Goal: Information Seeking & Learning: Check status

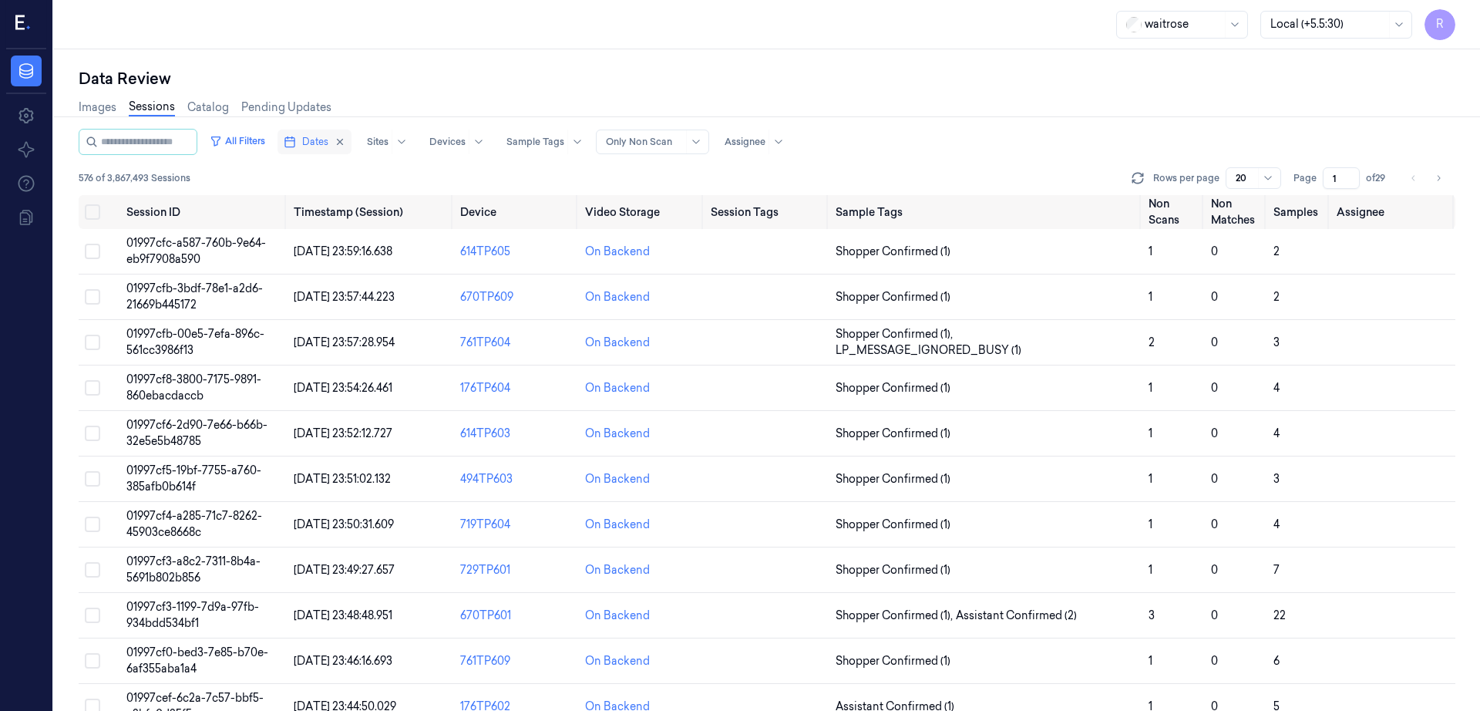
scroll to position [150, 0]
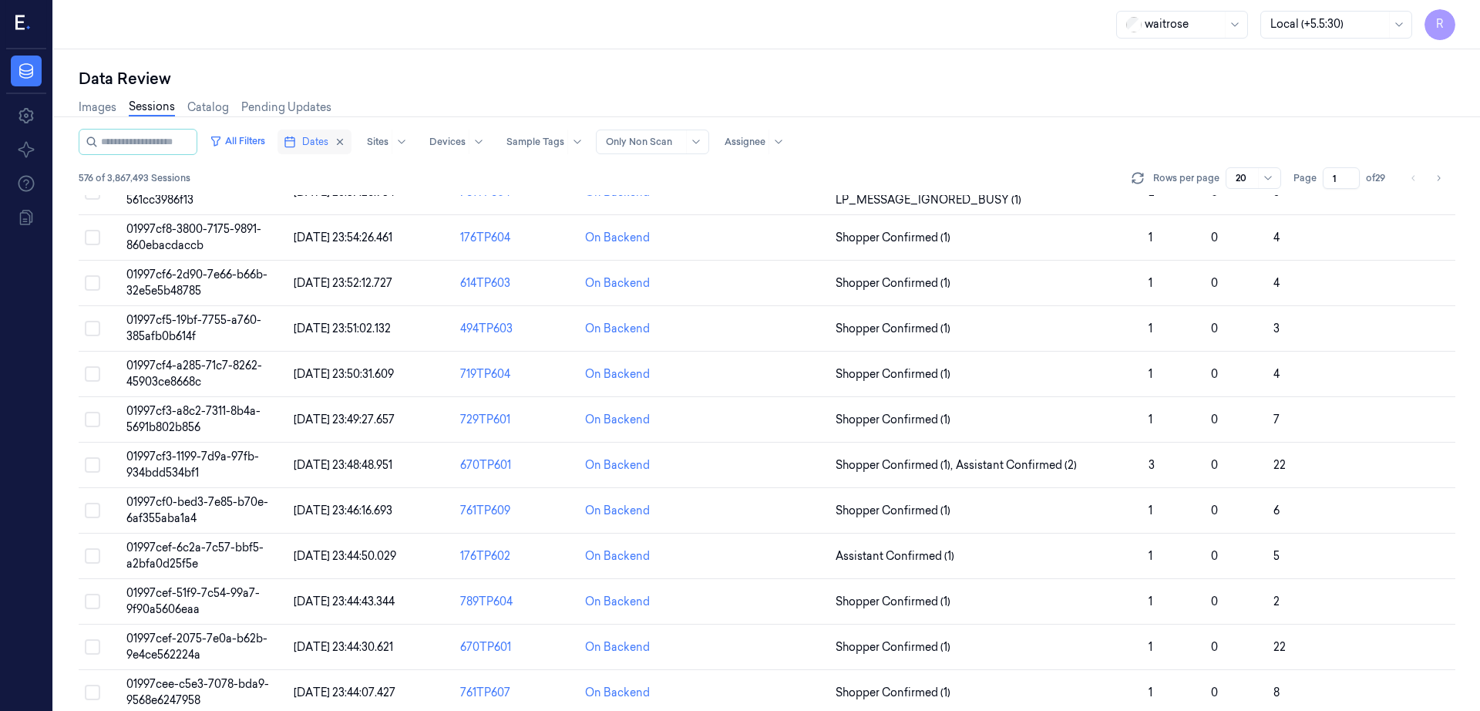
click at [325, 145] on span "Dates" at bounding box center [315, 142] width 26 height 14
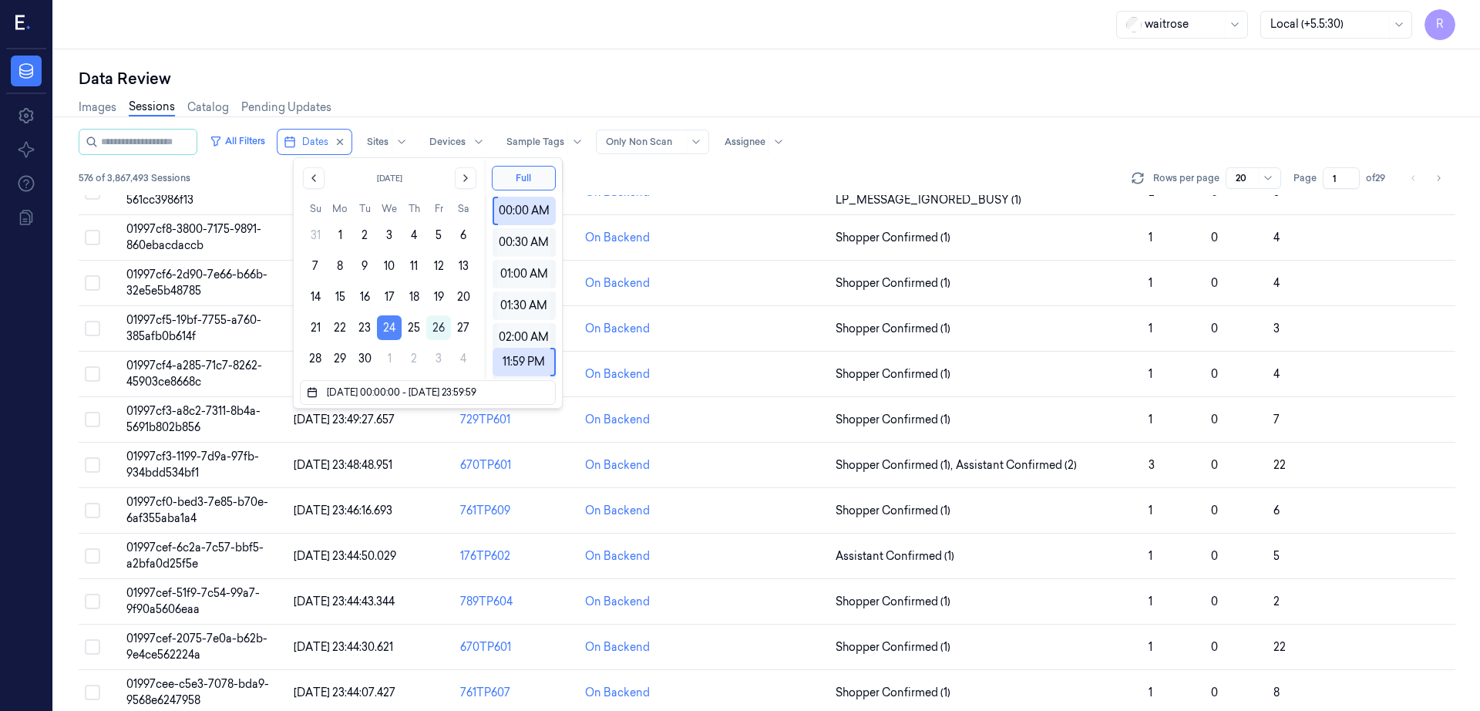
click at [386, 338] on button "24" at bounding box center [389, 327] width 25 height 25
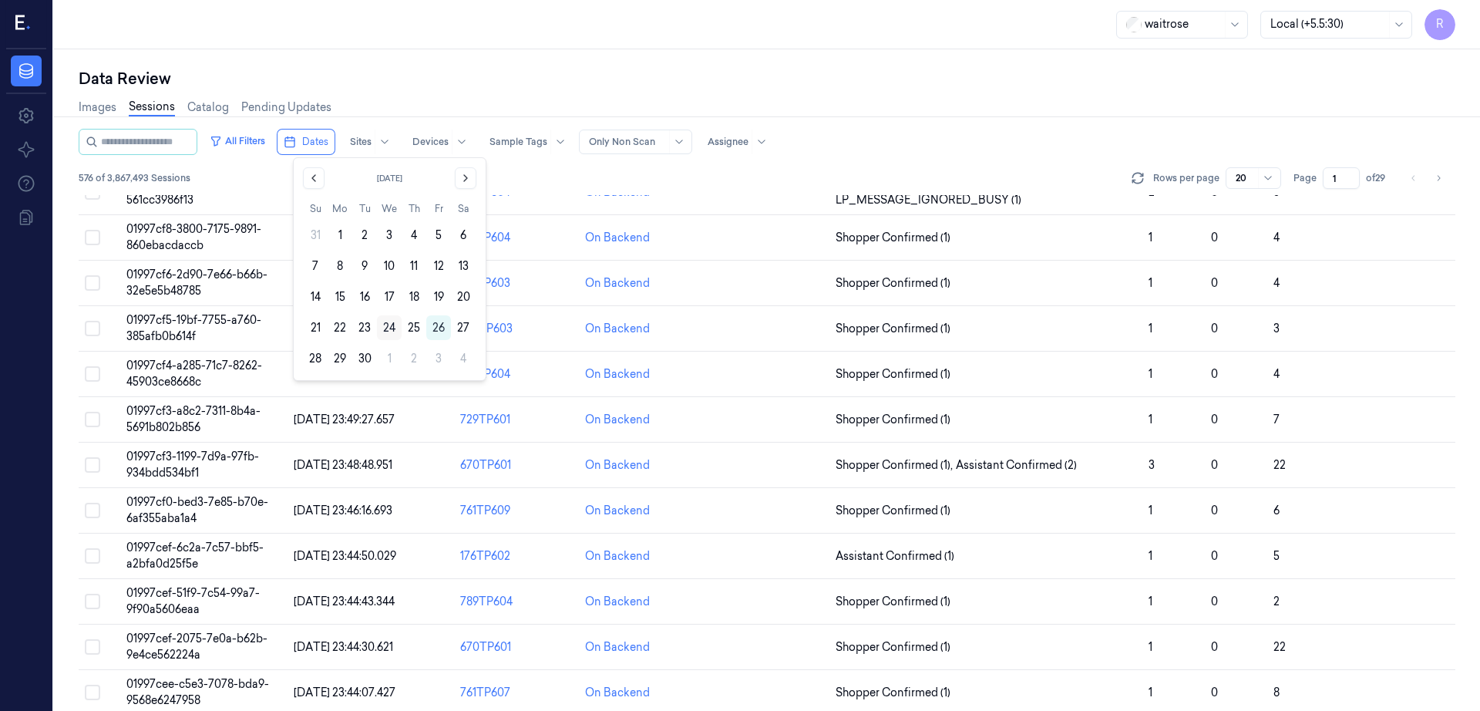
click at [387, 338] on button "24" at bounding box center [389, 327] width 25 height 25
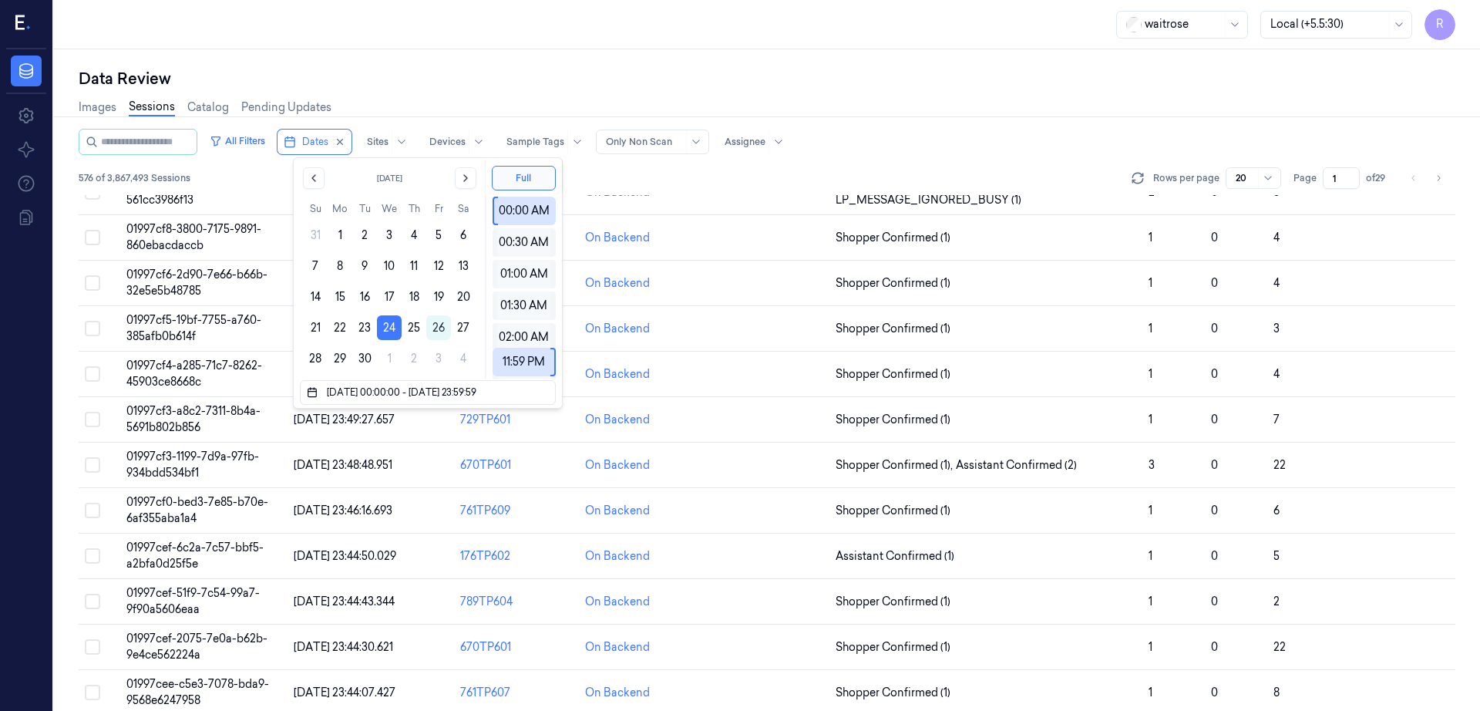
click at [425, 58] on div "Data Review Images Sessions Catalog Pending Updates All Filters Dates Sites Dev…" at bounding box center [767, 379] width 1426 height 661
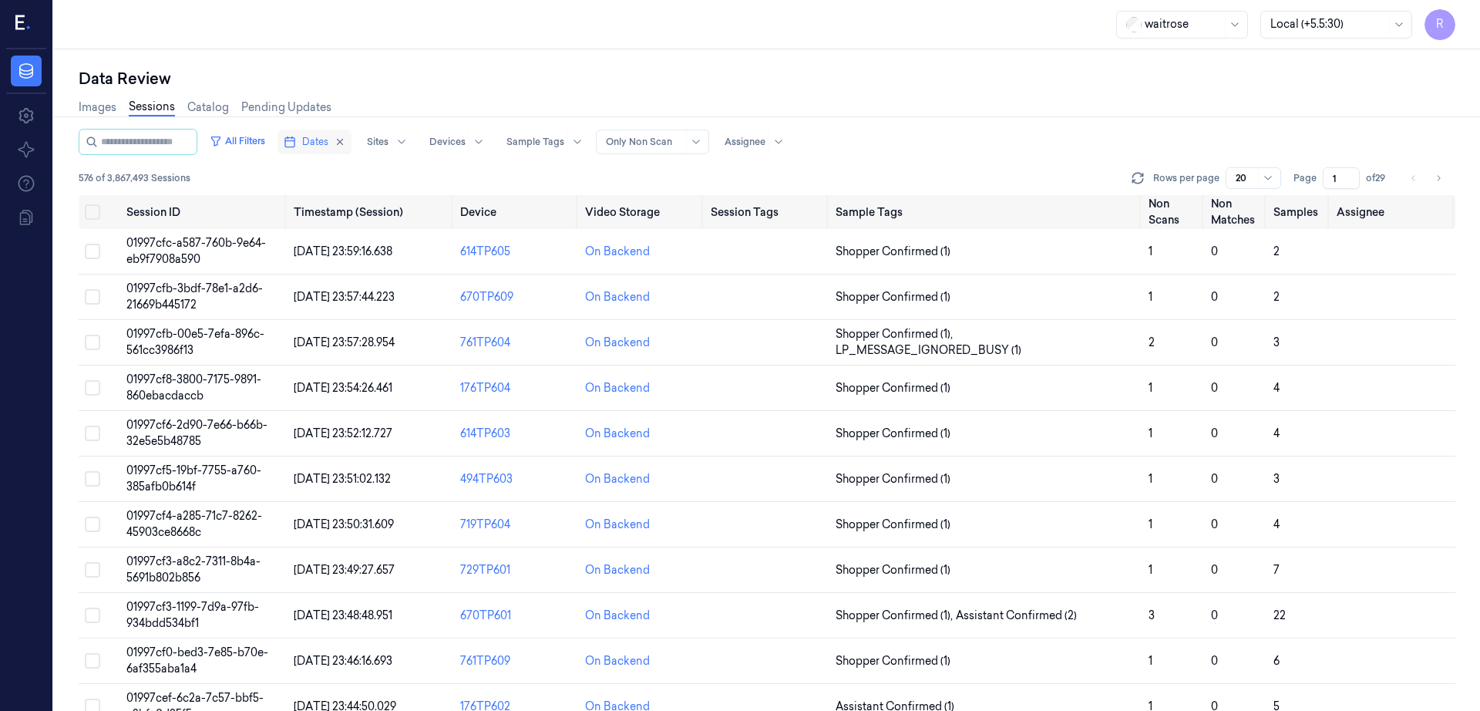
click at [318, 140] on span "Dates" at bounding box center [315, 142] width 26 height 14
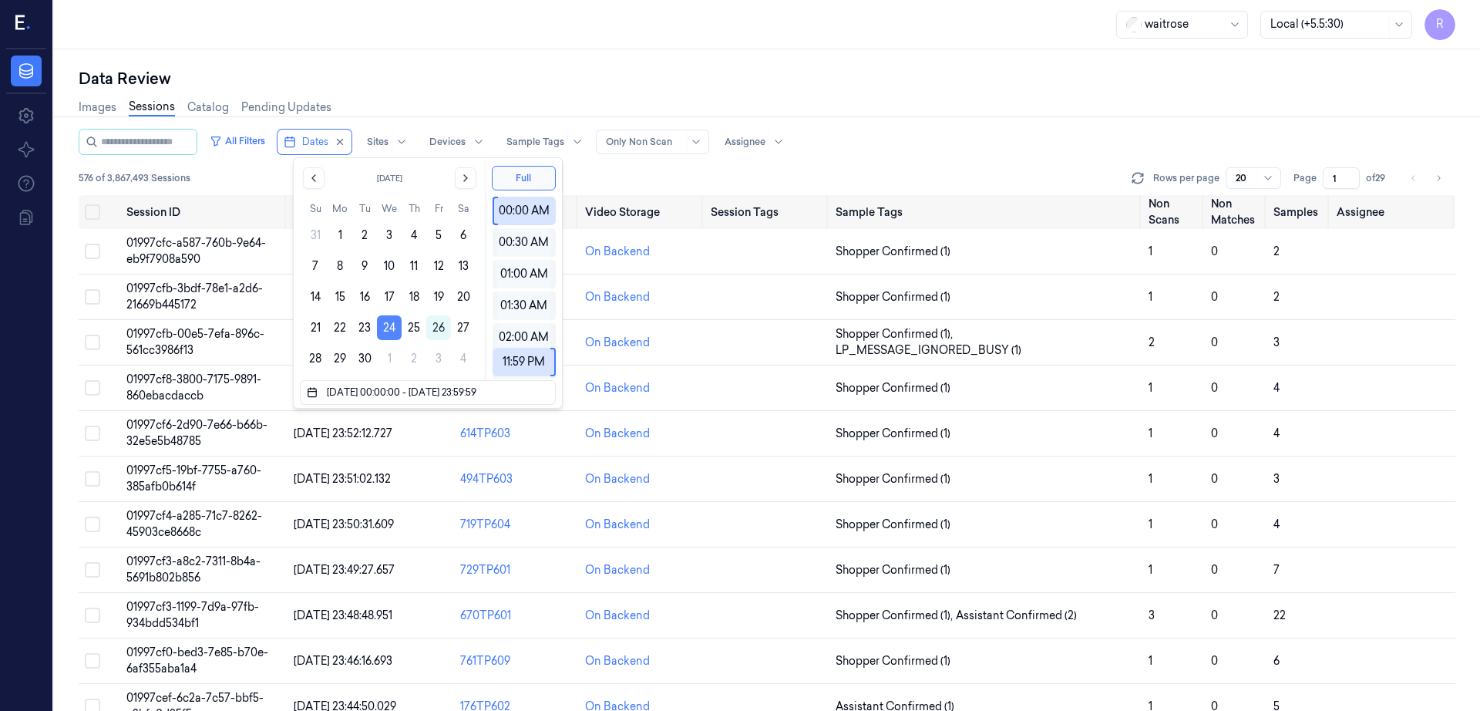
click at [397, 325] on button "24" at bounding box center [389, 327] width 25 height 25
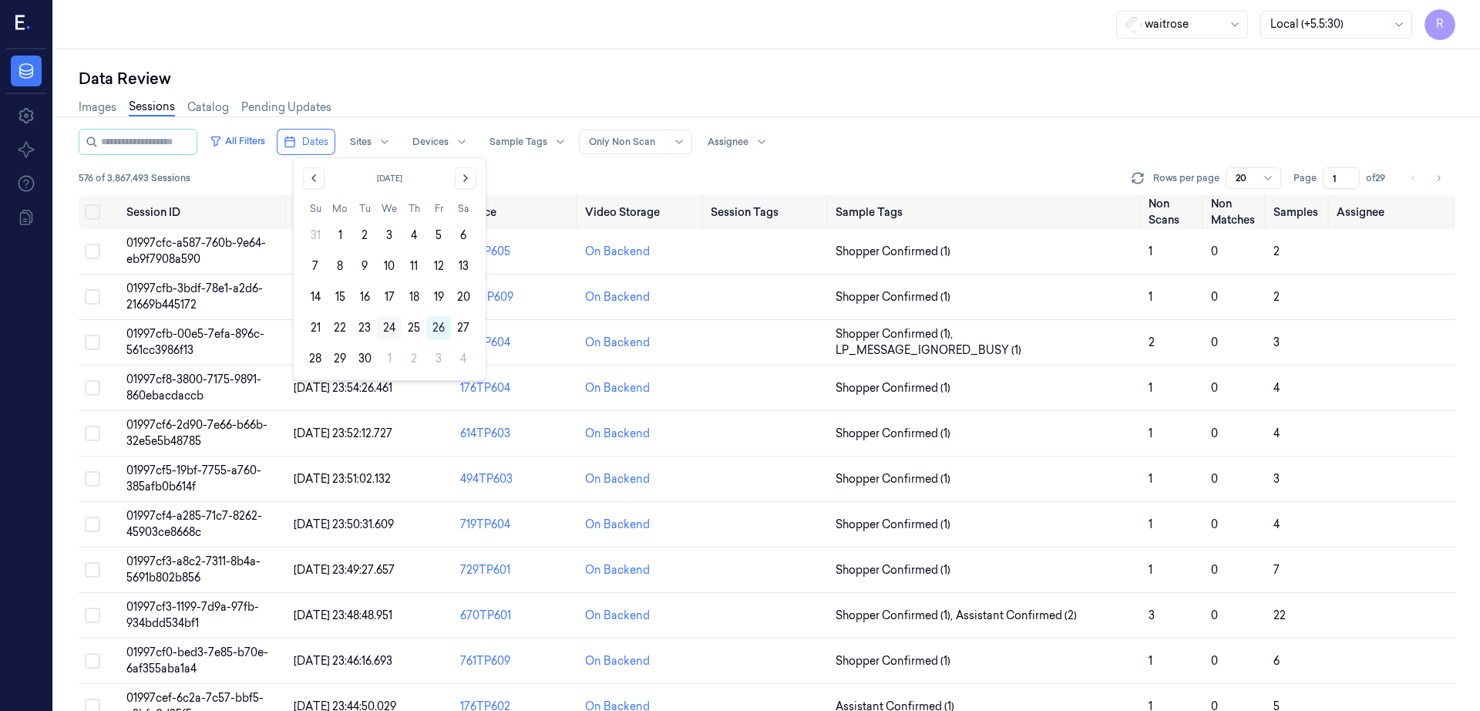
click at [395, 325] on button "24" at bounding box center [389, 327] width 25 height 25
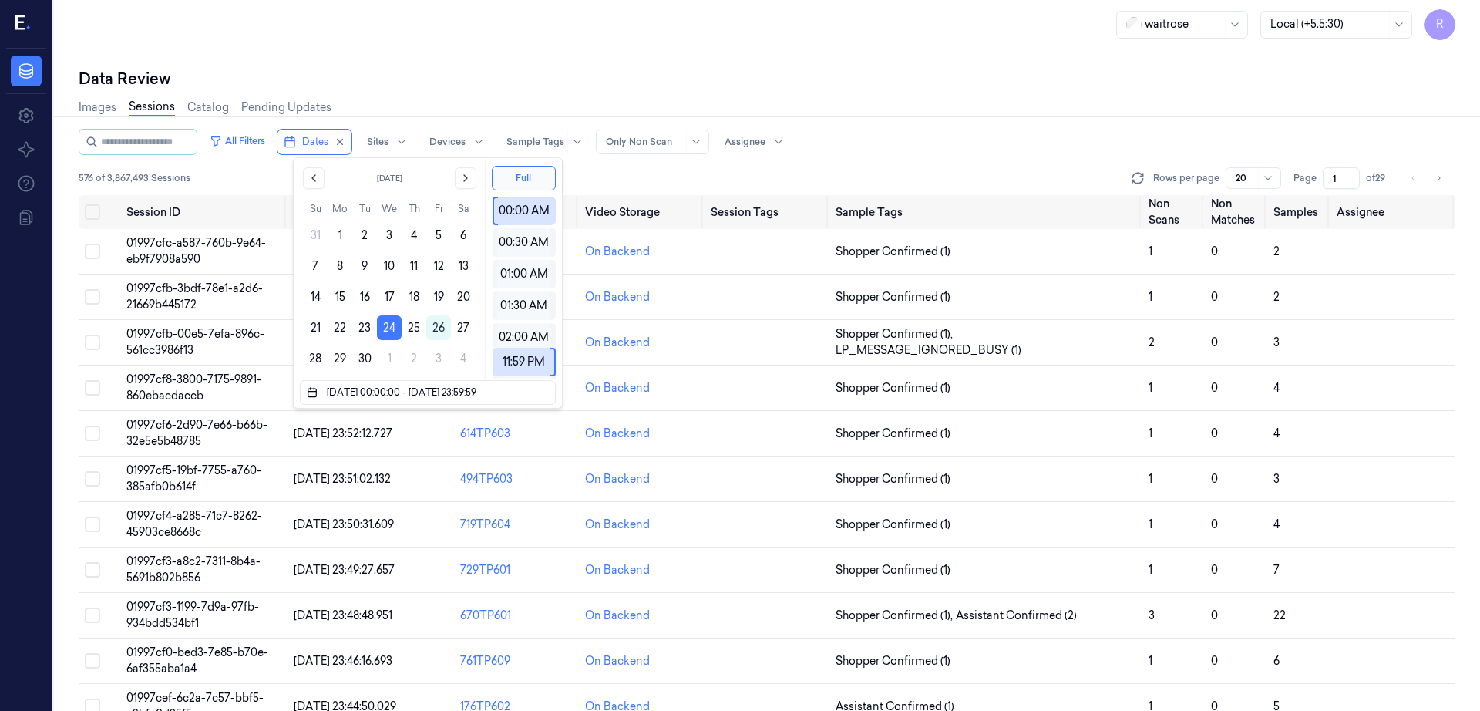
click at [459, 49] on div "Data Review Images Sessions Catalog Pending Updates All Filters Dates Sites Dev…" at bounding box center [767, 379] width 1426 height 661
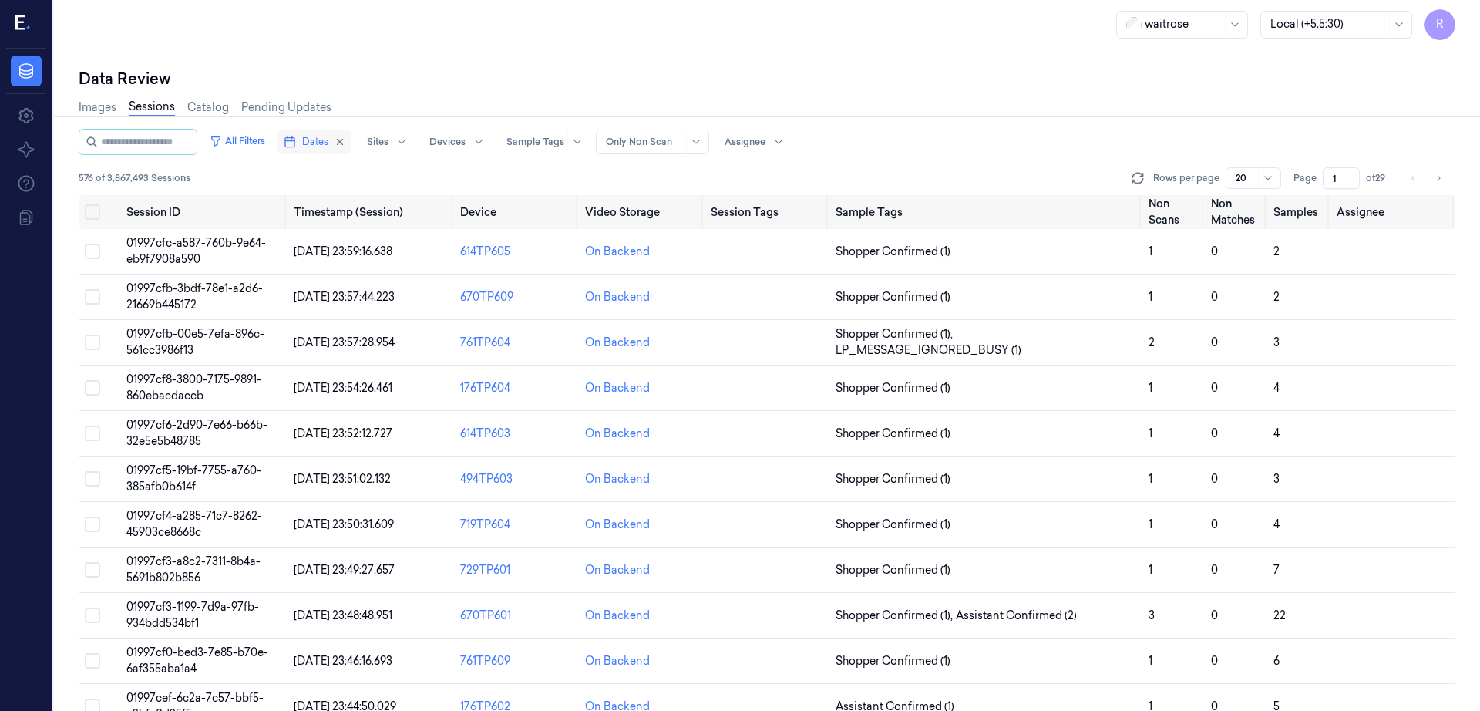
click at [316, 140] on button "Dates" at bounding box center [314, 141] width 74 height 25
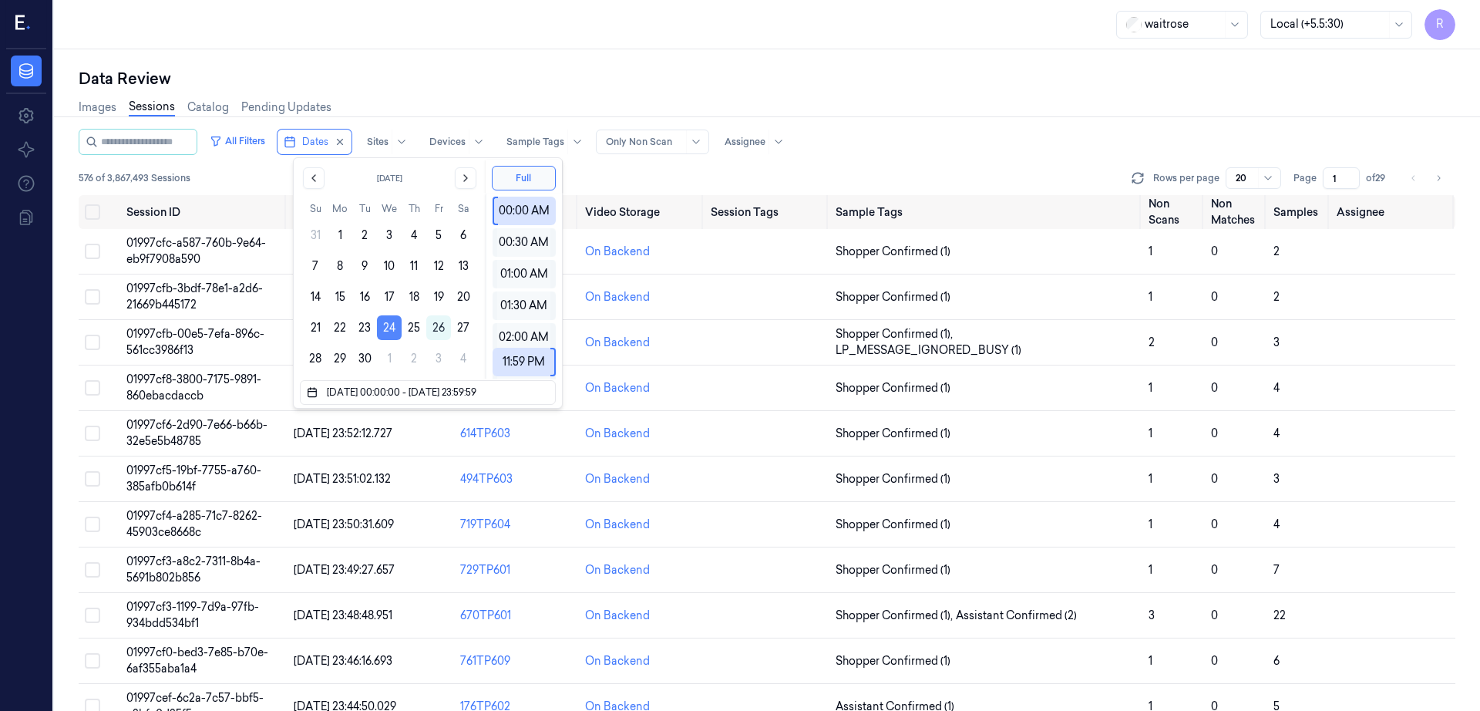
click at [388, 329] on button "24" at bounding box center [389, 327] width 25 height 25
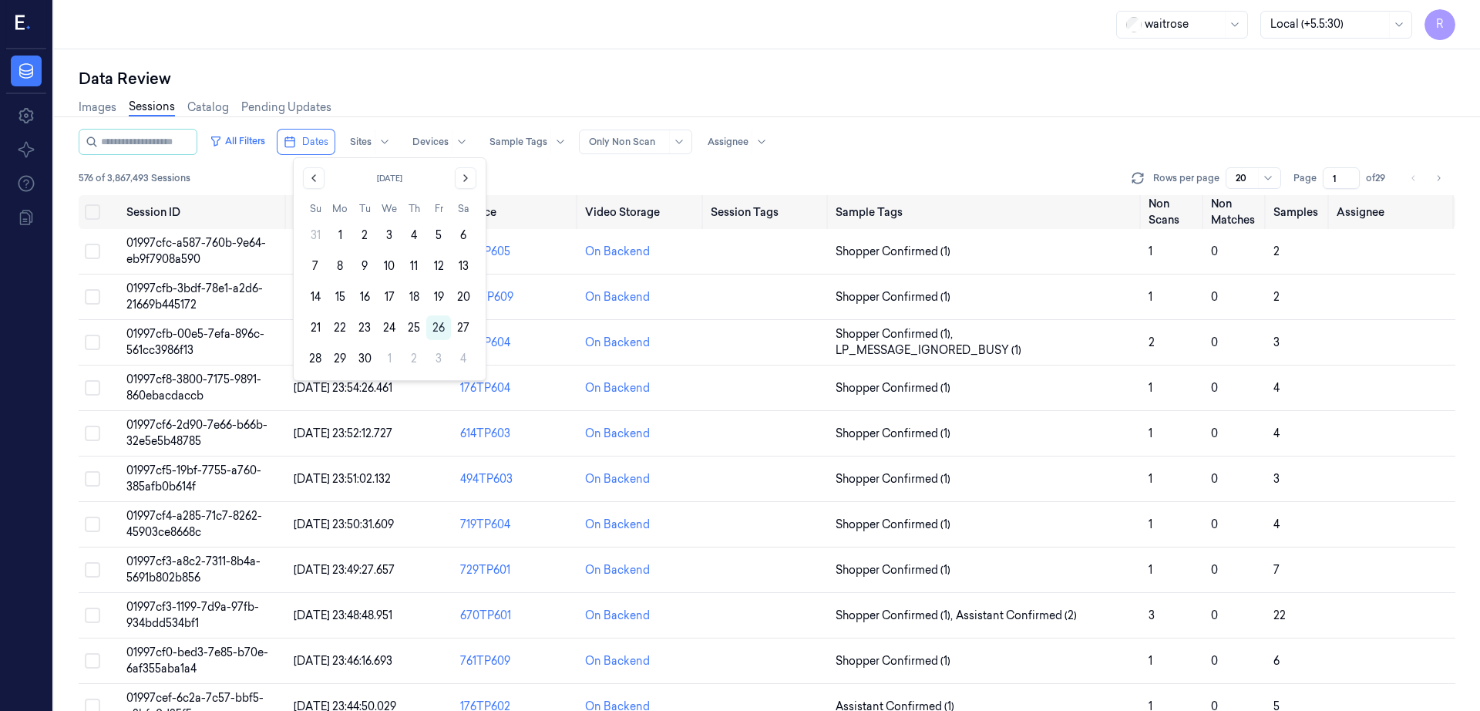
click at [388, 329] on button "24" at bounding box center [389, 327] width 25 height 25
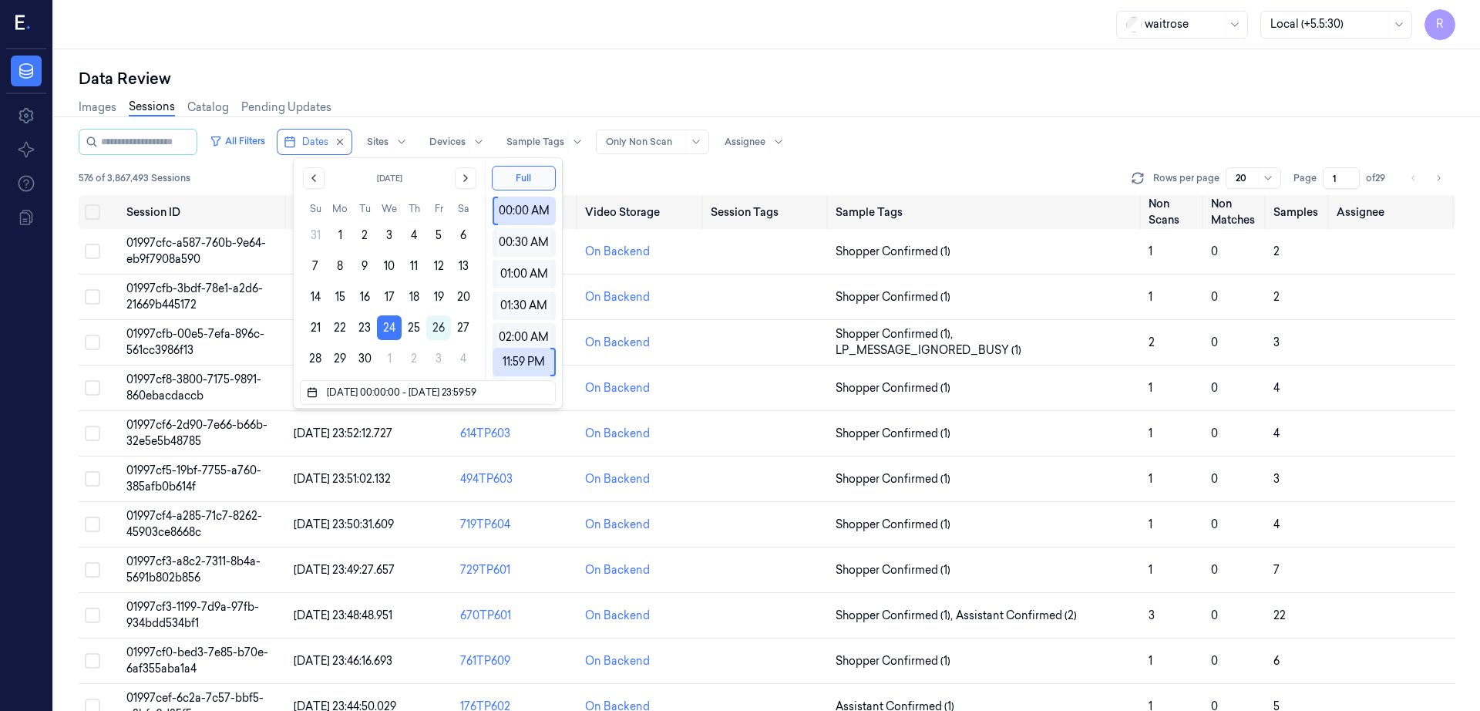
click at [432, 73] on div "Data Review" at bounding box center [767, 79] width 1377 height 22
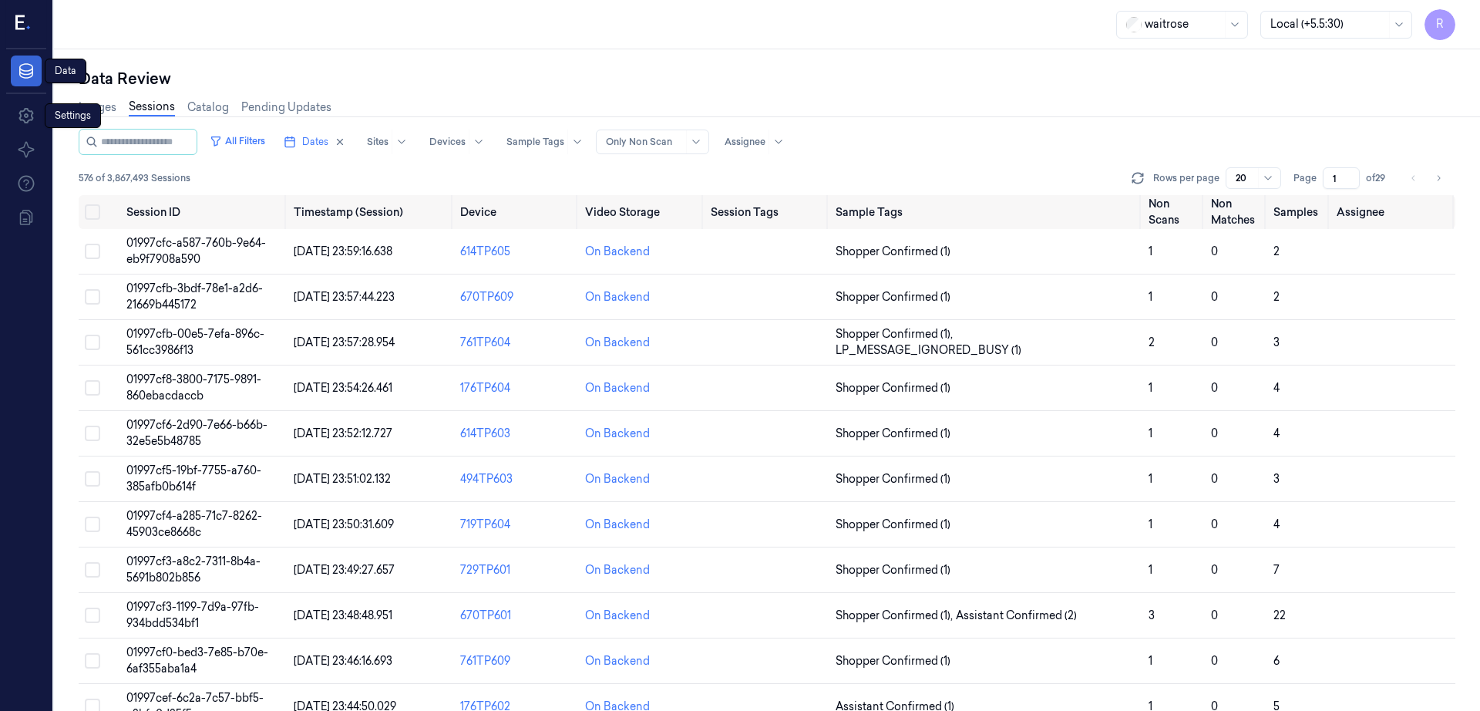
click at [27, 79] on icon at bounding box center [26, 71] width 18 height 18
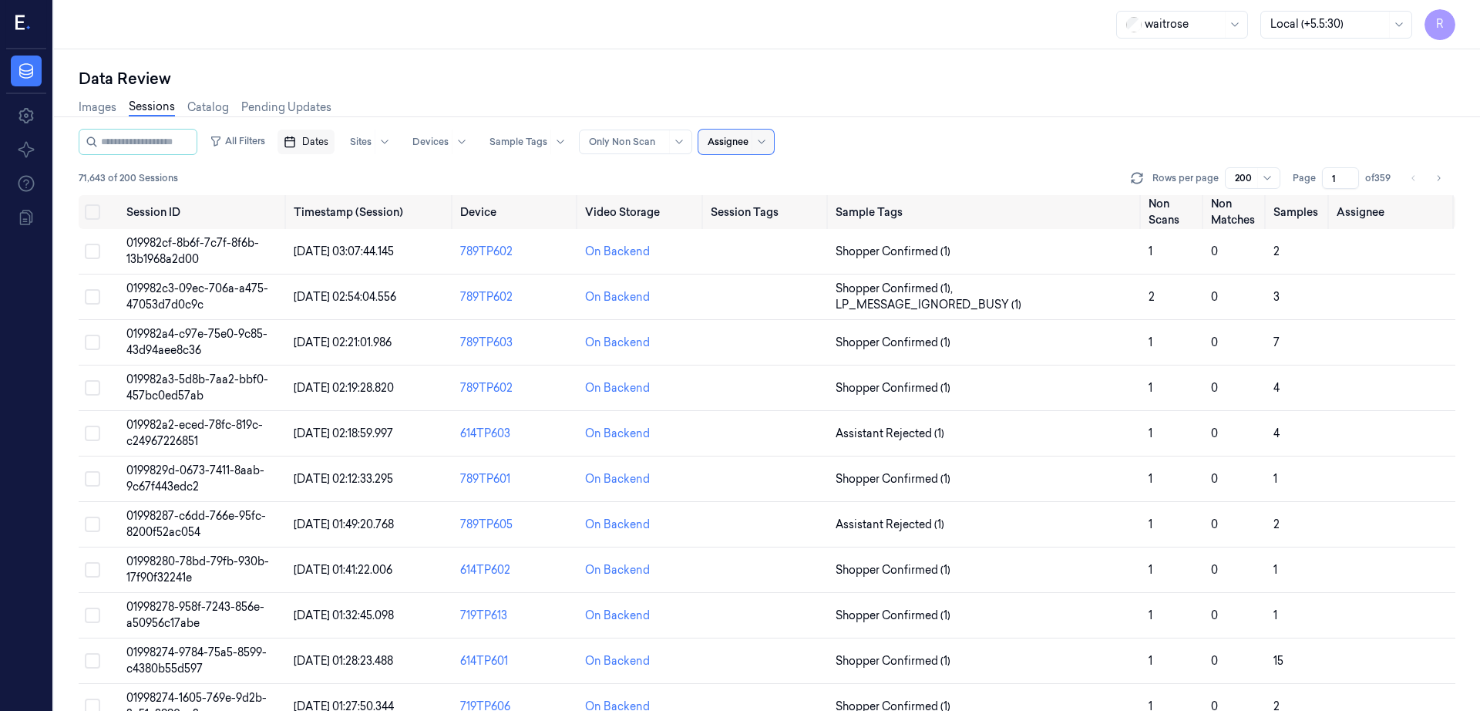
click at [328, 140] on span "Dates" at bounding box center [315, 142] width 26 height 14
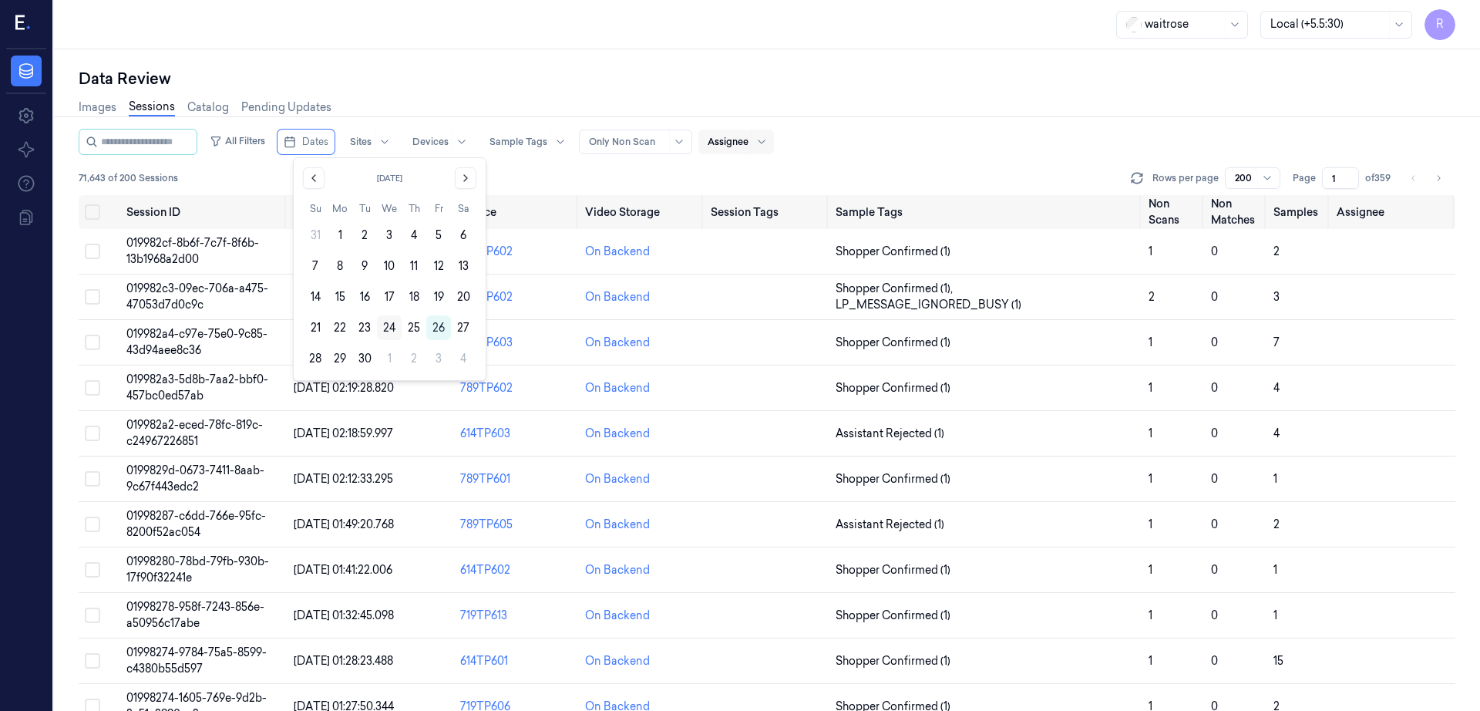
click at [381, 325] on button "24" at bounding box center [389, 327] width 25 height 25
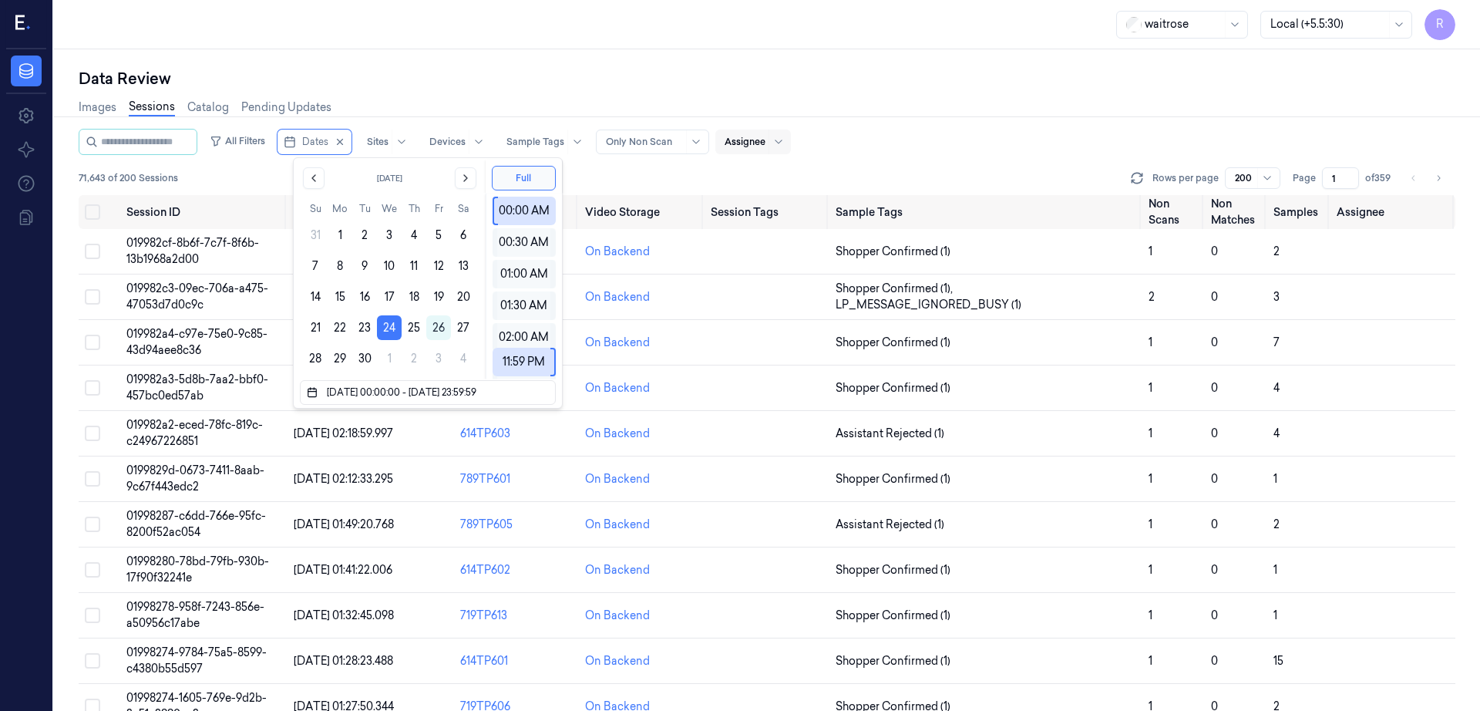
click at [405, 62] on div "Data Review Images Sessions Catalog Pending Updates All Filters Dates Sites Dev…" at bounding box center [767, 379] width 1426 height 661
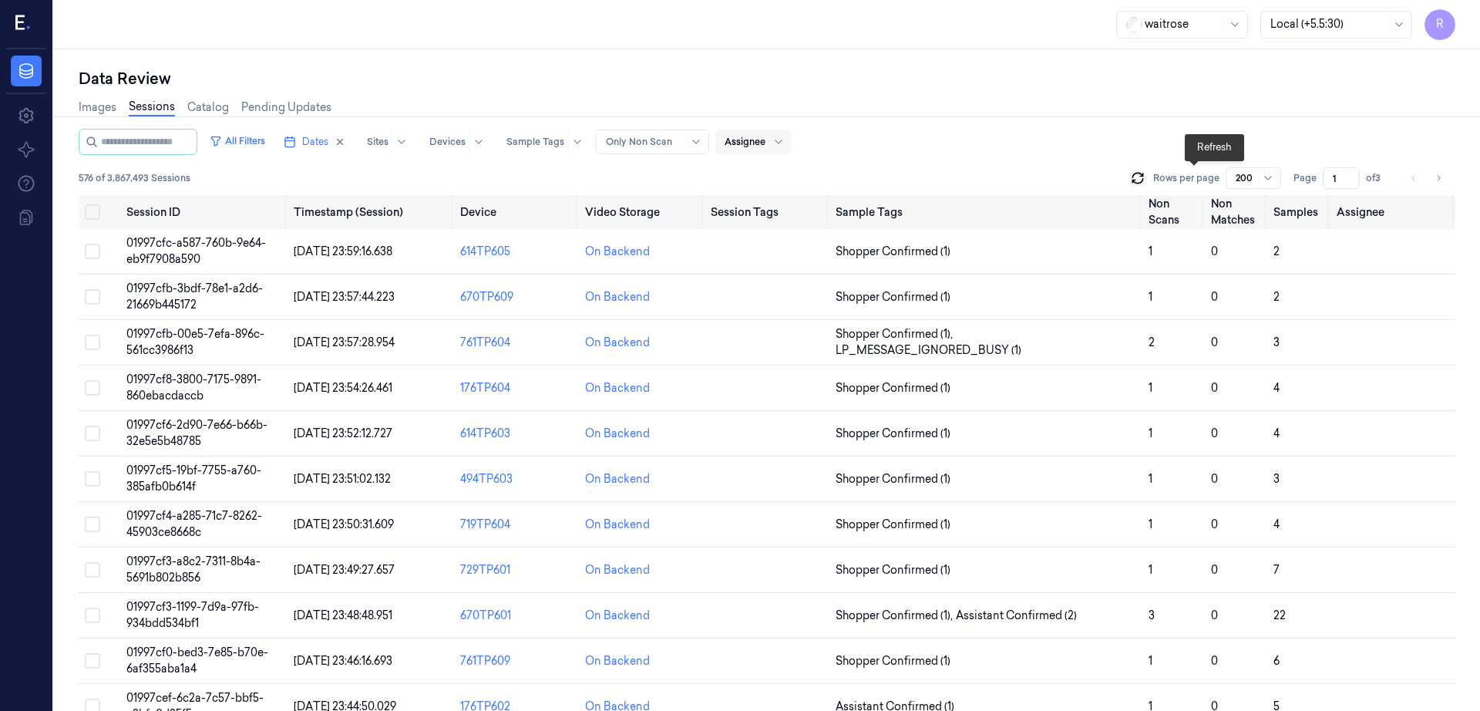
click at [1145, 173] on icon at bounding box center [1137, 177] width 15 height 15
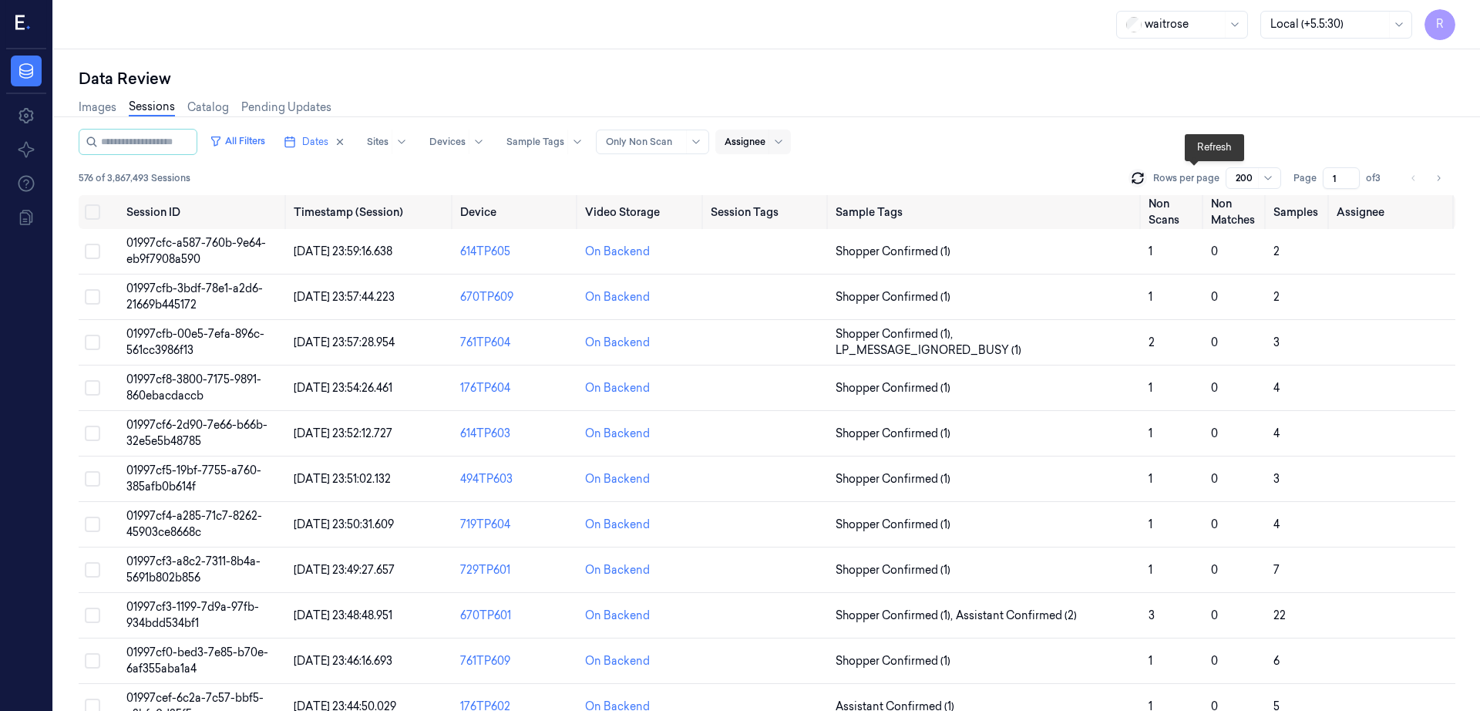
click at [1145, 173] on icon at bounding box center [1137, 177] width 15 height 15
drag, startPoint x: 95, startPoint y: 176, endPoint x: 54, endPoint y: 173, distance: 41.0
click at [54, 173] on div "Data Review Images Sessions Catalog Pending Updates All Filters Dates Sites Dev…" at bounding box center [767, 379] width 1426 height 661
drag, startPoint x: 96, startPoint y: 175, endPoint x: 538, endPoint y: 38, distance: 463.2
click at [536, 48] on div "waitrose Local (+5.5:30) R" at bounding box center [767, 24] width 1426 height 49
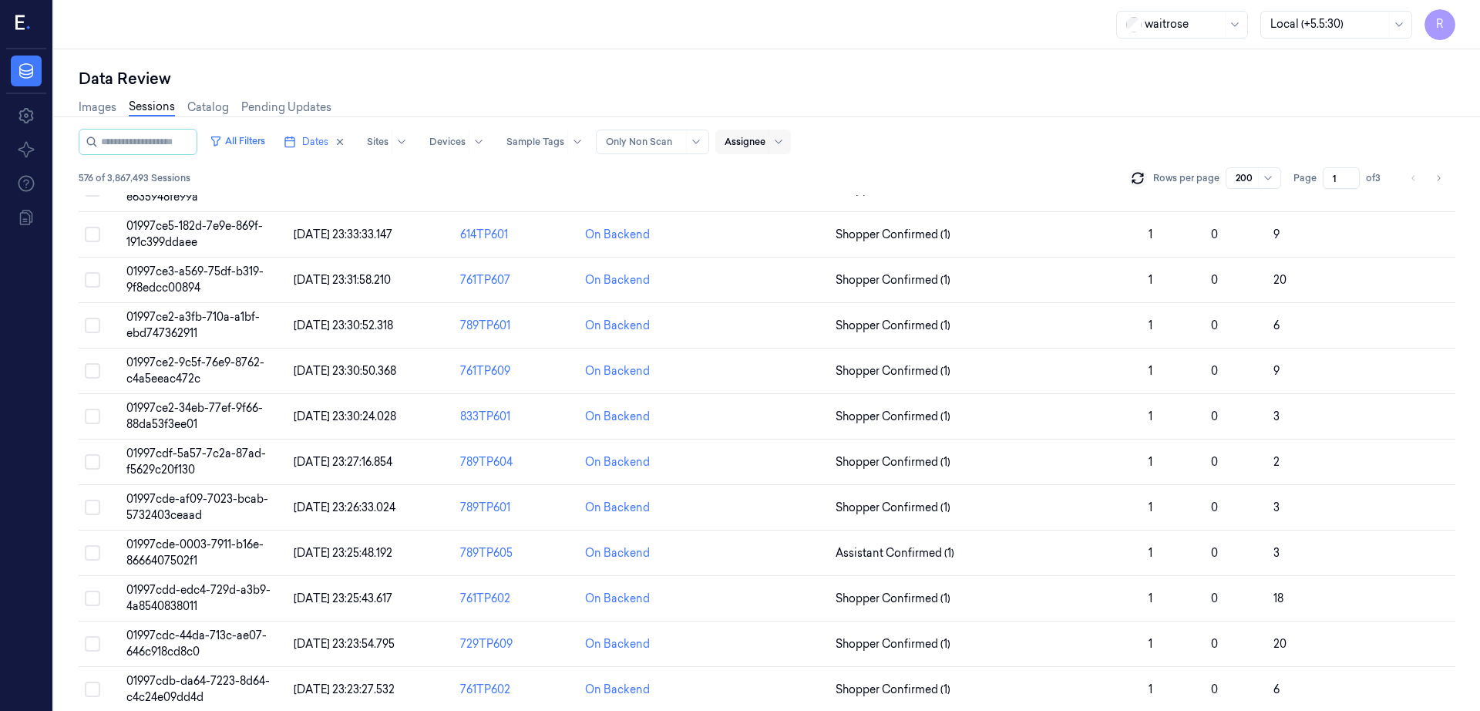
scroll to position [867, 0]
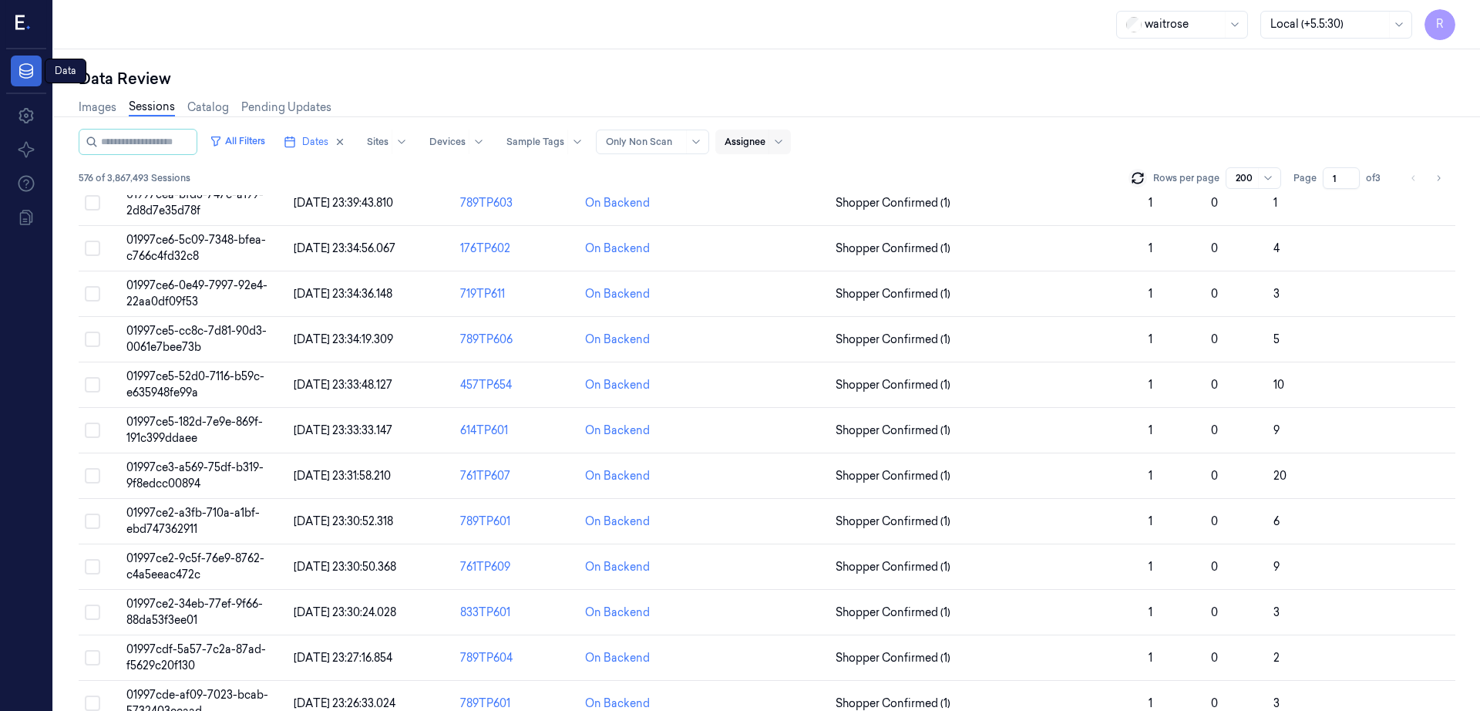
click at [21, 62] on icon at bounding box center [26, 71] width 18 height 18
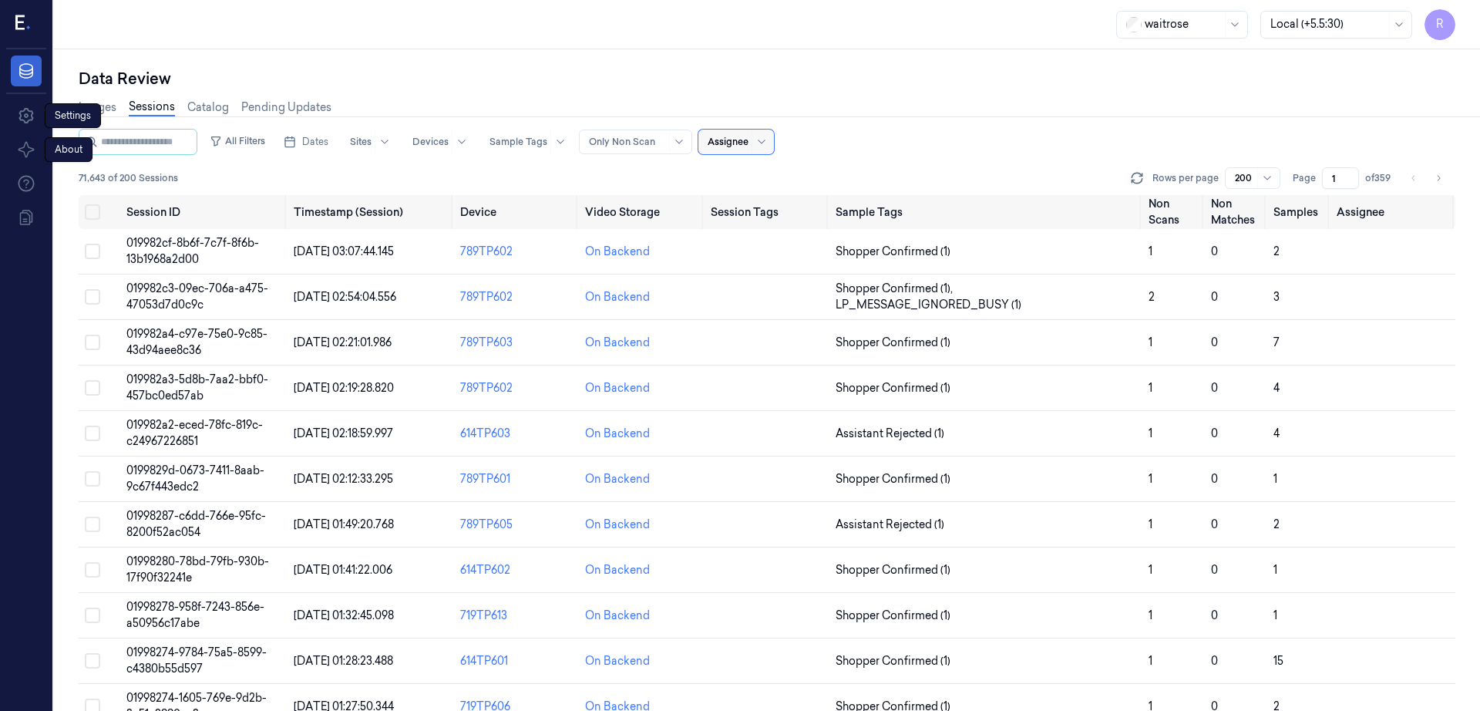
click at [29, 55] on link "Data" at bounding box center [26, 70] width 31 height 31
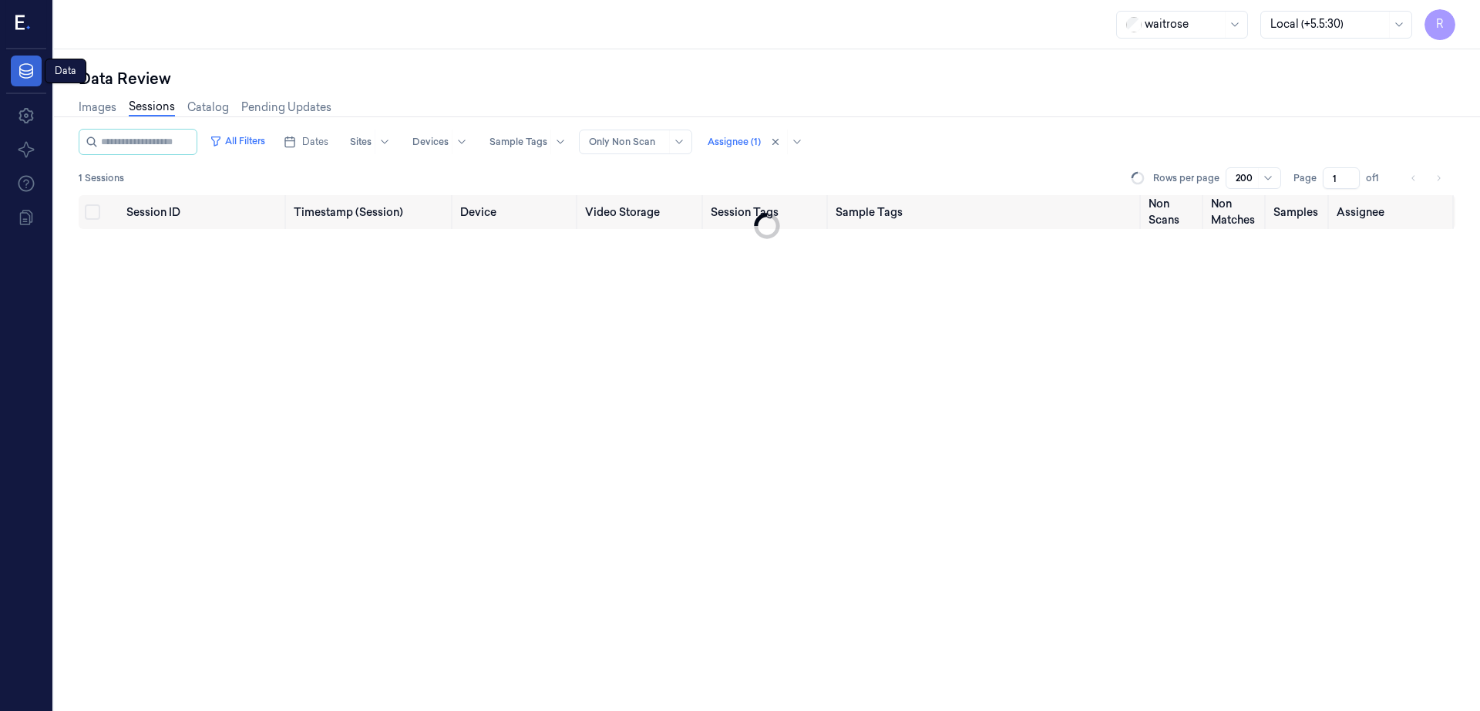
click at [29, 82] on link "Data" at bounding box center [26, 70] width 31 height 31
click at [328, 144] on span "Dates" at bounding box center [315, 142] width 26 height 14
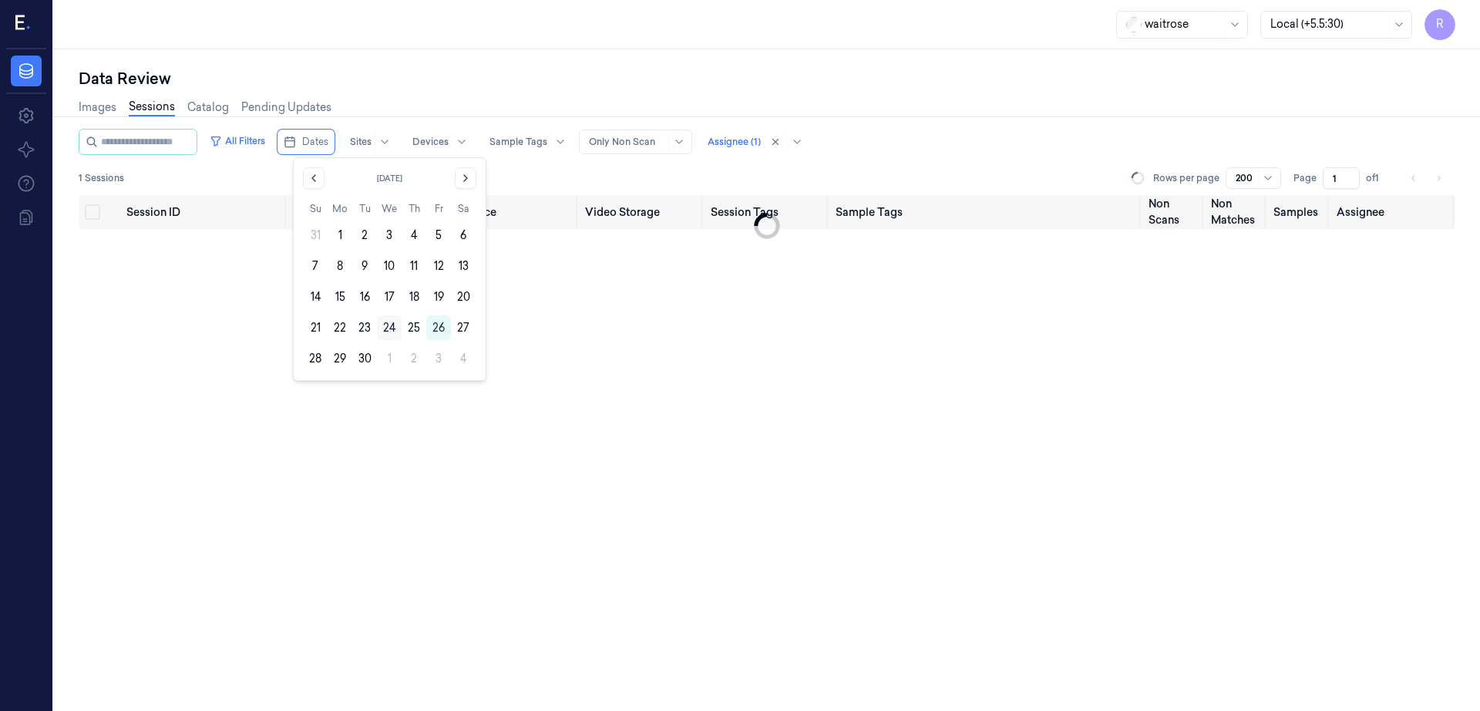
click at [385, 327] on button "24" at bounding box center [389, 327] width 25 height 25
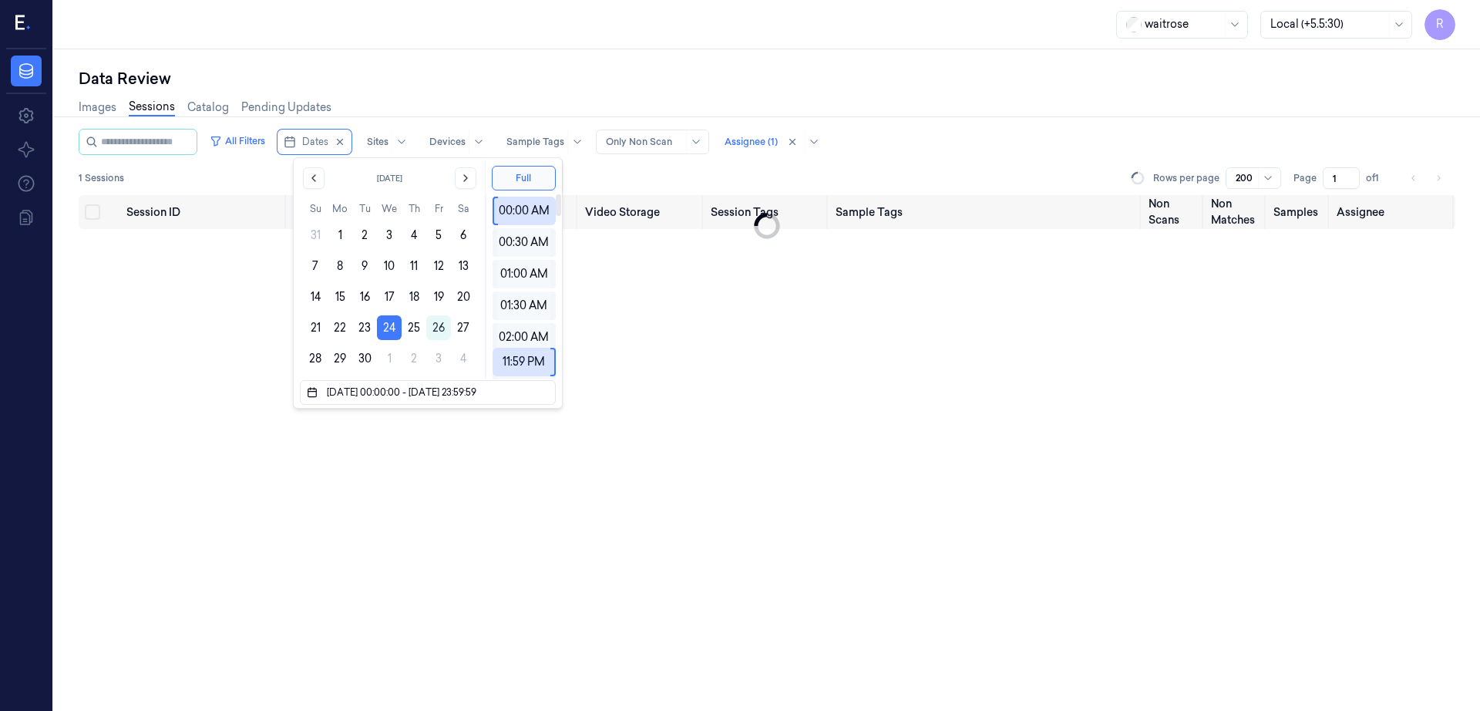
click at [491, 86] on div "Data Review" at bounding box center [767, 79] width 1377 height 22
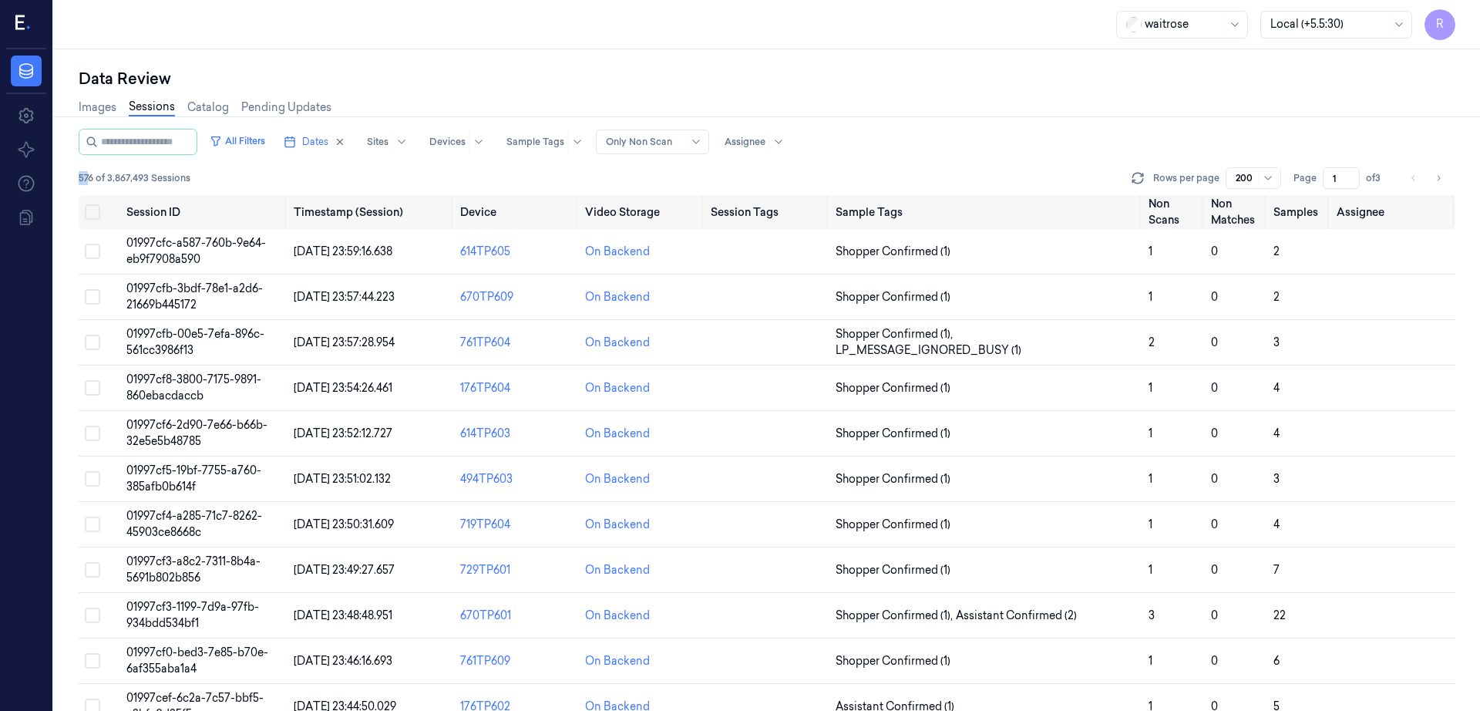
drag, startPoint x: 90, startPoint y: 180, endPoint x: 66, endPoint y: 187, distance: 25.4
click at [66, 187] on div "Data Review Images Sessions Catalog Pending Updates All Filters Dates Sites Dev…" at bounding box center [767, 379] width 1426 height 661
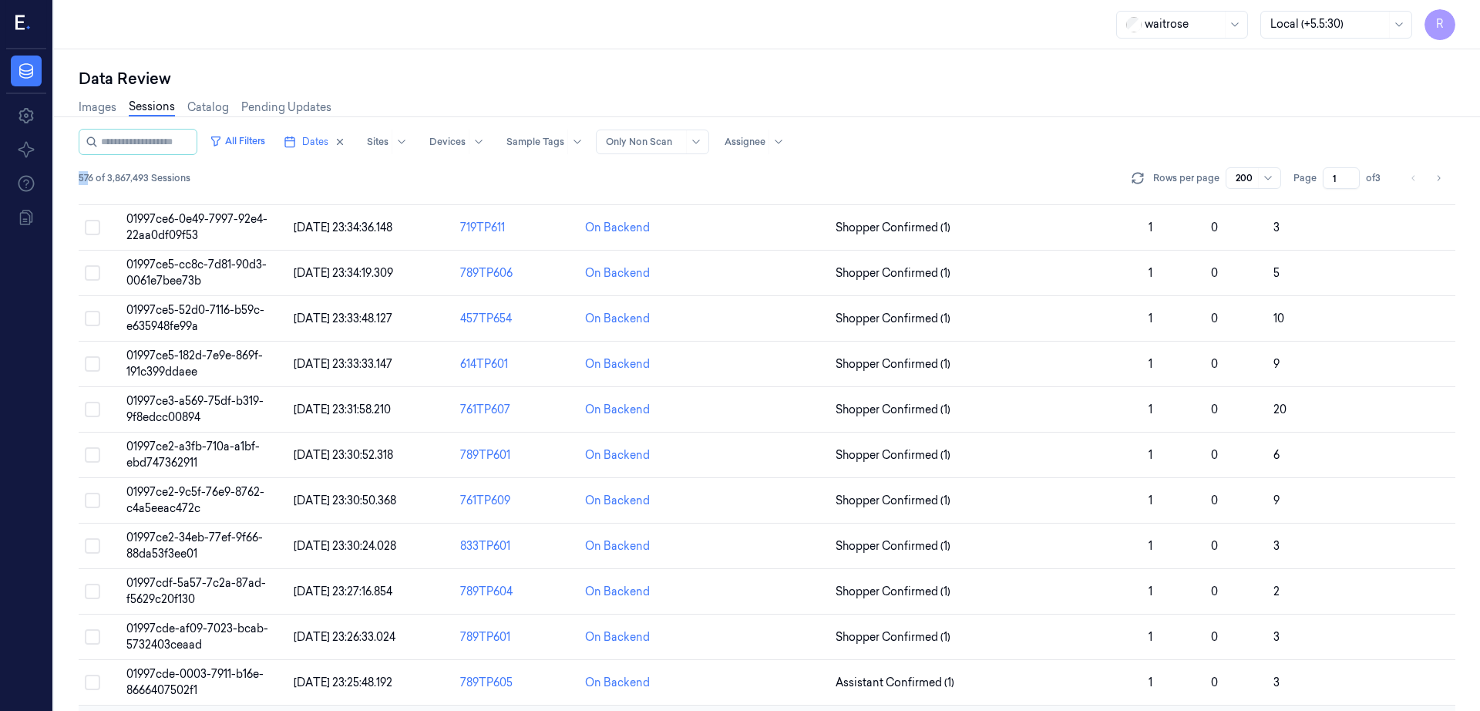
scroll to position [674, 0]
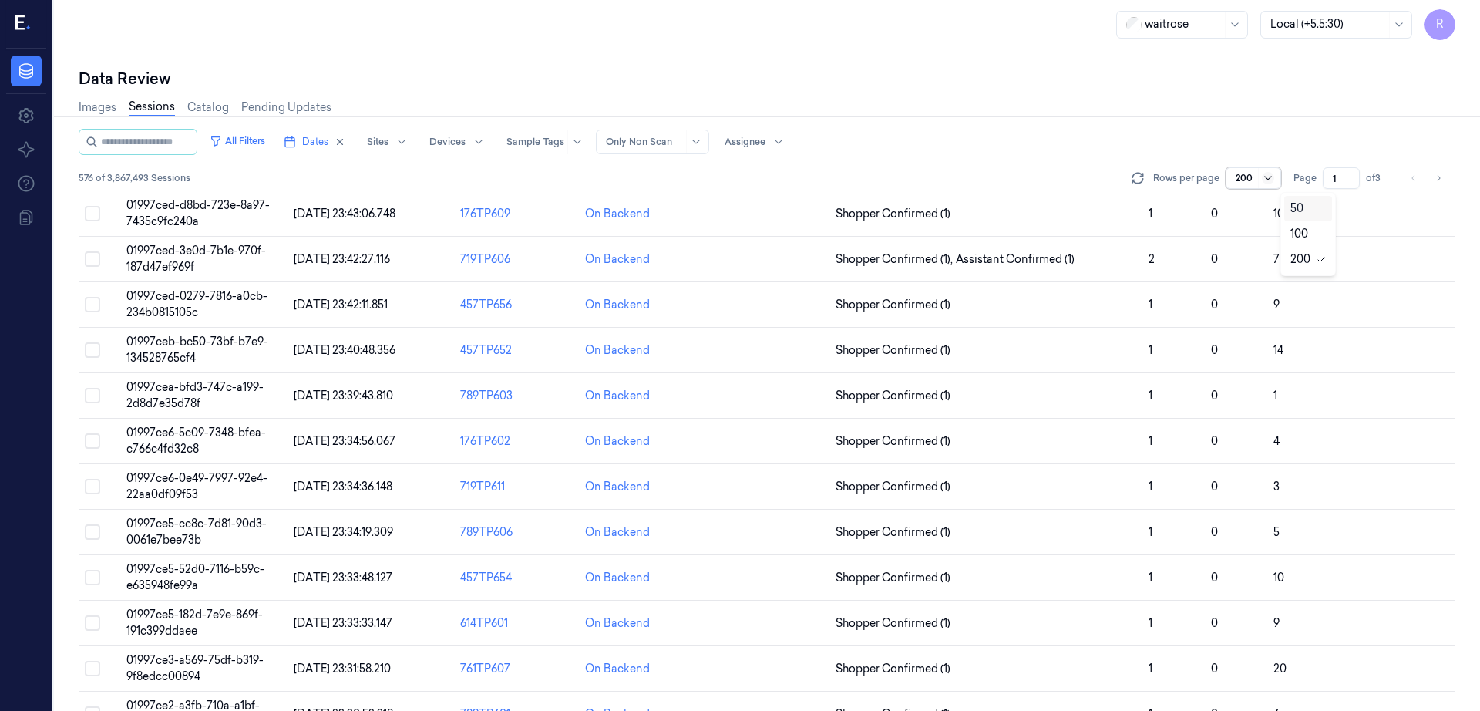
click at [1274, 179] on icon at bounding box center [1268, 178] width 12 height 12
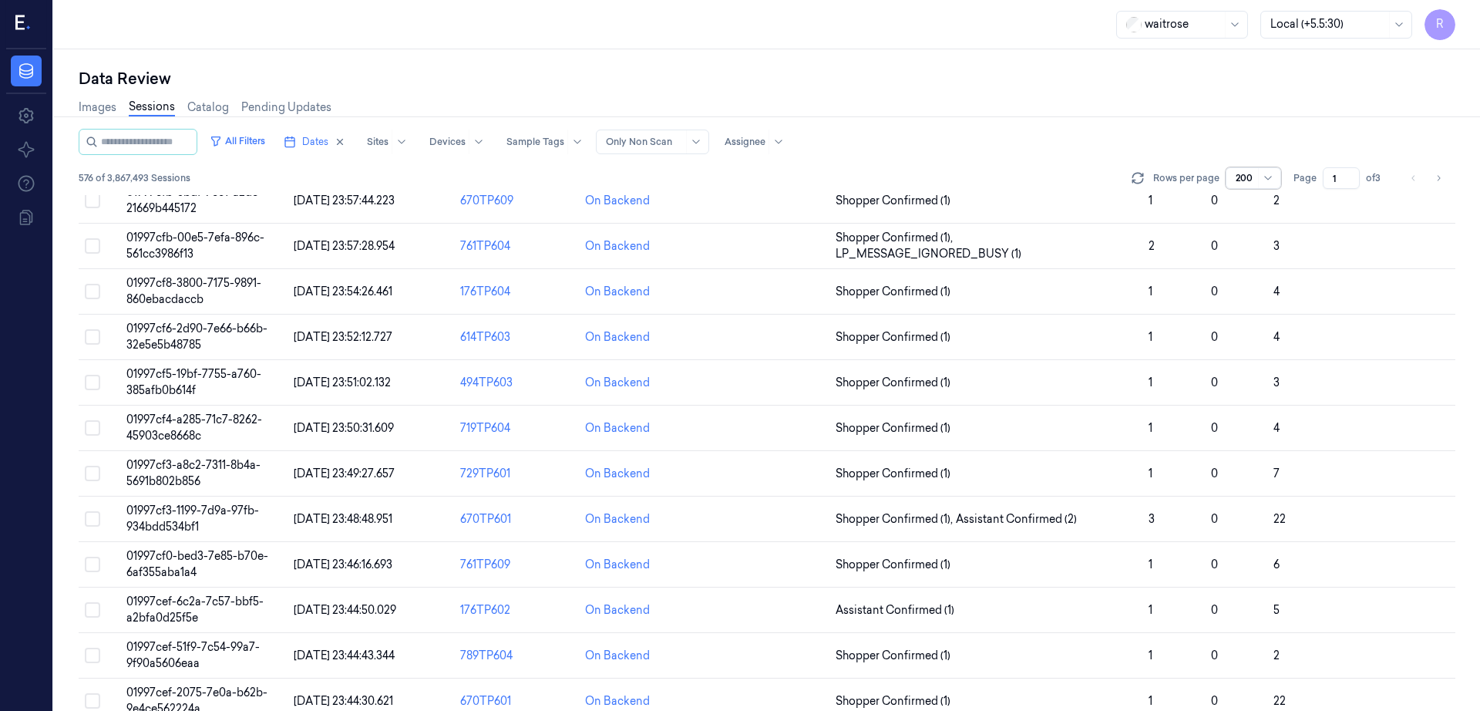
scroll to position [0, 0]
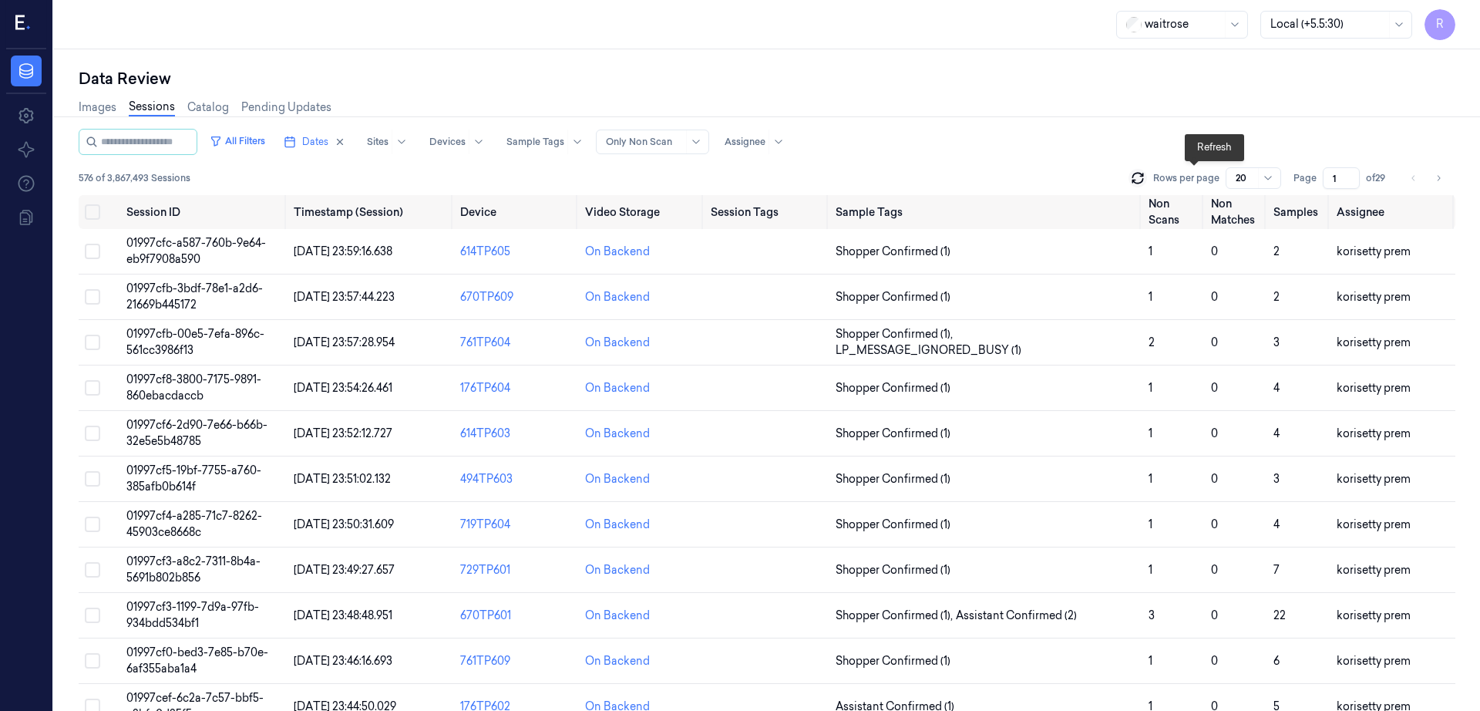
click at [1145, 175] on icon at bounding box center [1137, 177] width 15 height 15
click at [1386, 18] on div at bounding box center [1328, 24] width 116 height 16
click at [1397, 63] on div "Account Time (+01:00)" at bounding box center [1381, 58] width 115 height 16
click at [345, 140] on icon "button" at bounding box center [340, 141] width 11 height 11
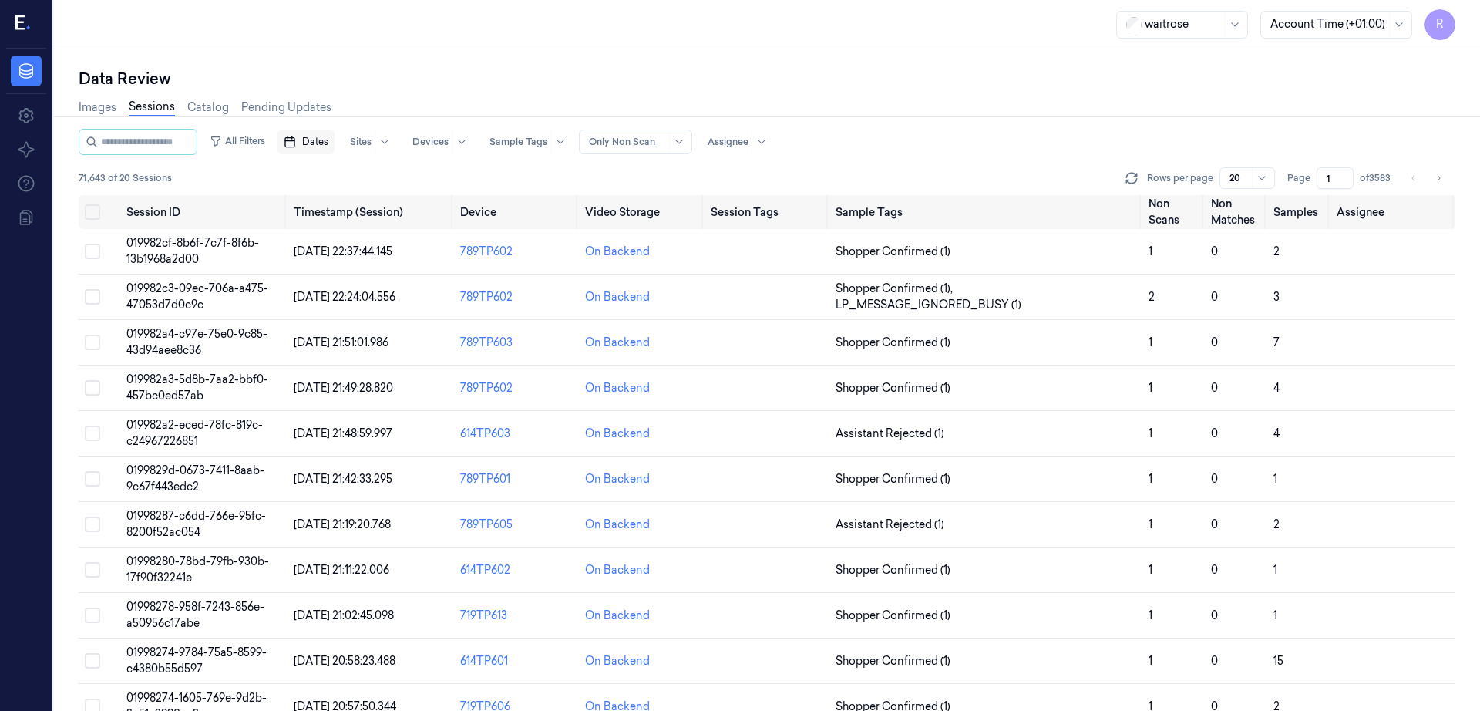
click at [335, 133] on button "Dates" at bounding box center [305, 141] width 57 height 25
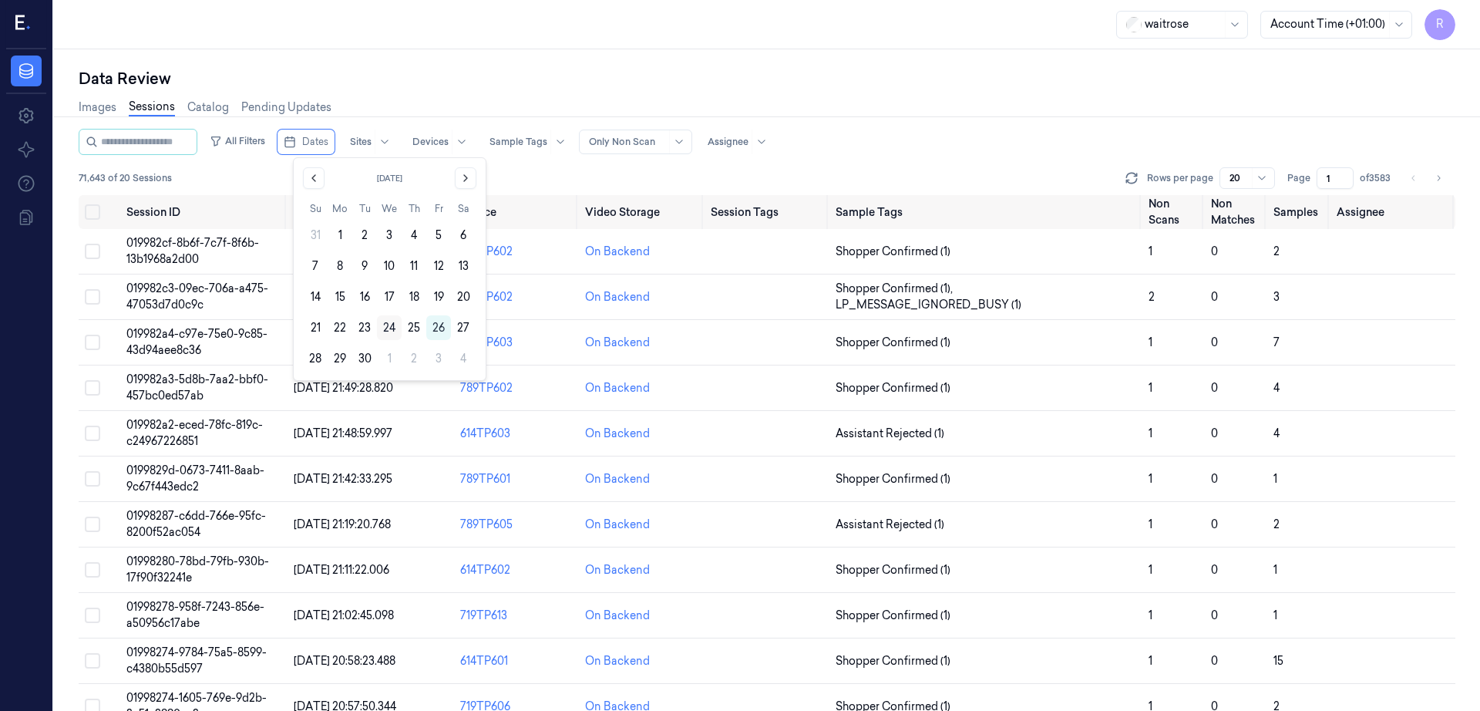
click at [391, 325] on button "24" at bounding box center [389, 327] width 25 height 25
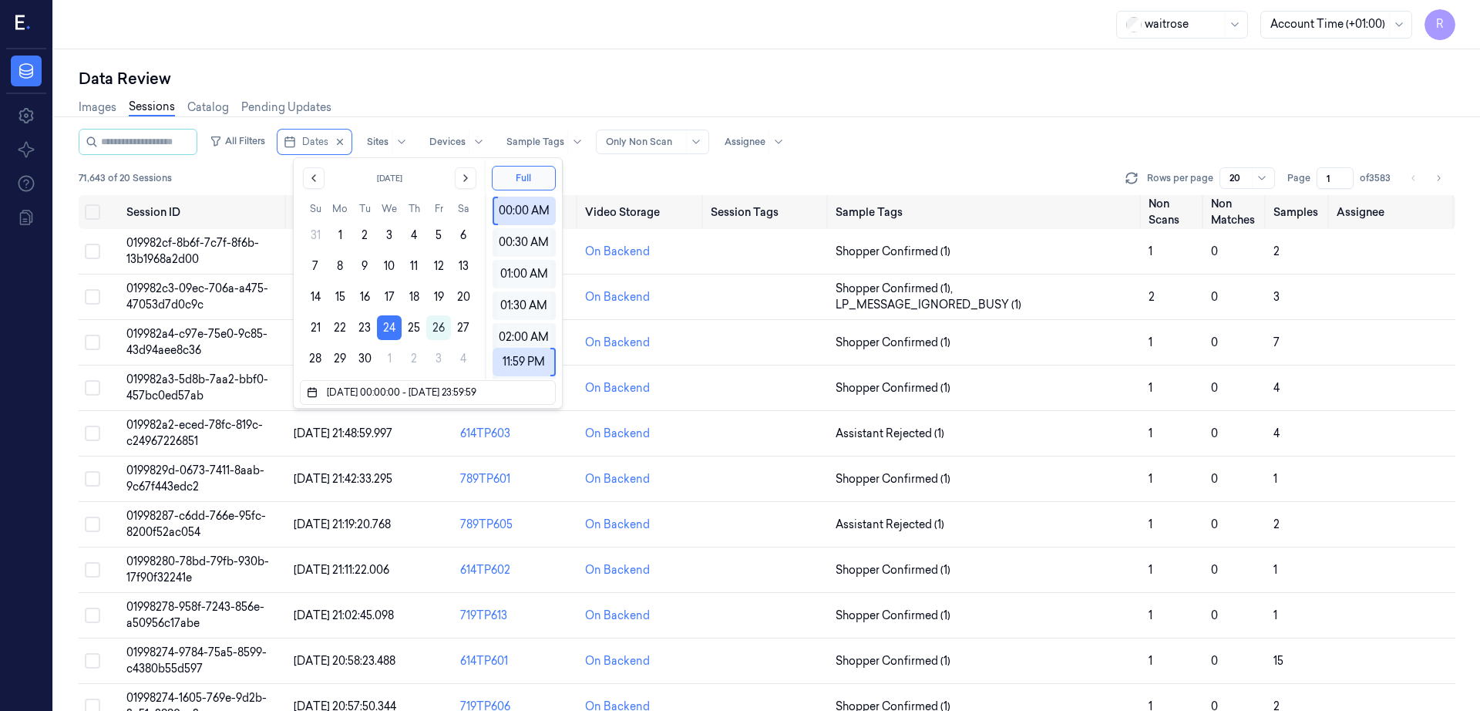
click at [408, 96] on div "Images Sessions Catalog Pending Updates" at bounding box center [767, 108] width 1377 height 39
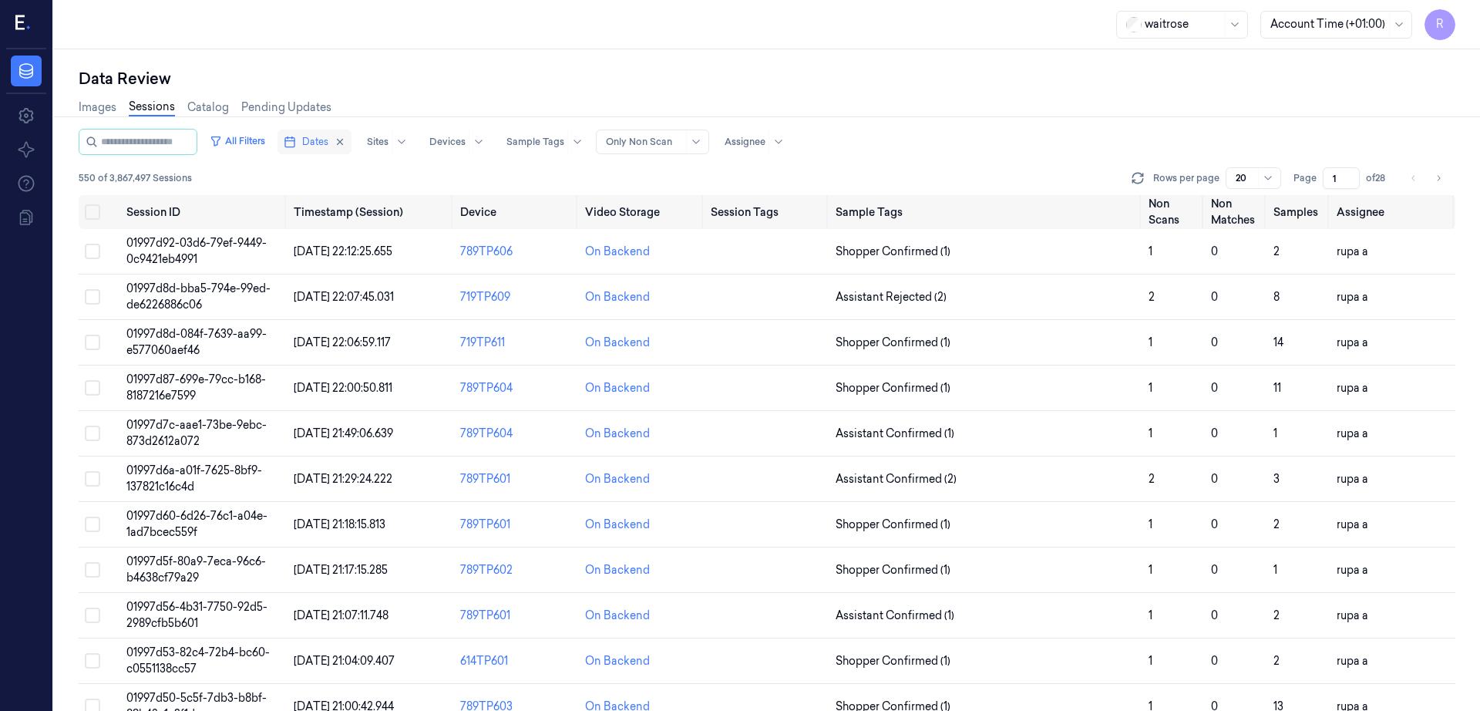
click at [322, 143] on span "Dates" at bounding box center [315, 142] width 26 height 14
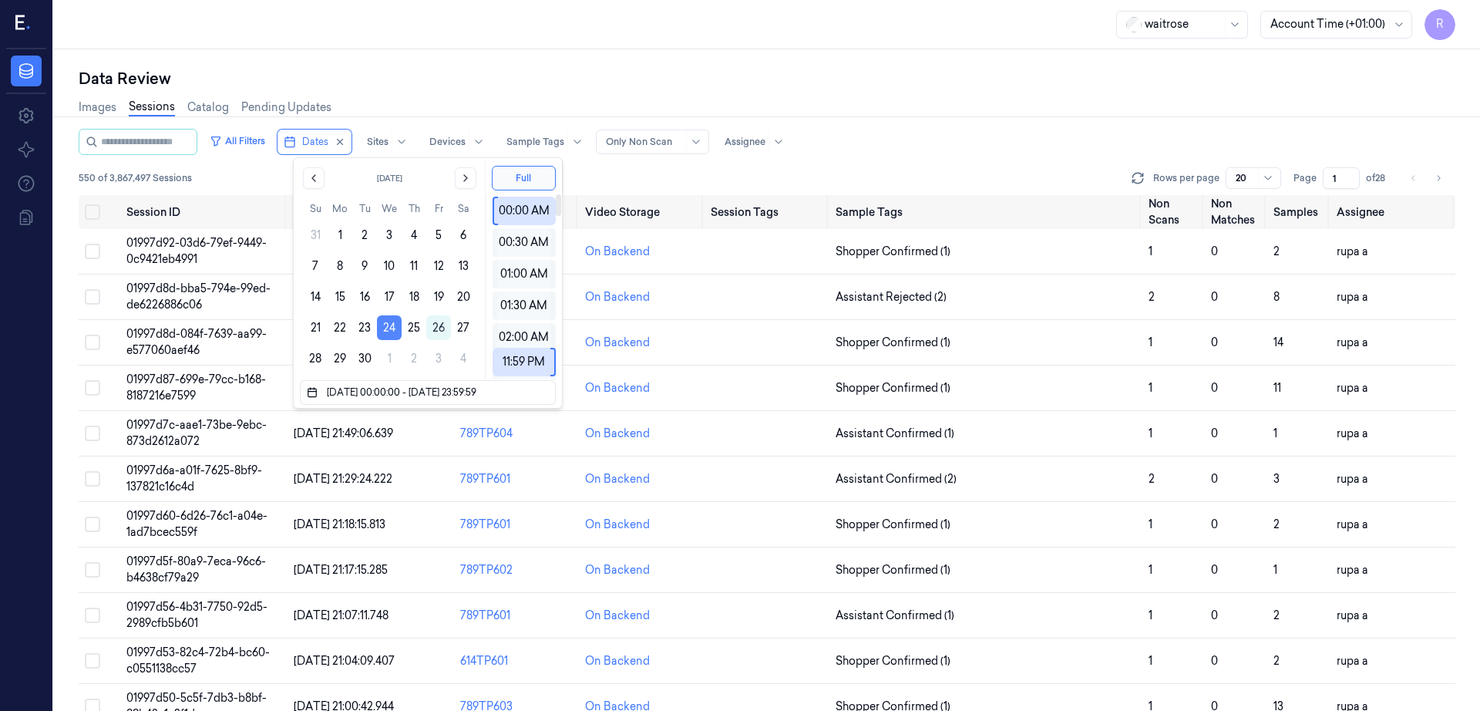
click at [385, 327] on button "24" at bounding box center [389, 327] width 25 height 25
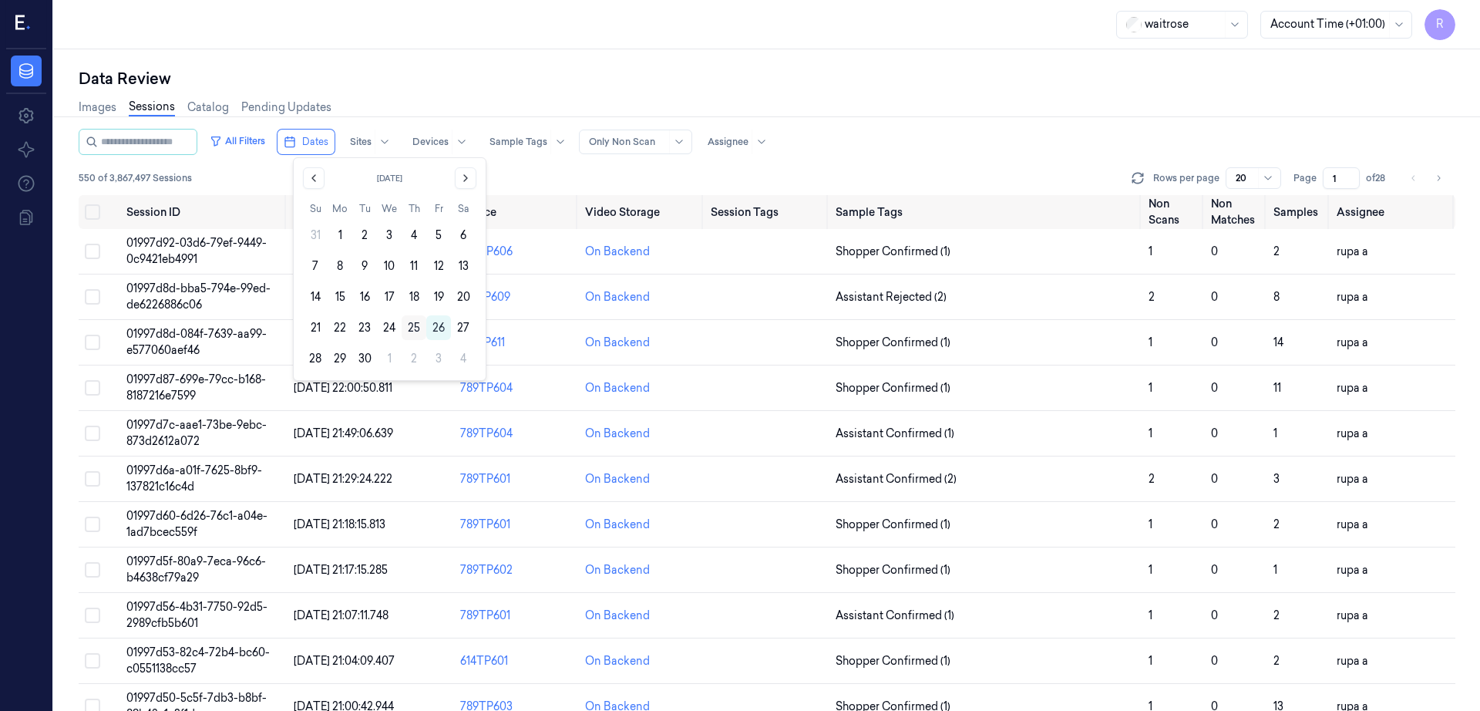
click at [406, 328] on button "25" at bounding box center [414, 327] width 25 height 25
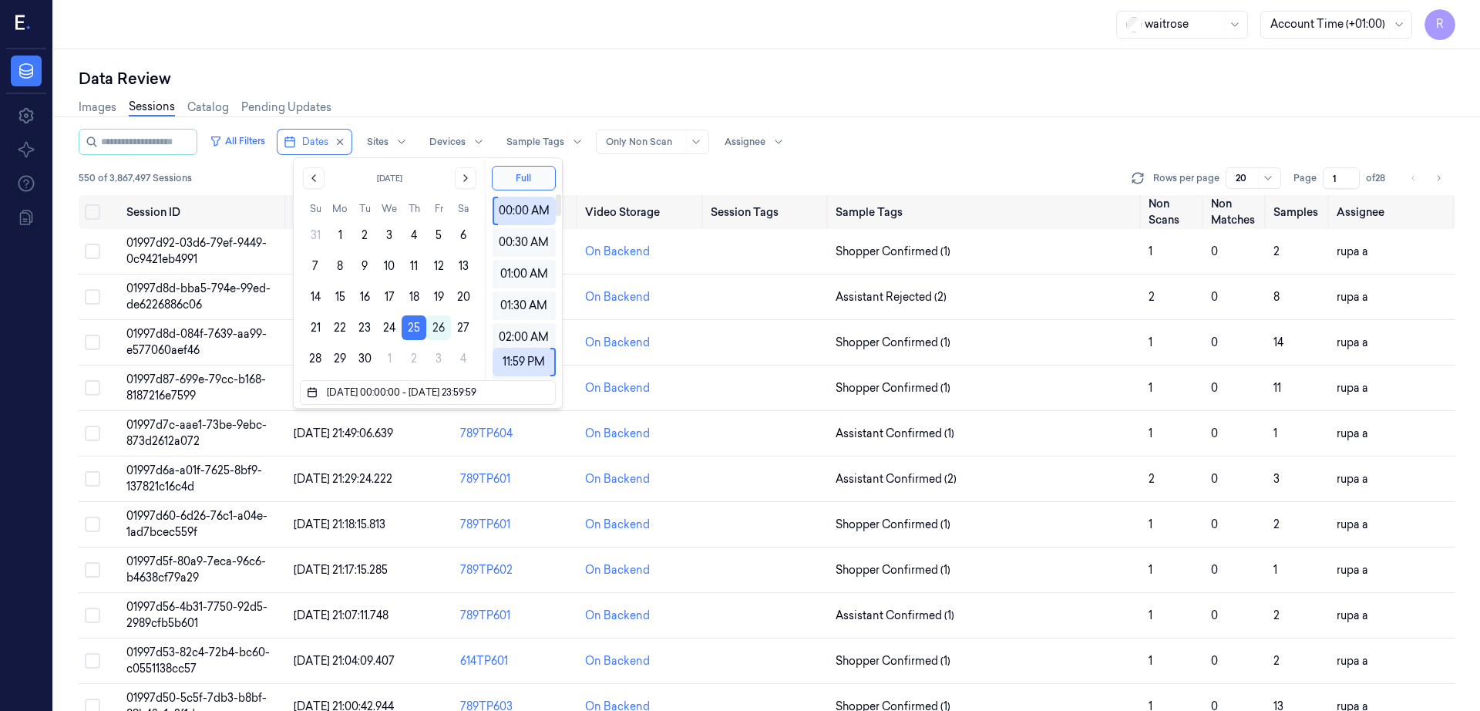
click at [520, 78] on div "Data Review" at bounding box center [767, 79] width 1377 height 22
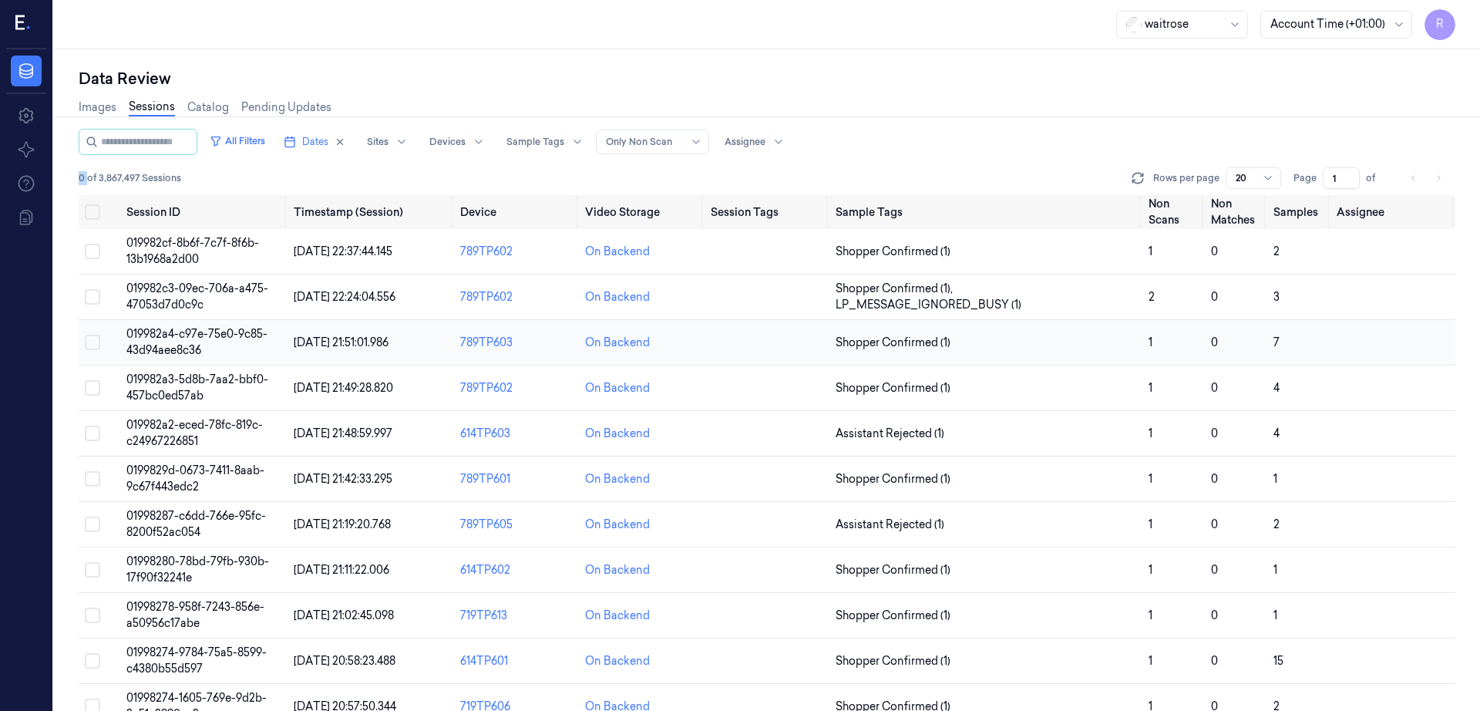
drag, startPoint x: 89, startPoint y: 173, endPoint x: 218, endPoint y: 355, distance: 222.2
click at [62, 182] on div "Data Review Images Sessions Catalog Pending Updates All Filters Dates Sites Dev…" at bounding box center [767, 379] width 1426 height 661
click at [328, 141] on span "Dates" at bounding box center [315, 142] width 26 height 14
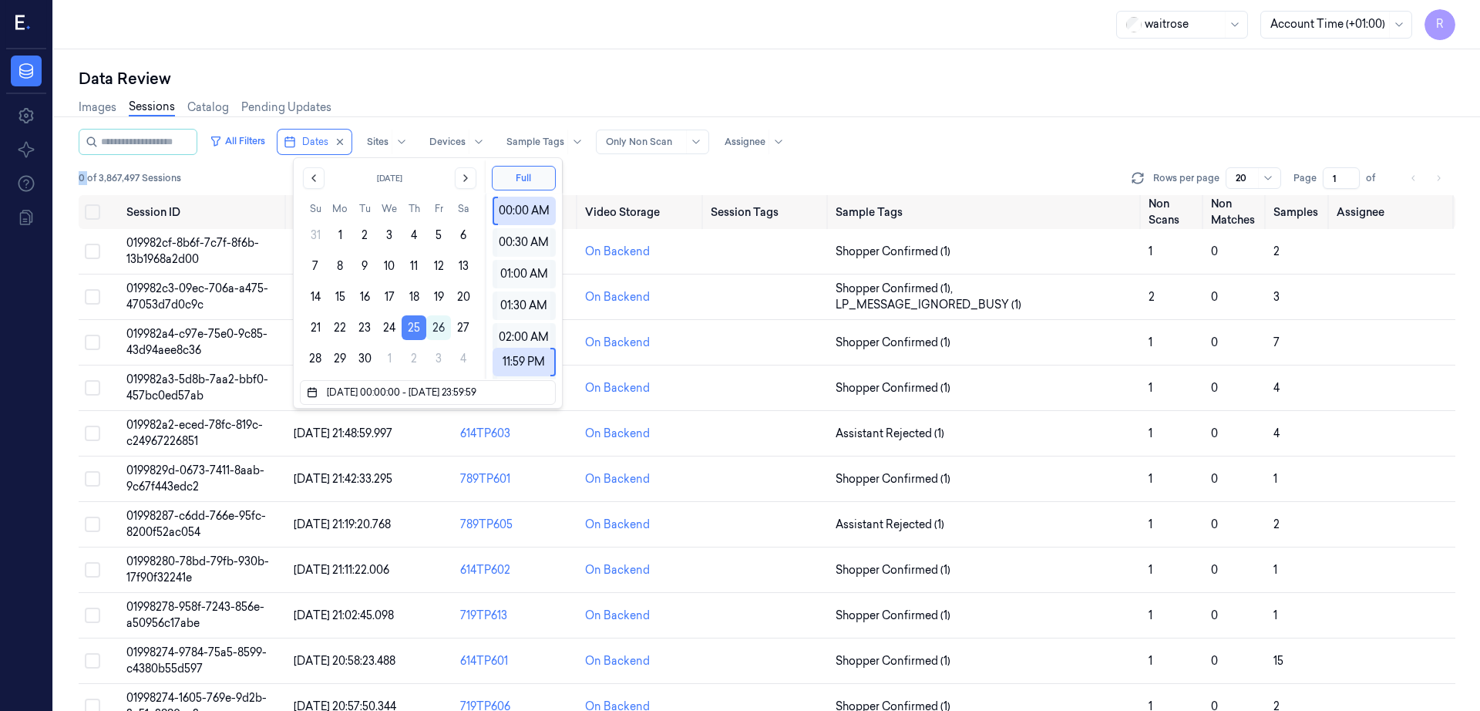
click at [411, 326] on button "25" at bounding box center [414, 327] width 25 height 25
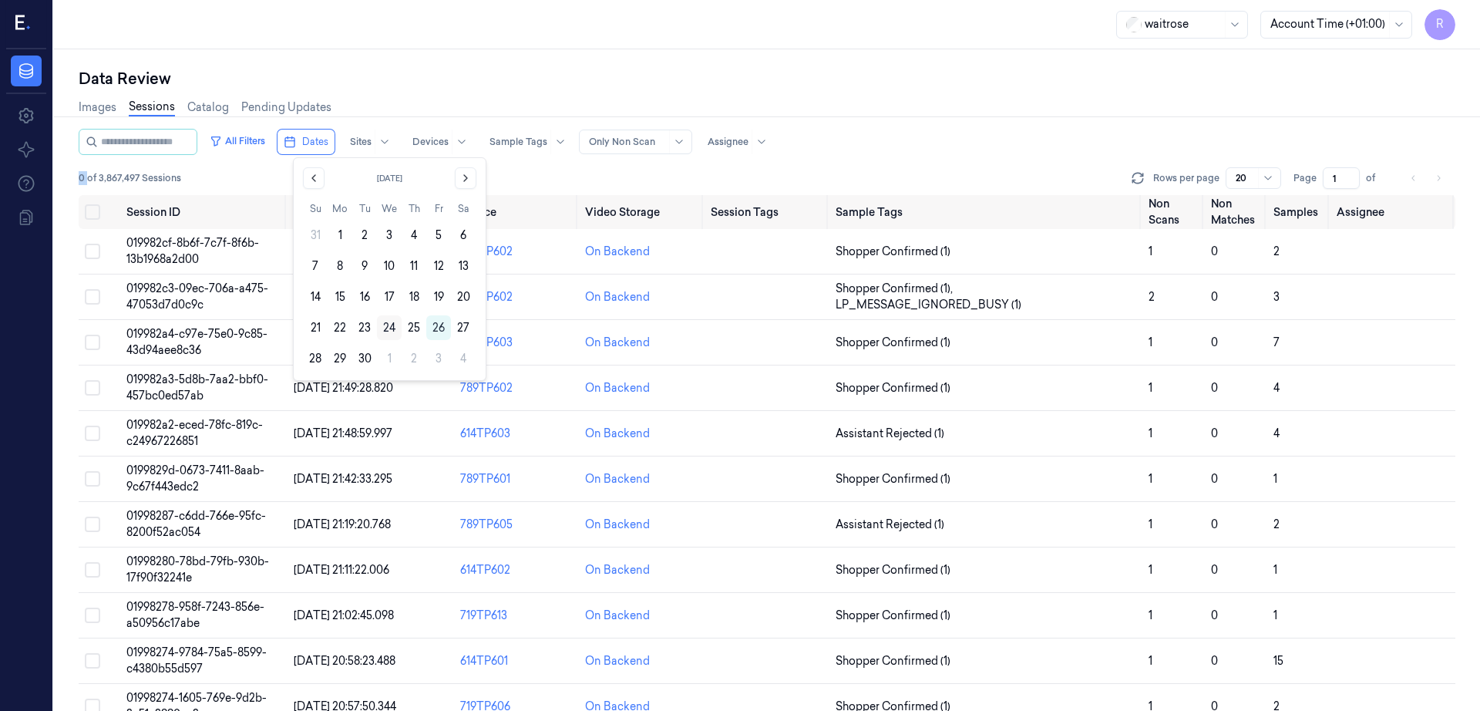
click at [390, 330] on button "24" at bounding box center [389, 327] width 25 height 25
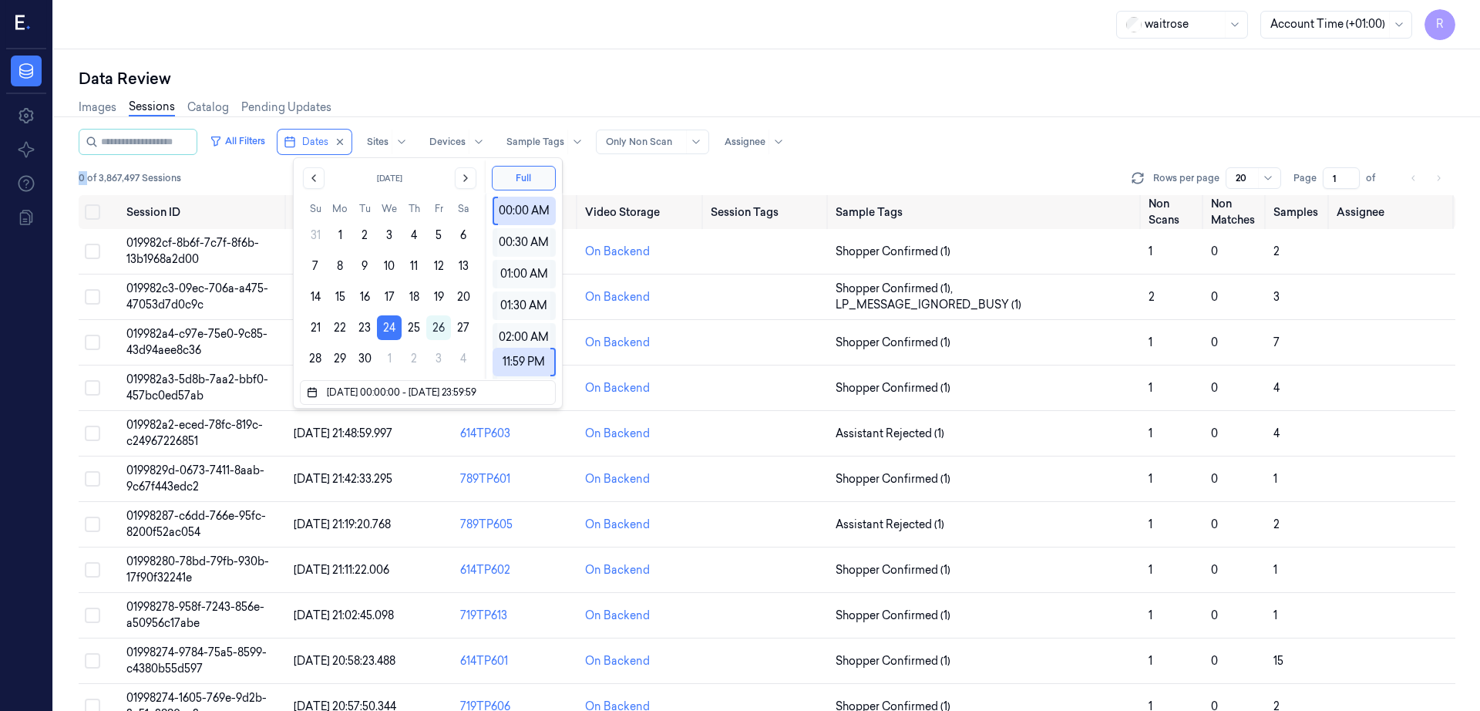
click at [515, 55] on div "Data Review Images Sessions Catalog Pending Updates All Filters Dates Sites Dev…" at bounding box center [767, 379] width 1426 height 661
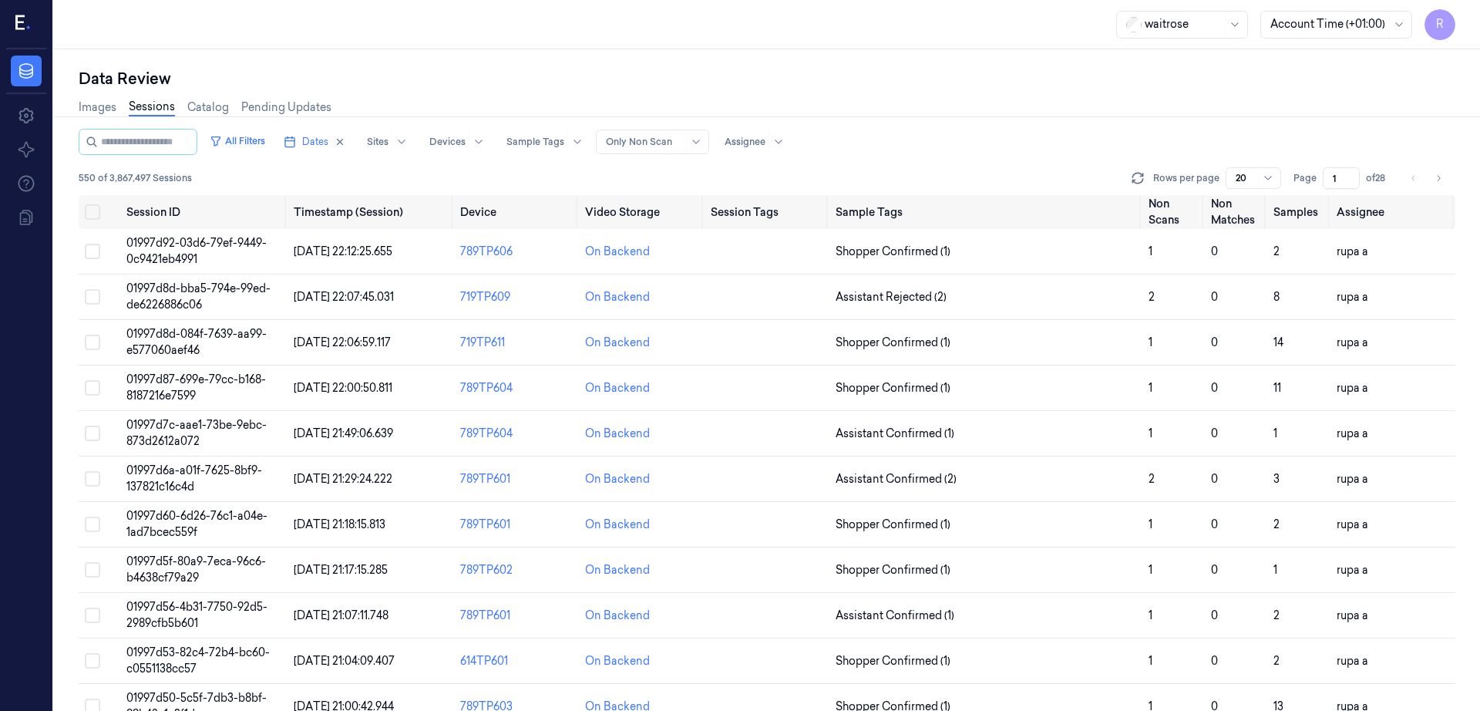
click at [1277, 187] on div at bounding box center [1267, 178] width 19 height 20
click at [1300, 261] on div "200" at bounding box center [1300, 259] width 20 height 16
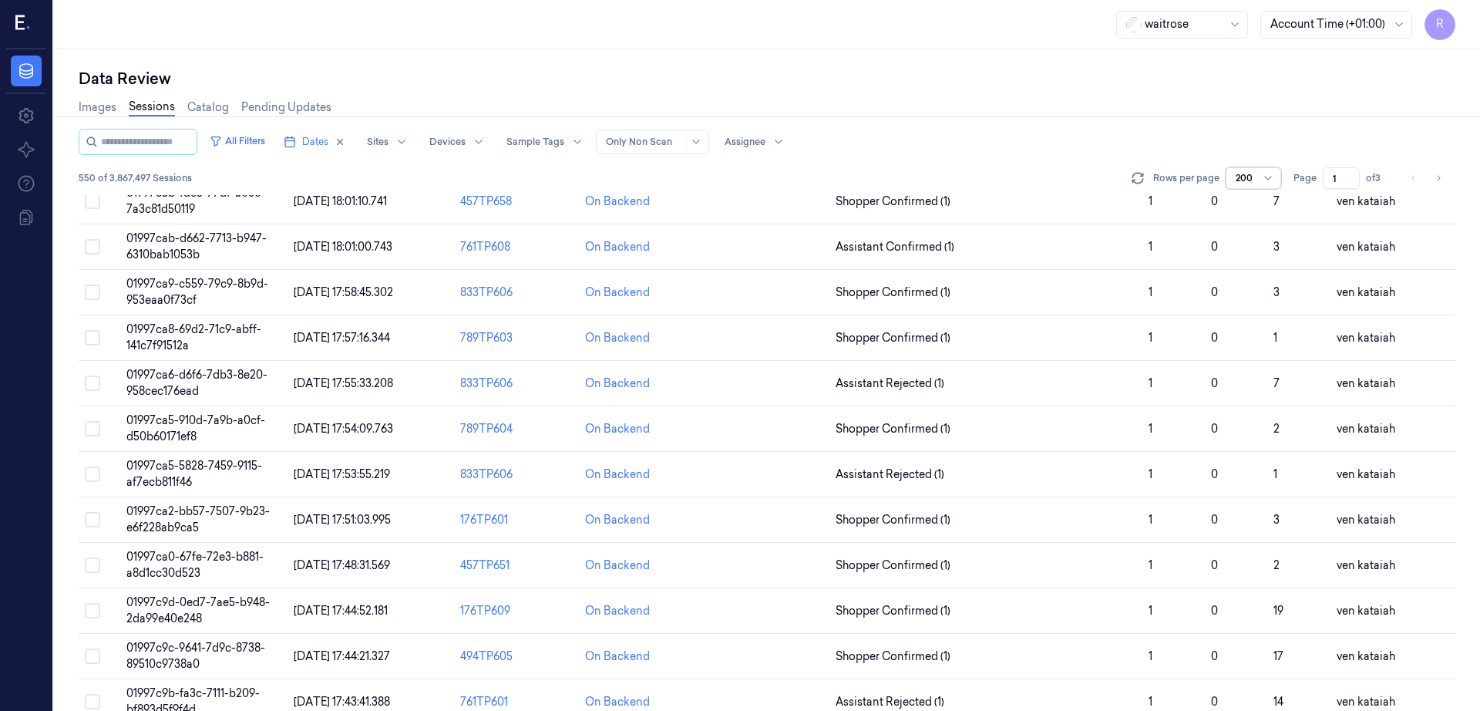
scroll to position [5349, 0]
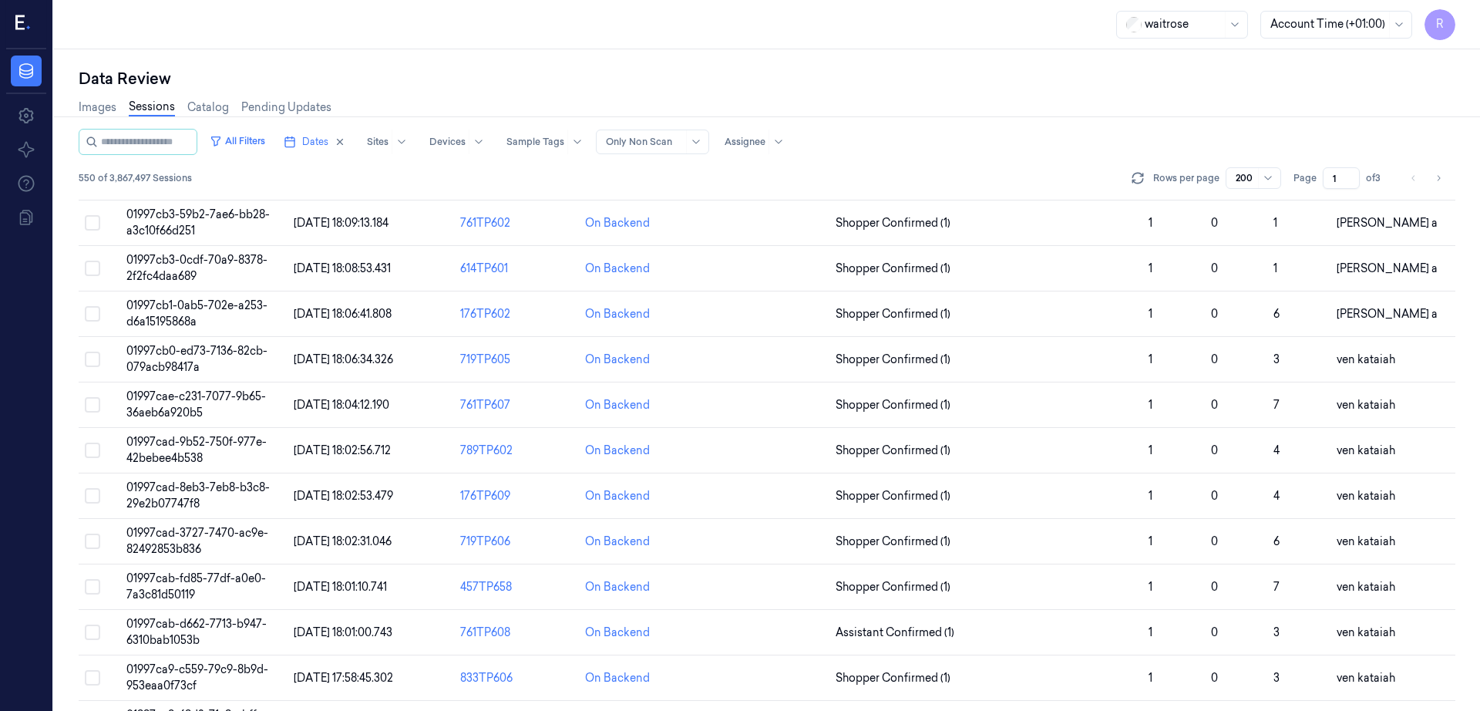
drag, startPoint x: 1402, startPoint y: 180, endPoint x: 1367, endPoint y: 181, distance: 35.5
click at [1360, 181] on input "1" at bounding box center [1341, 178] width 37 height 22
click at [1330, 118] on div "Images Sessions Catalog Pending Updates" at bounding box center [767, 108] width 1377 height 39
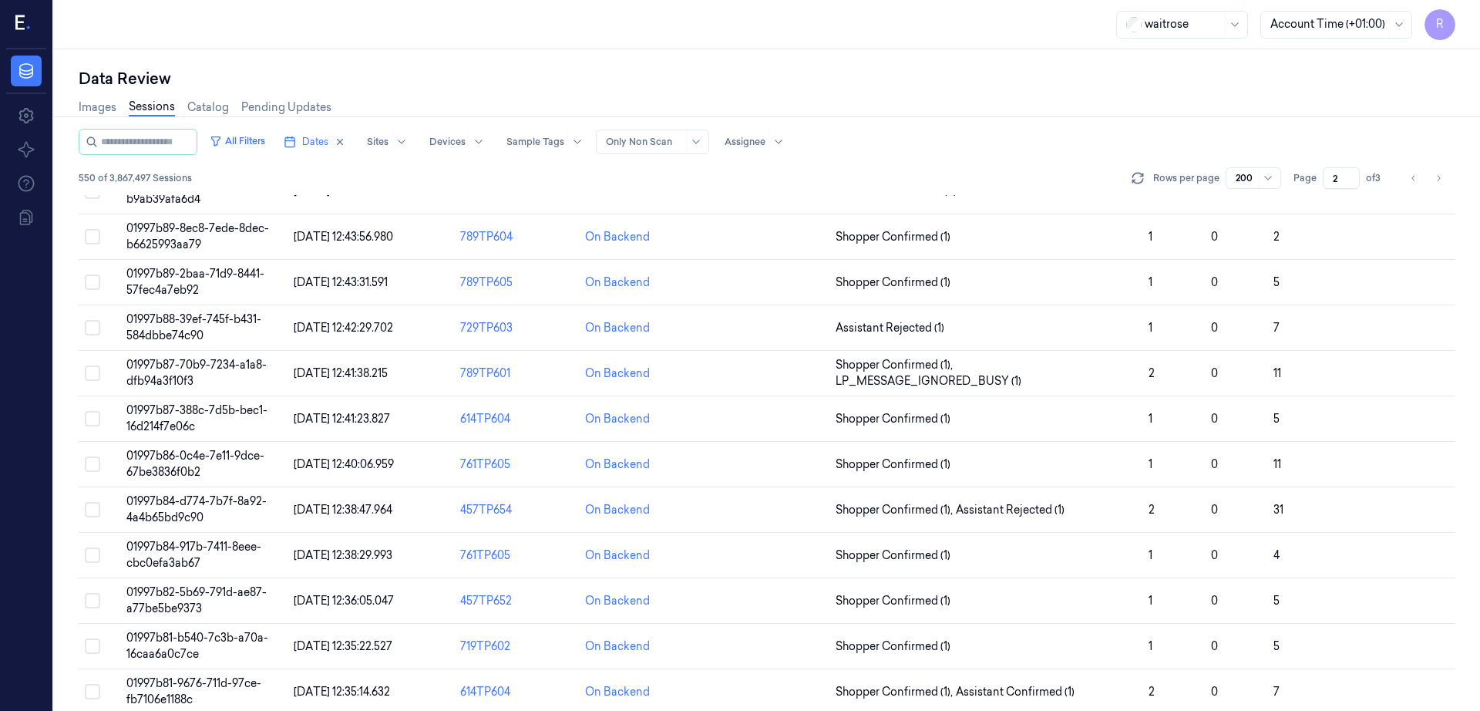
scroll to position [8625, 0]
drag, startPoint x: 1395, startPoint y: 178, endPoint x: 1367, endPoint y: 185, distance: 29.4
click at [1367, 185] on div "Page 2 of 3" at bounding box center [1341, 178] width 97 height 22
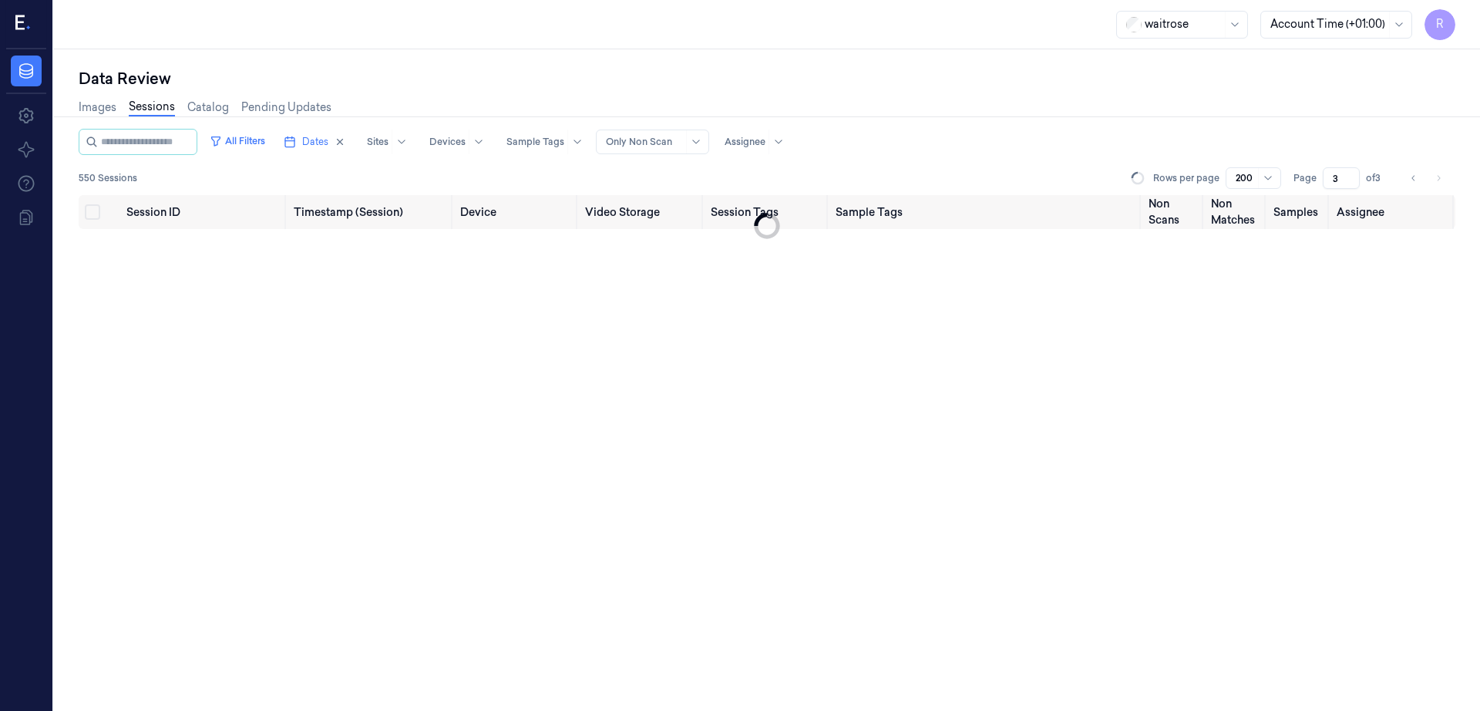
click at [1118, 138] on div "All Filters Dates Sites Devices Sample Tags Alert Type Only Non Scan Assignee" at bounding box center [767, 142] width 1377 height 26
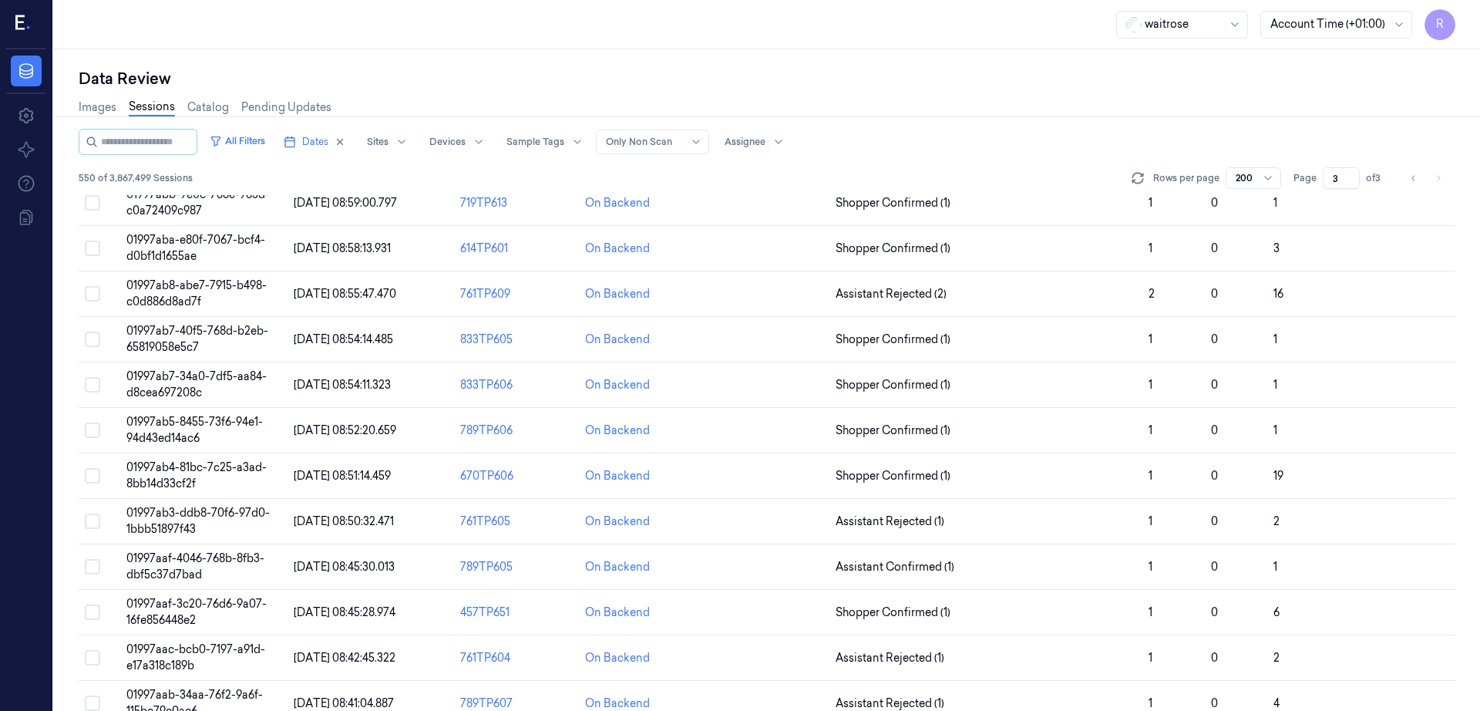
scroll to position [6166, 0]
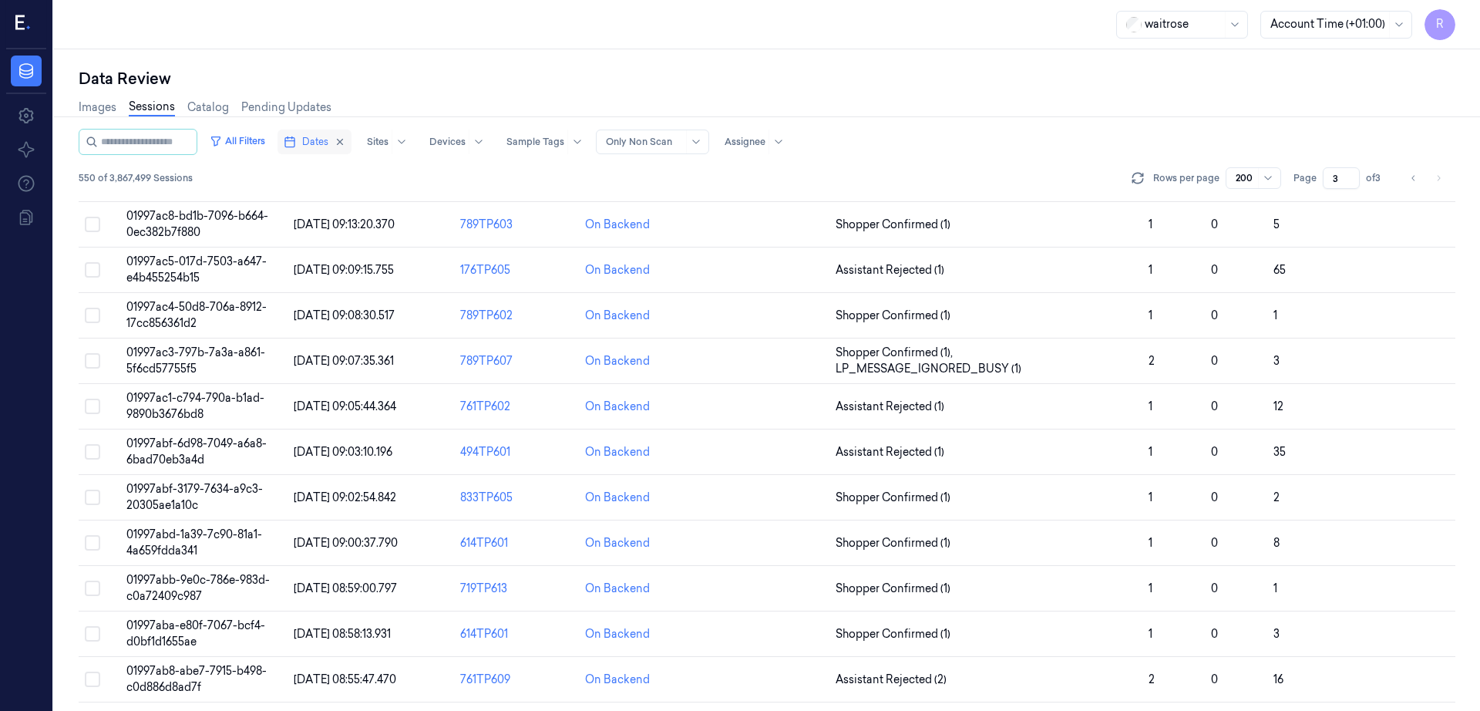
click at [321, 146] on span "Dates" at bounding box center [315, 142] width 26 height 14
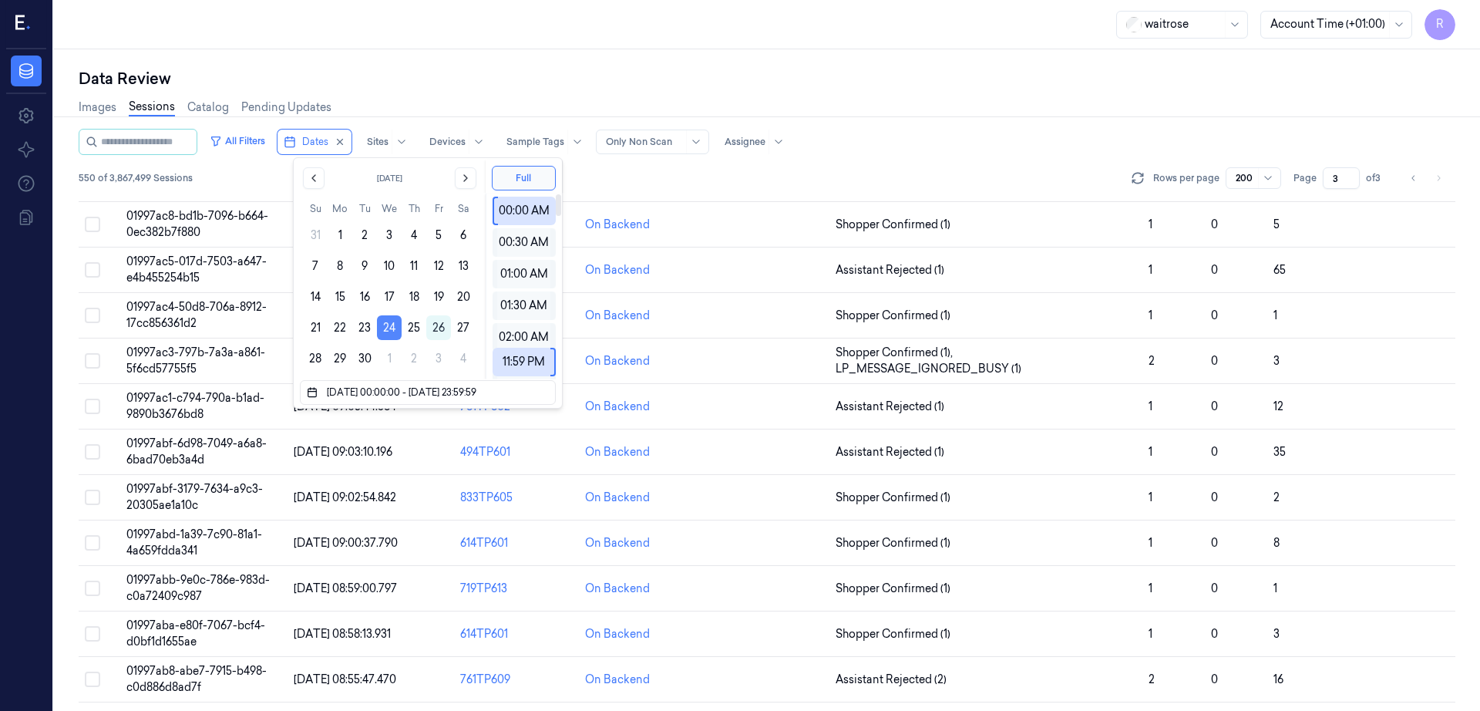
click at [392, 329] on button "24" at bounding box center [389, 327] width 25 height 25
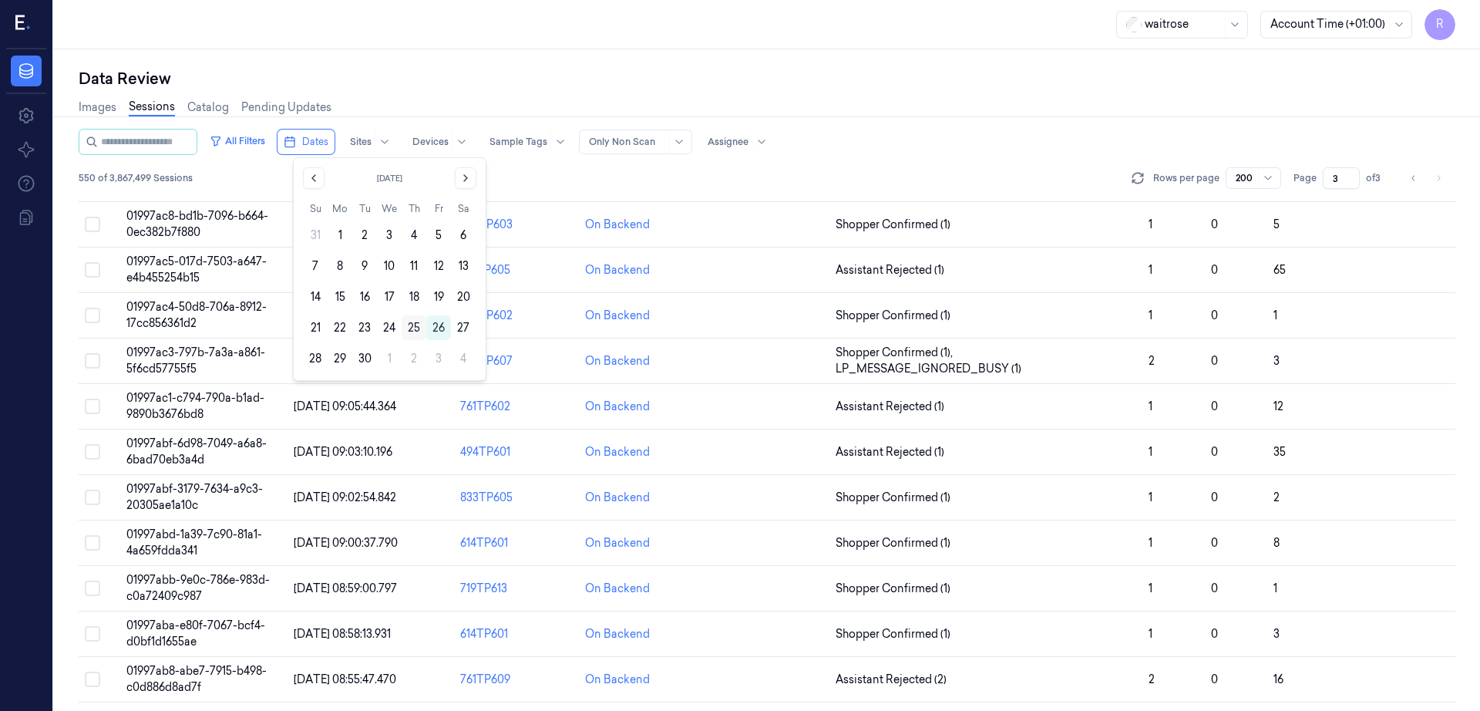
click at [404, 328] on button "25" at bounding box center [414, 327] width 25 height 25
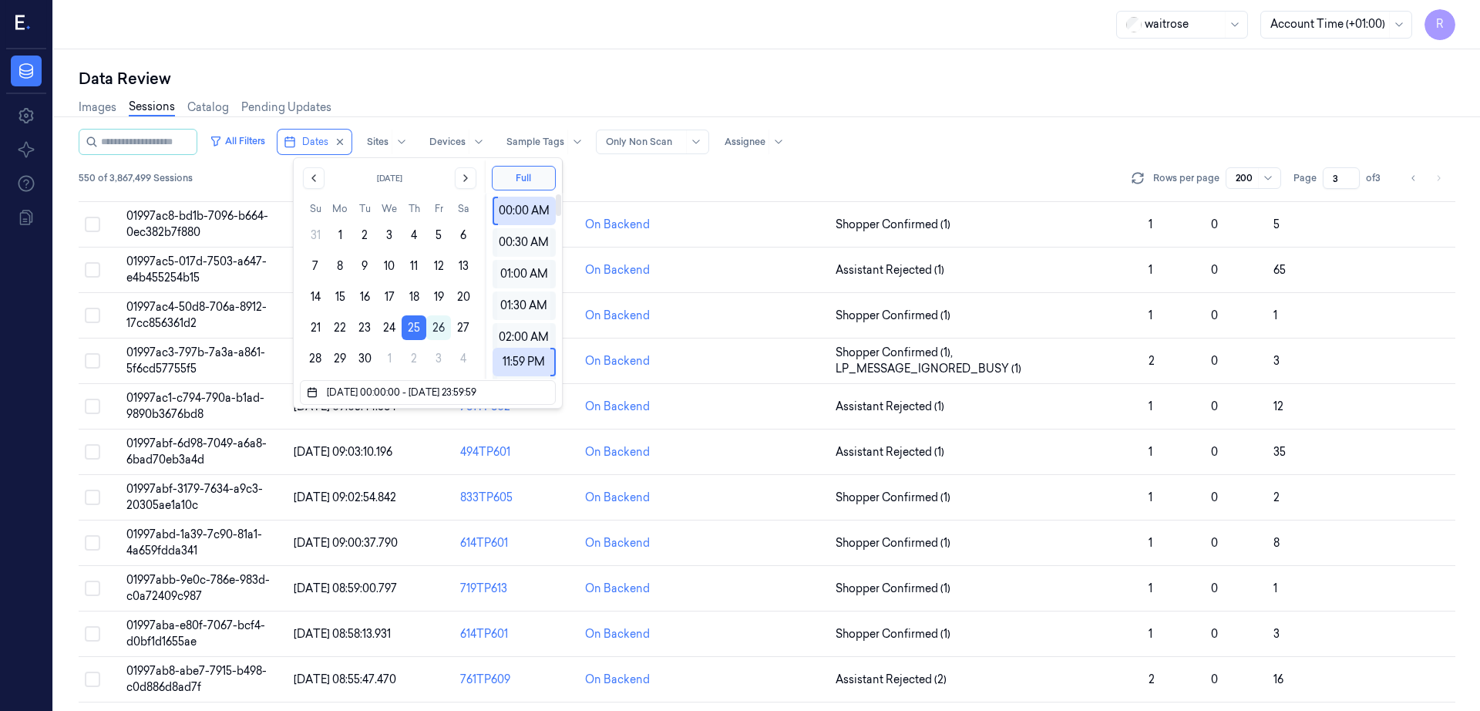
click at [752, 93] on div "Images Sessions Catalog Pending Updates" at bounding box center [767, 108] width 1377 height 39
type input "1"
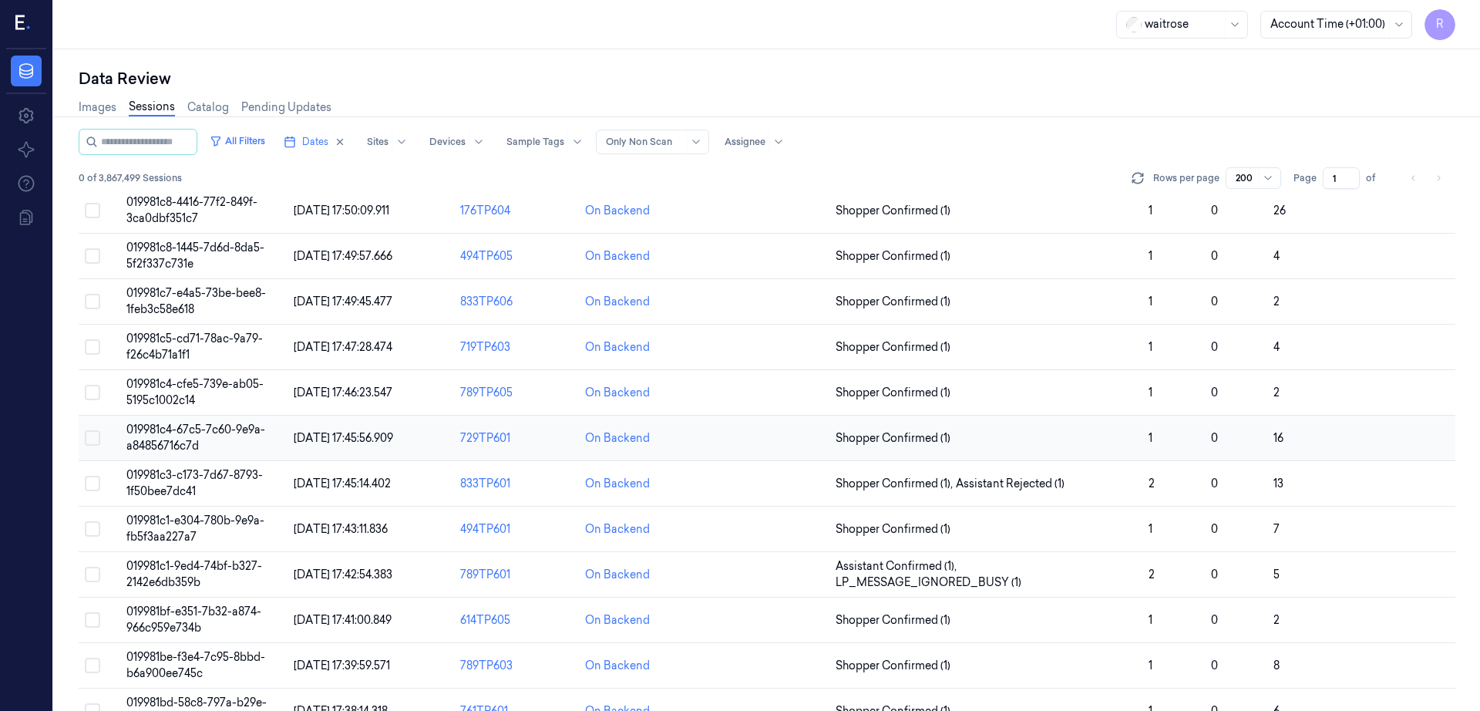
scroll to position [7804, 0]
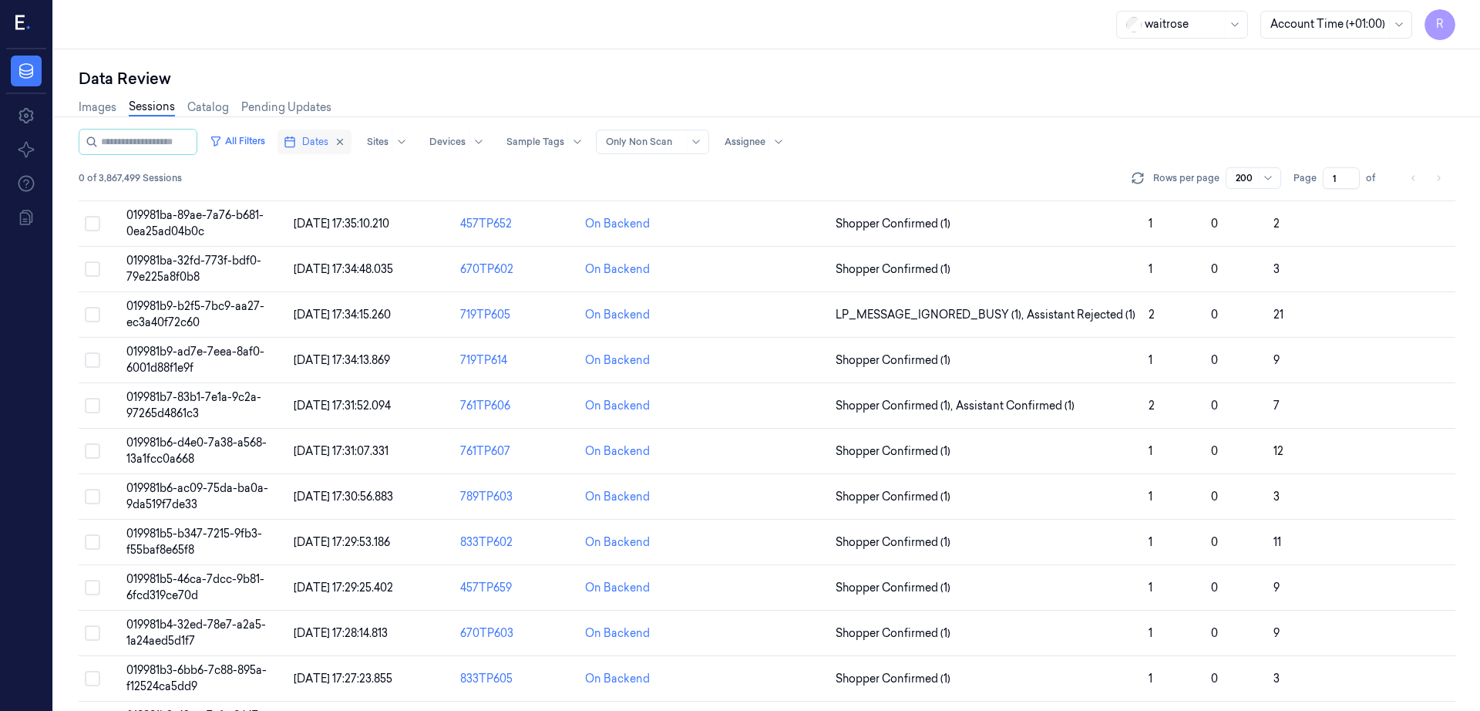
click at [324, 135] on span "Dates" at bounding box center [315, 142] width 26 height 14
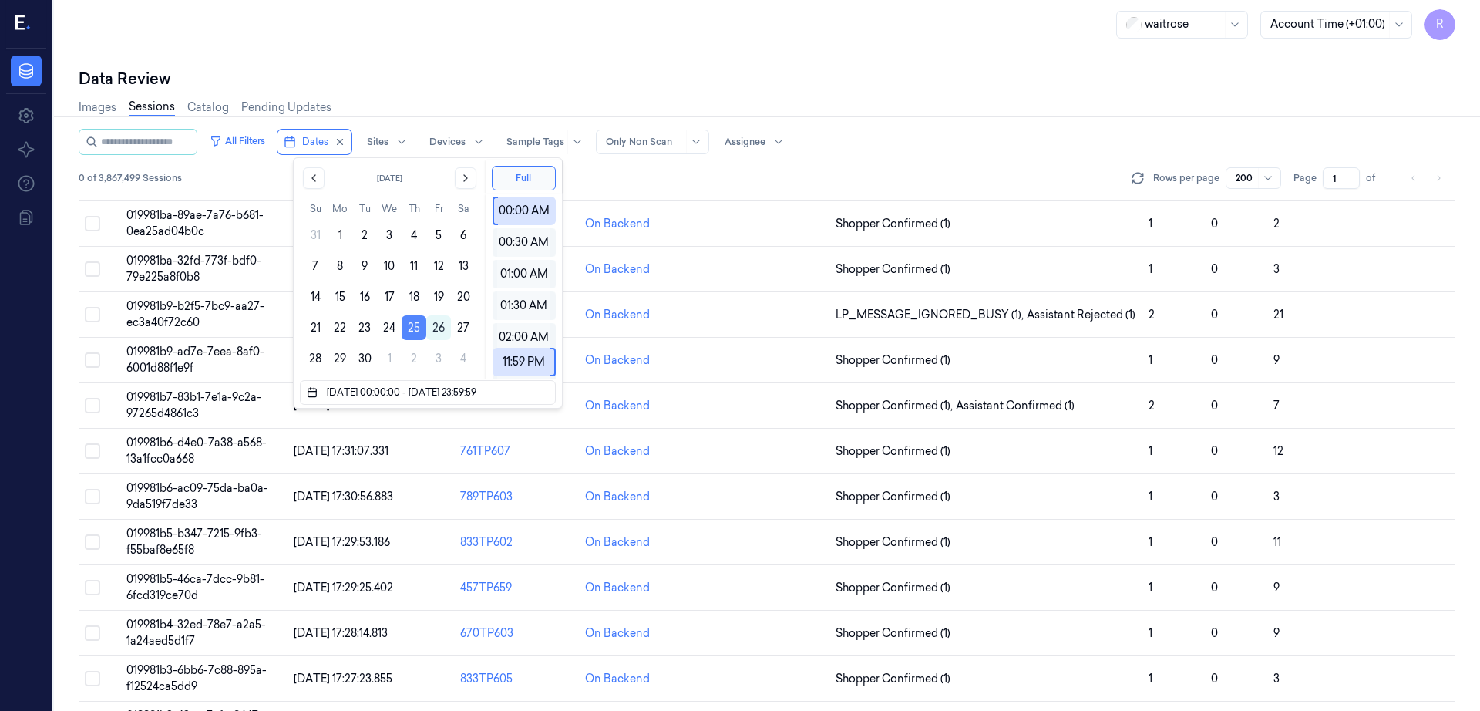
click at [415, 328] on button "25" at bounding box center [414, 327] width 25 height 25
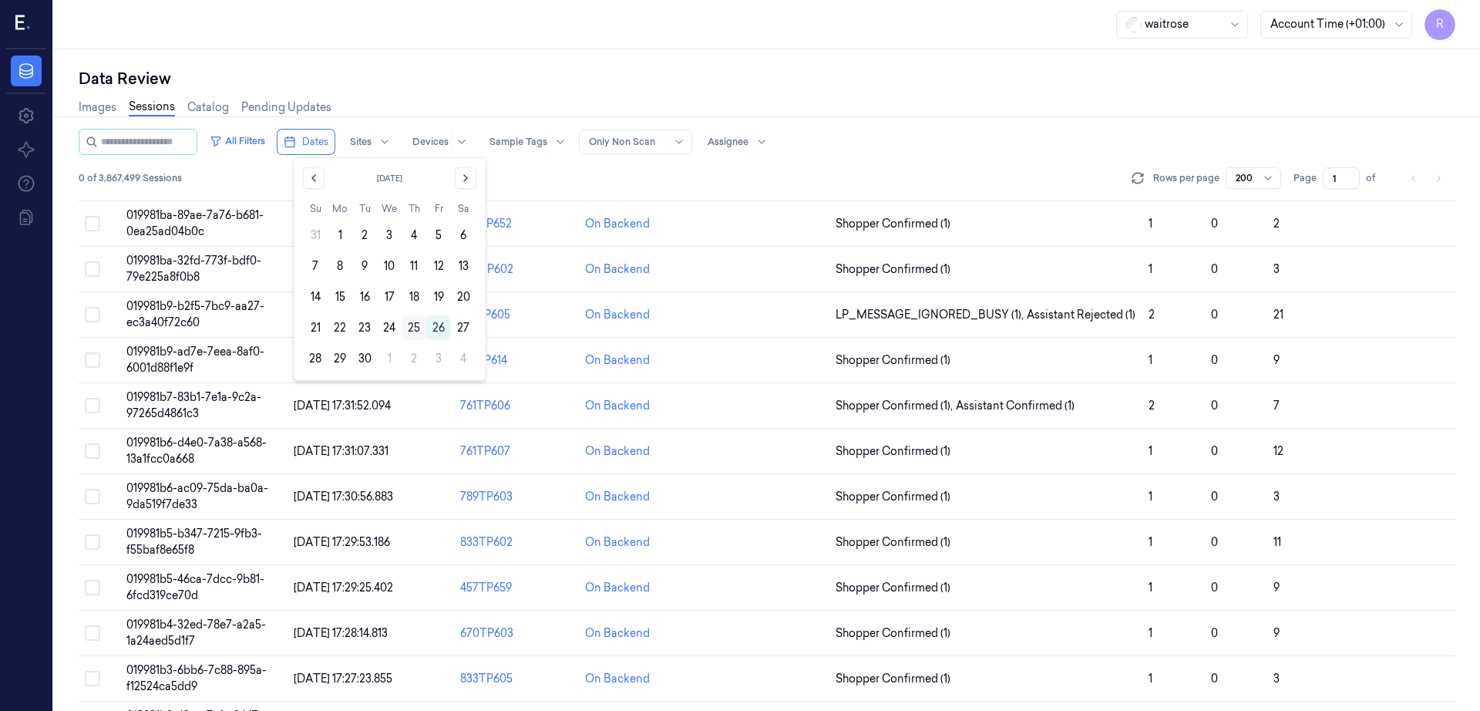
click at [415, 328] on button "25" at bounding box center [414, 327] width 25 height 25
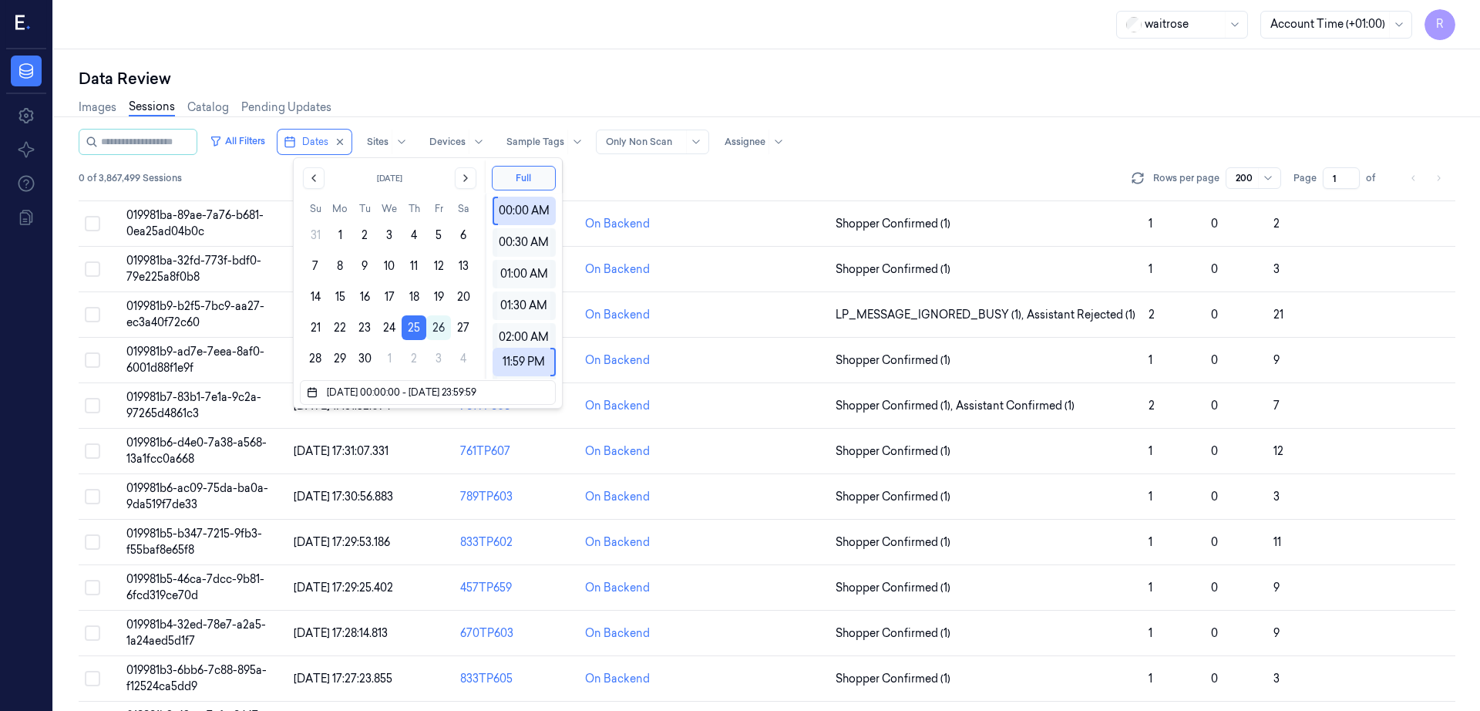
click at [432, 65] on div "Data Review Images Sessions Catalog Pending Updates All Filters Dates Sites Dev…" at bounding box center [767, 379] width 1426 height 661
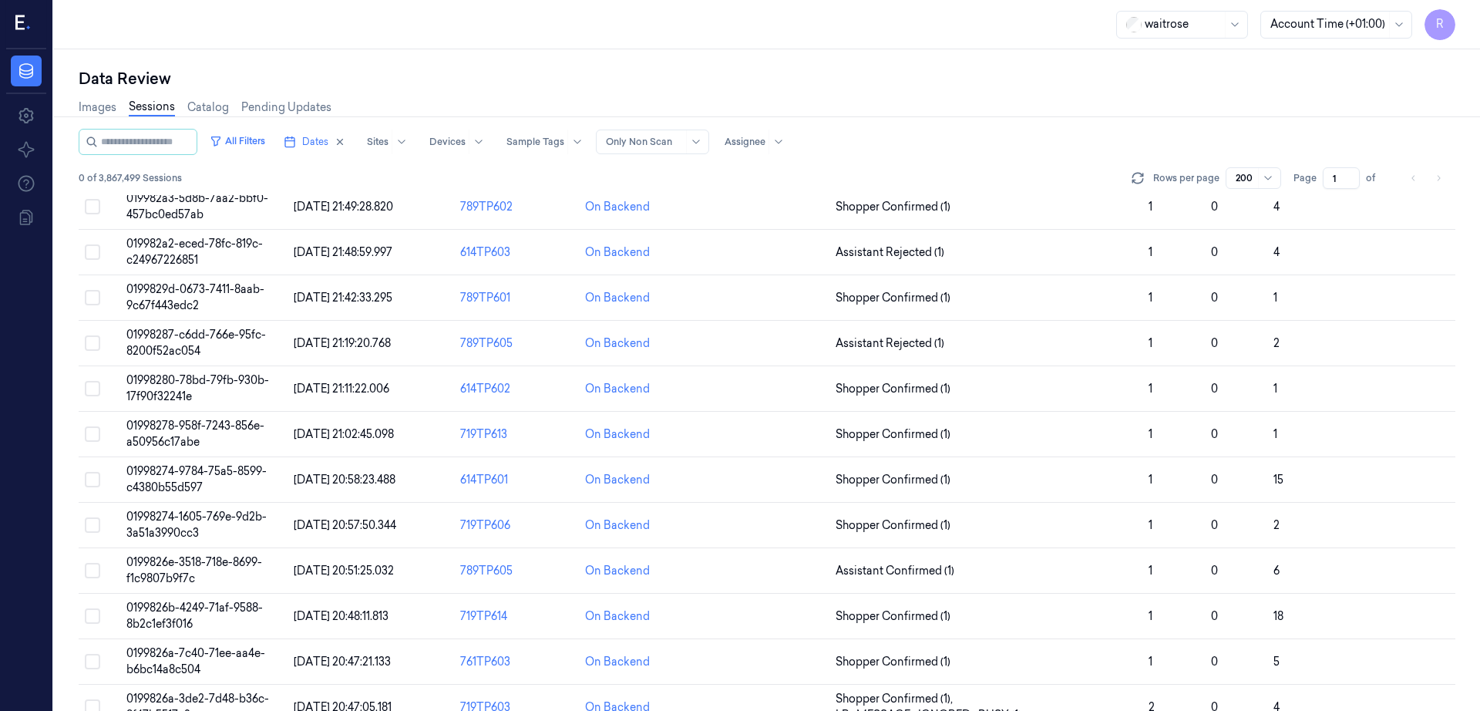
scroll to position [0, 0]
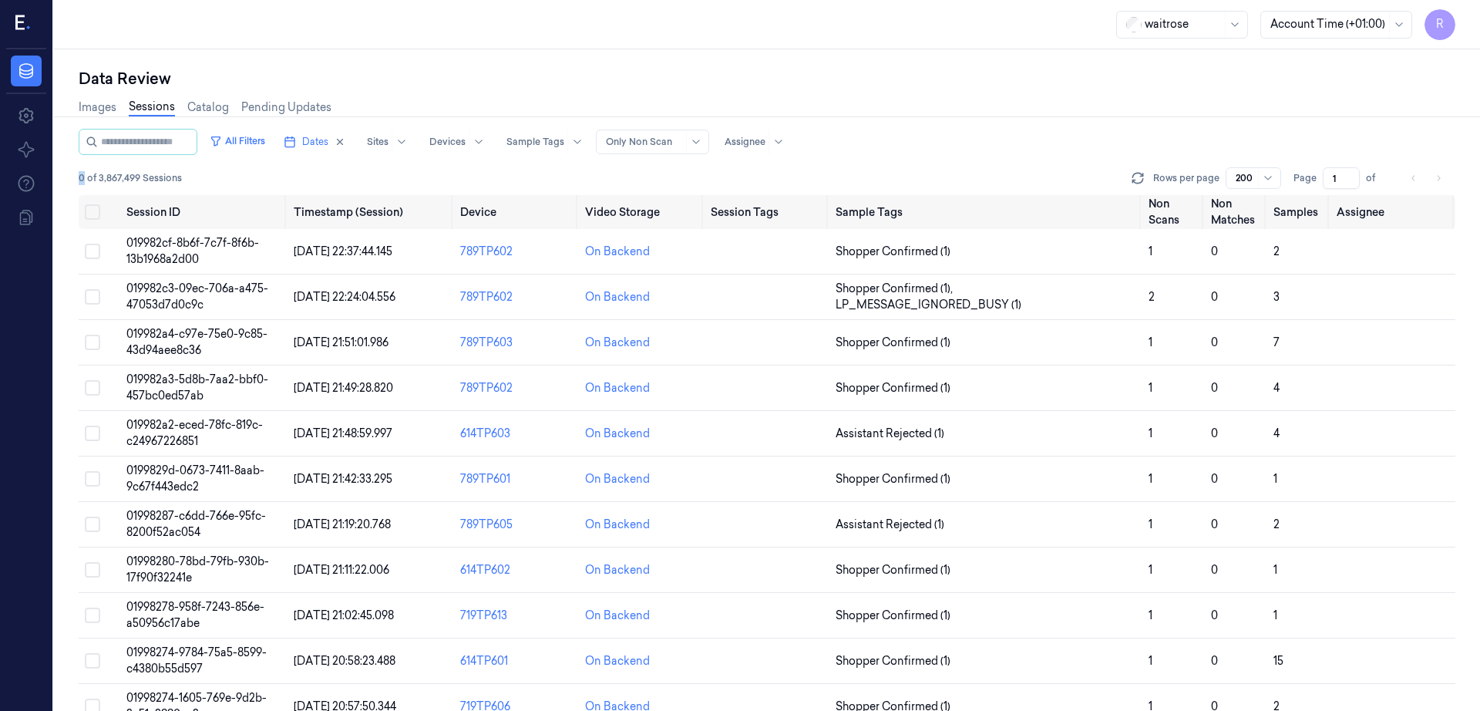
drag, startPoint x: 86, startPoint y: 181, endPoint x: 66, endPoint y: 193, distance: 23.5
click at [66, 193] on div "Data Review Images Sessions Catalog Pending Updates All Filters Dates Sites Dev…" at bounding box center [767, 379] width 1426 height 661
click at [318, 143] on span "Dates" at bounding box center [315, 142] width 26 height 14
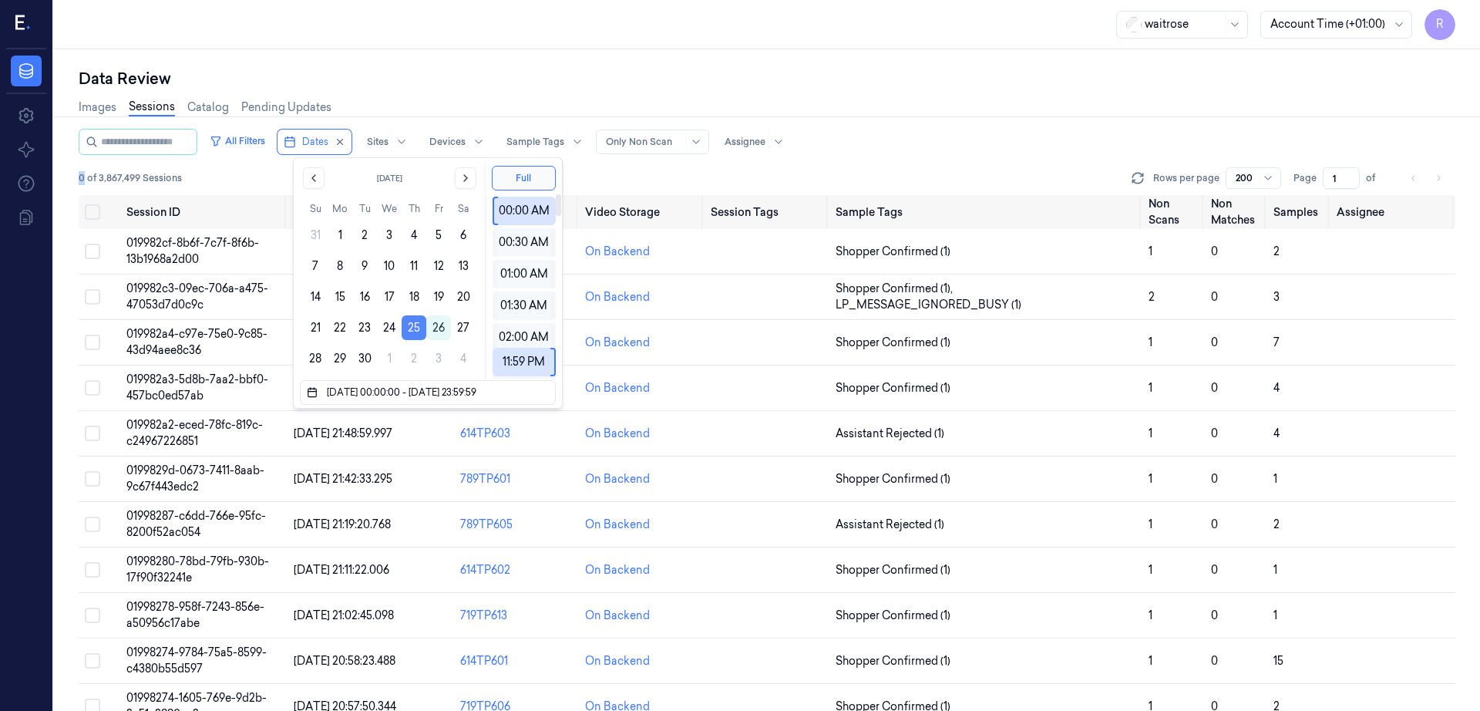
click at [418, 329] on button "25" at bounding box center [414, 327] width 25 height 25
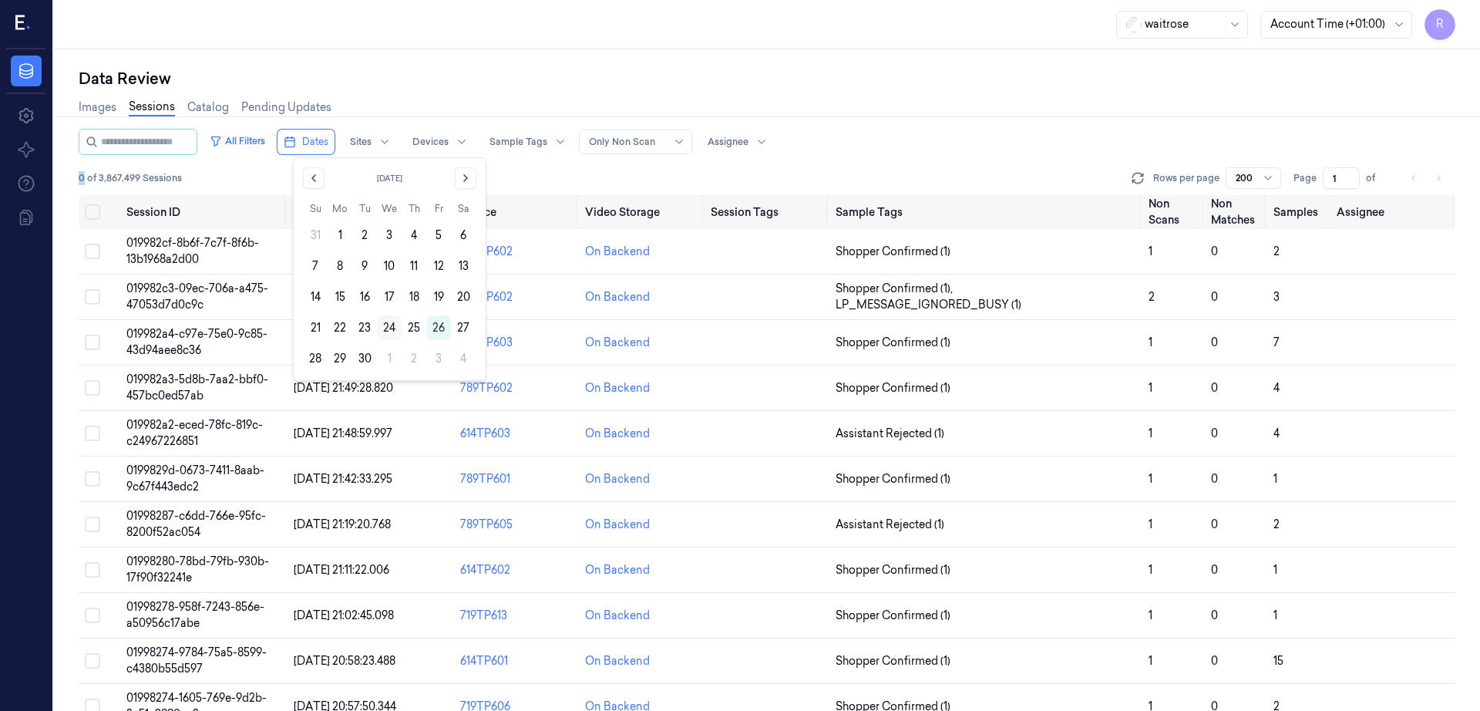
click at [391, 330] on button "24" at bounding box center [389, 327] width 25 height 25
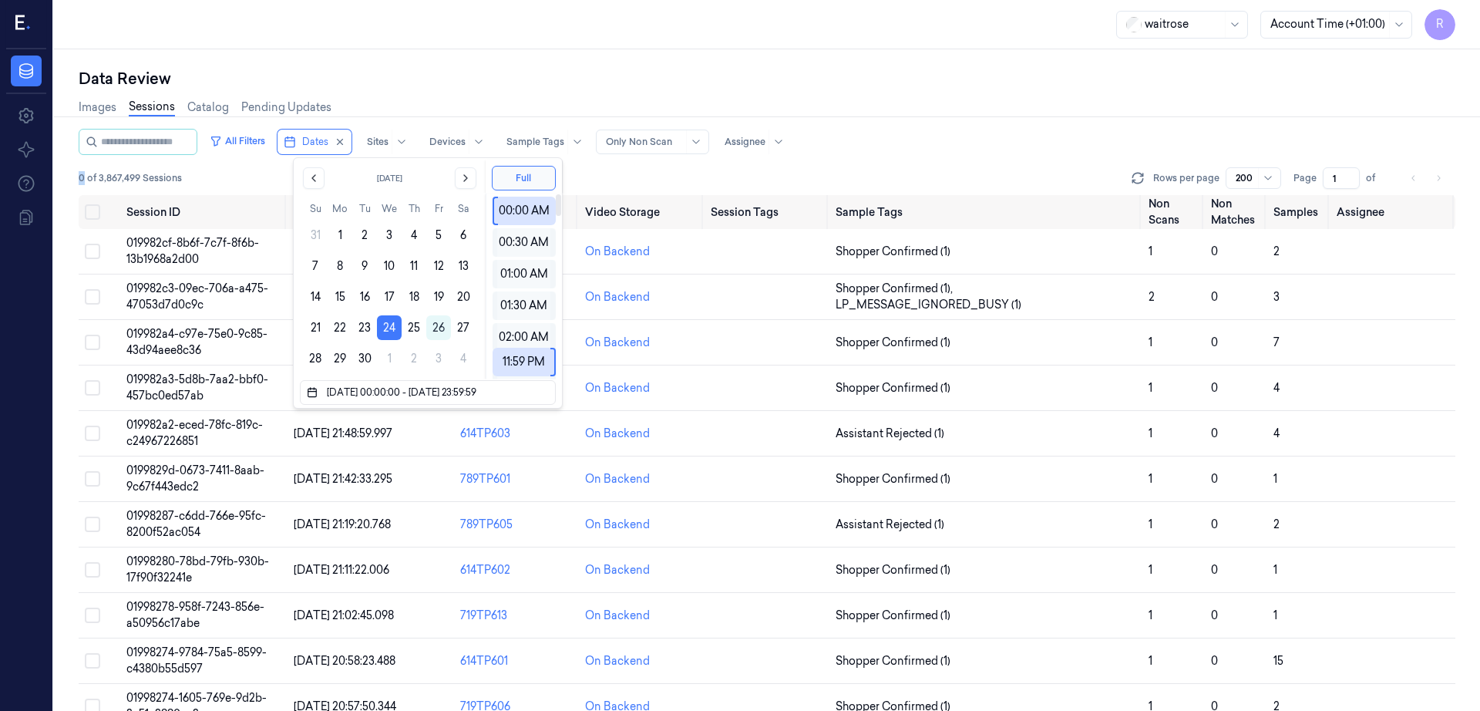
click at [716, 94] on div "Images Sessions Catalog Pending Updates" at bounding box center [767, 108] width 1377 height 39
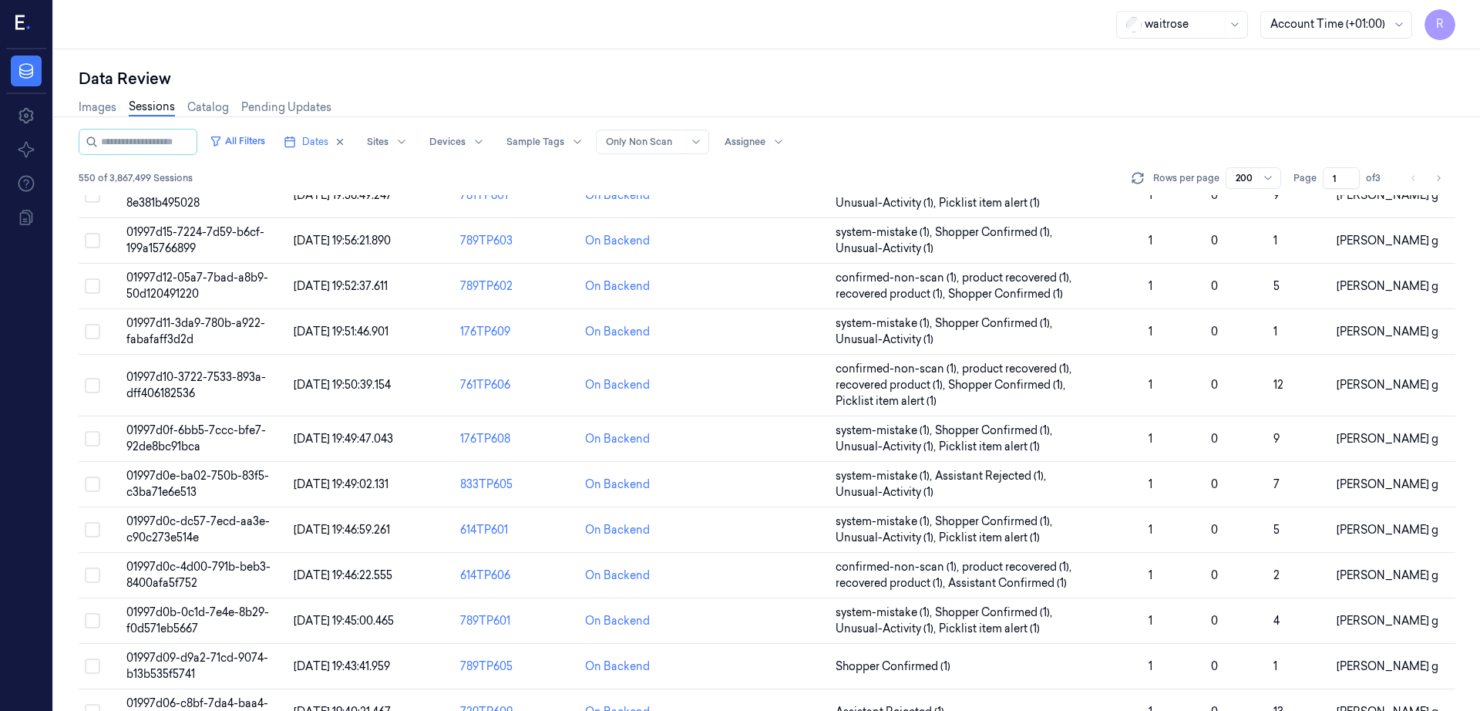
scroll to position [1831, 0]
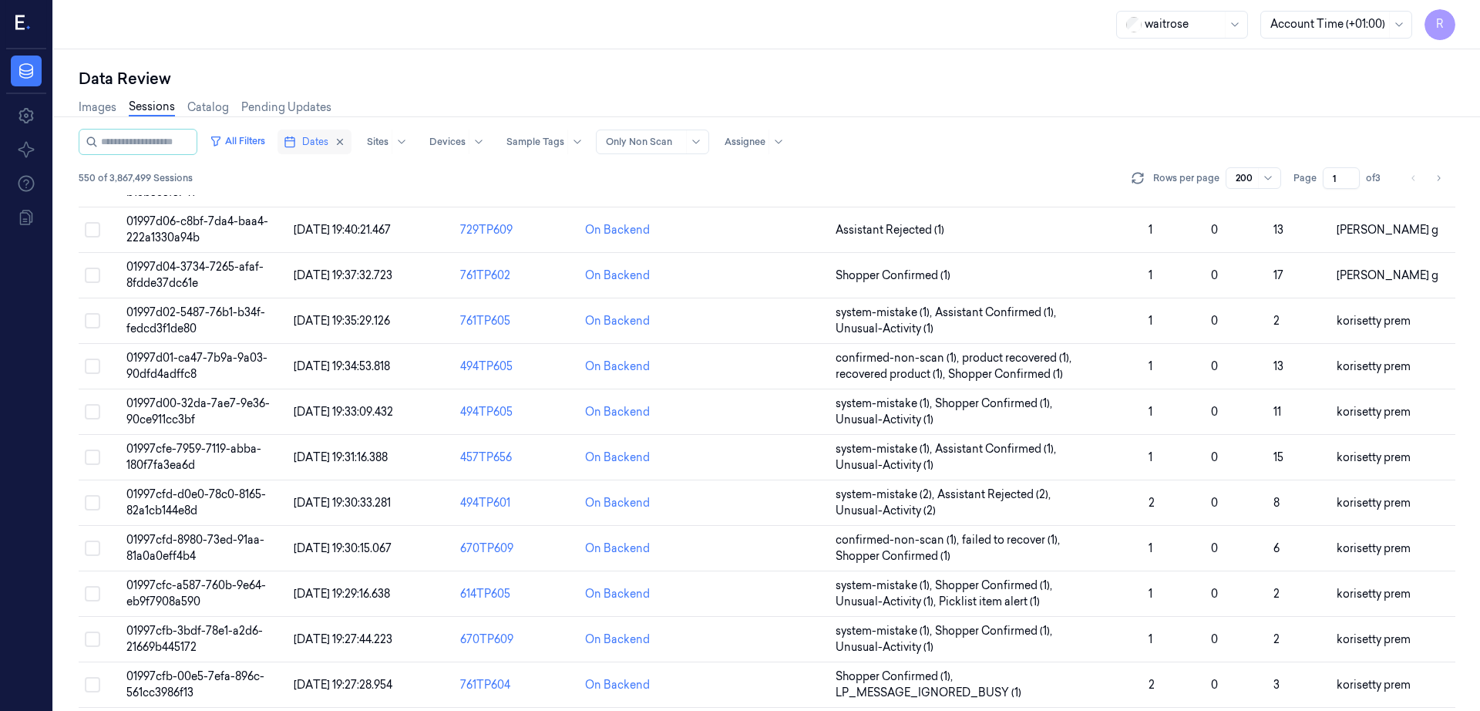
click at [308, 130] on button "Dates" at bounding box center [314, 141] width 74 height 25
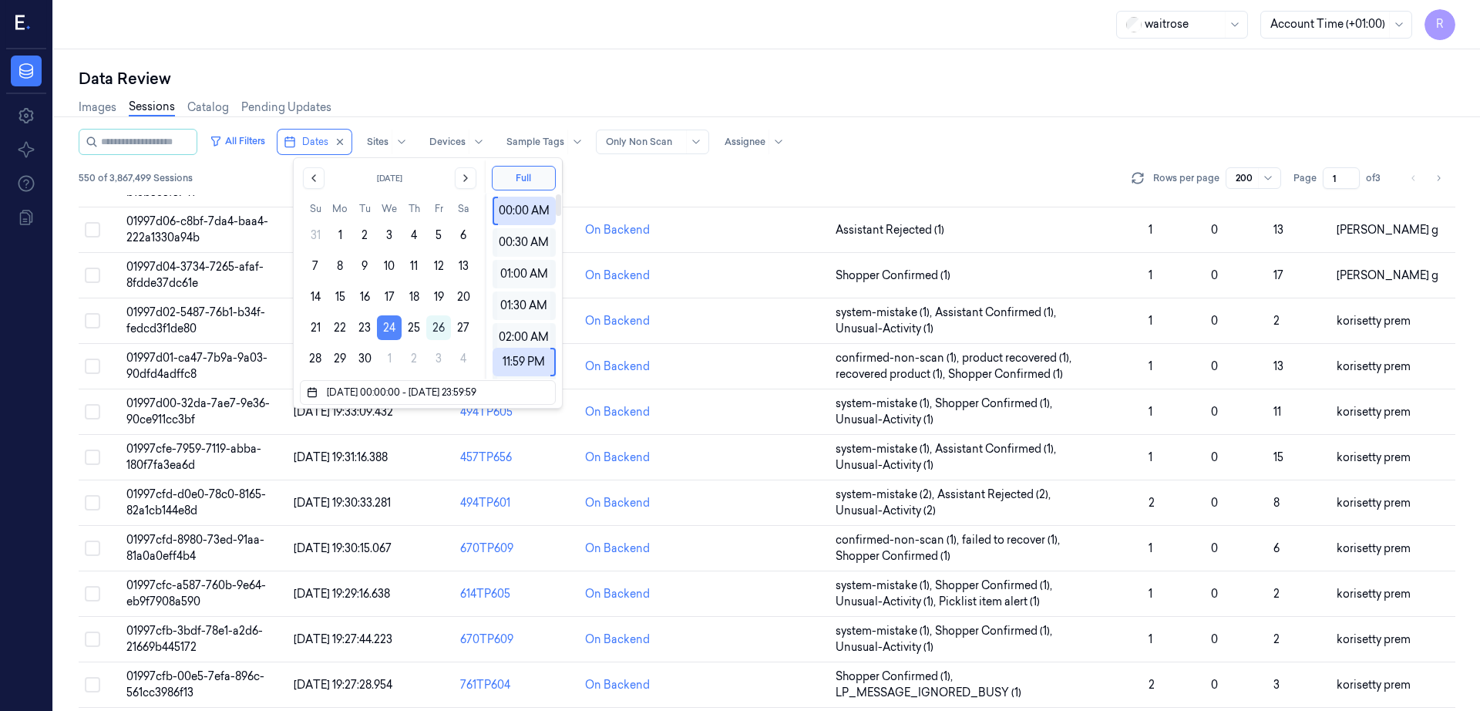
click at [389, 321] on button "24" at bounding box center [389, 327] width 25 height 25
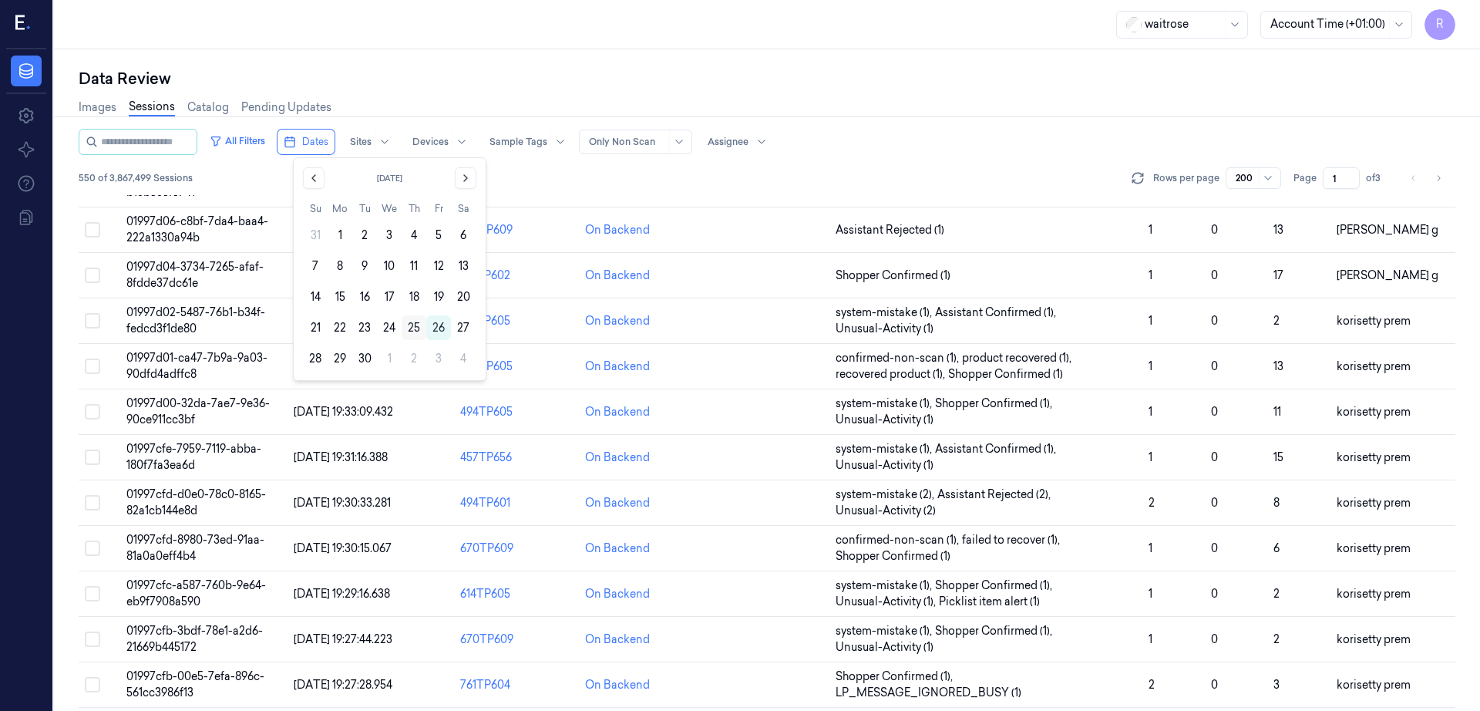
click at [412, 328] on button "25" at bounding box center [414, 327] width 25 height 25
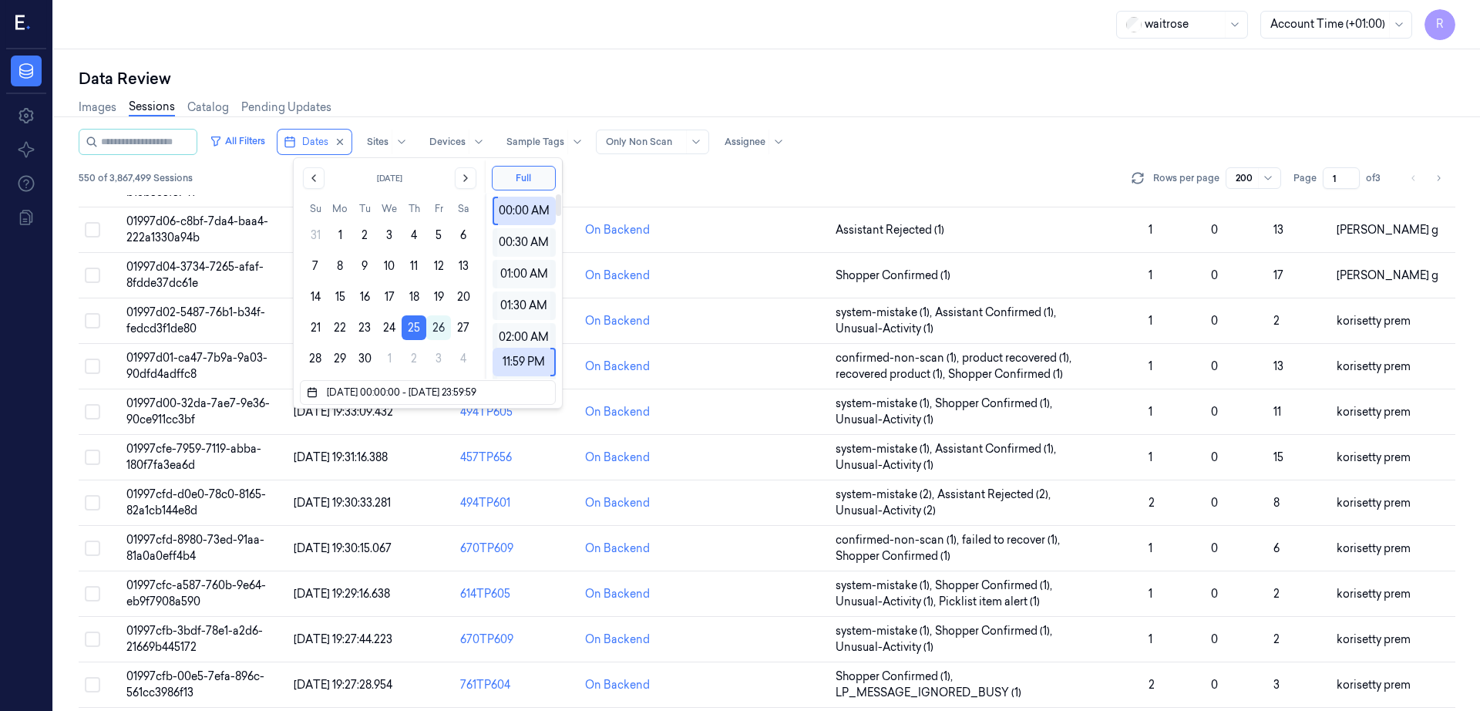
click at [627, 62] on div "Data Review Images Sessions Catalog Pending Updates All Filters Dates Sites Dev…" at bounding box center [767, 379] width 1426 height 661
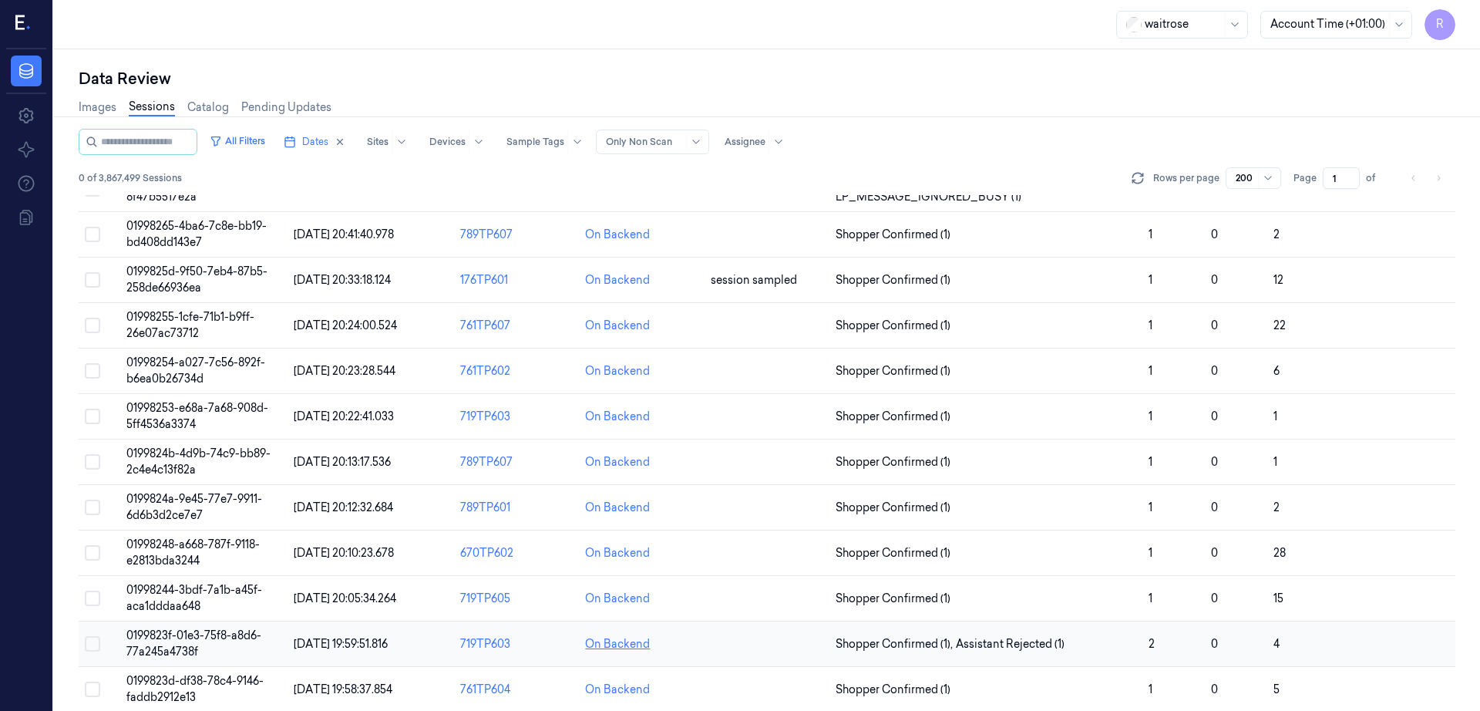
scroll to position [482, 0]
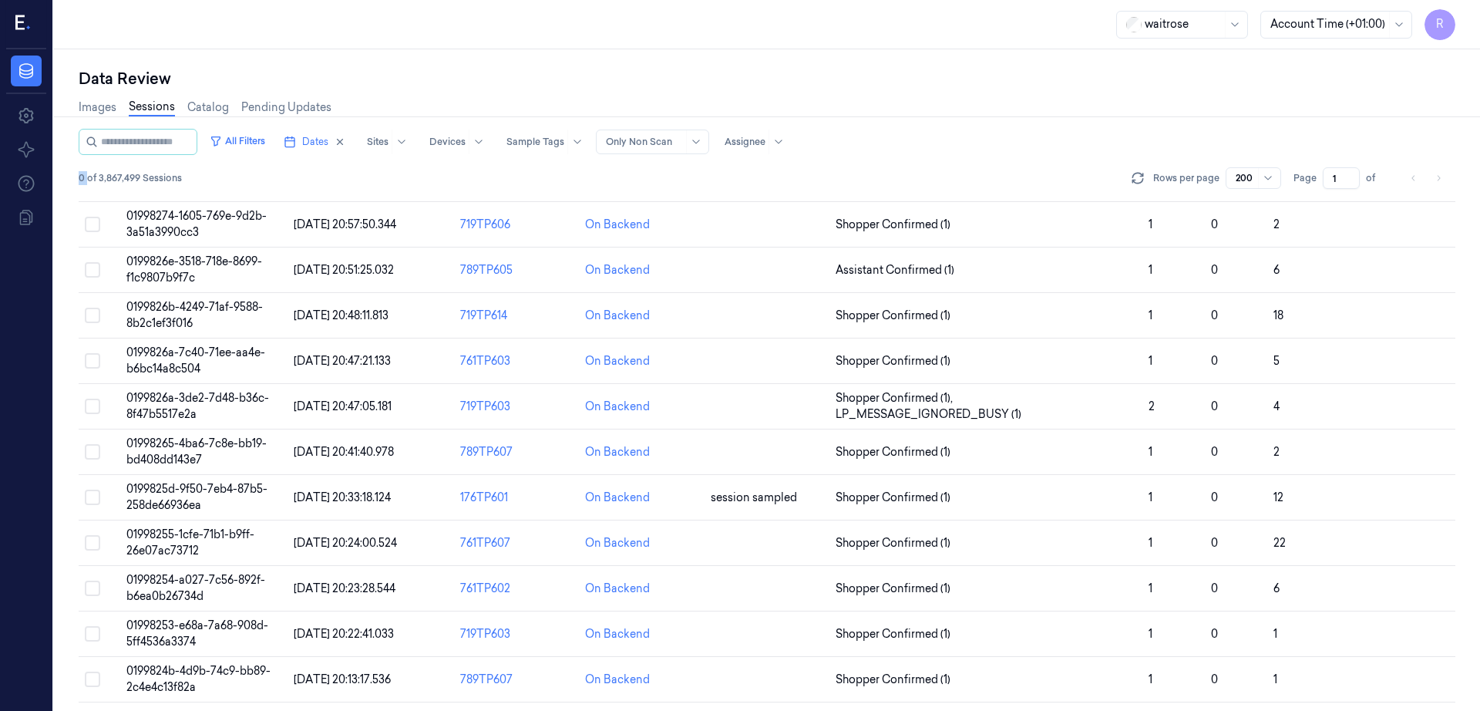
drag, startPoint x: 89, startPoint y: 180, endPoint x: 79, endPoint y: 190, distance: 14.7
click at [79, 190] on div "All Filters Dates Sites Devices Sample Tags Alert Type Only Non Scan Assignee 0…" at bounding box center [767, 162] width 1377 height 66
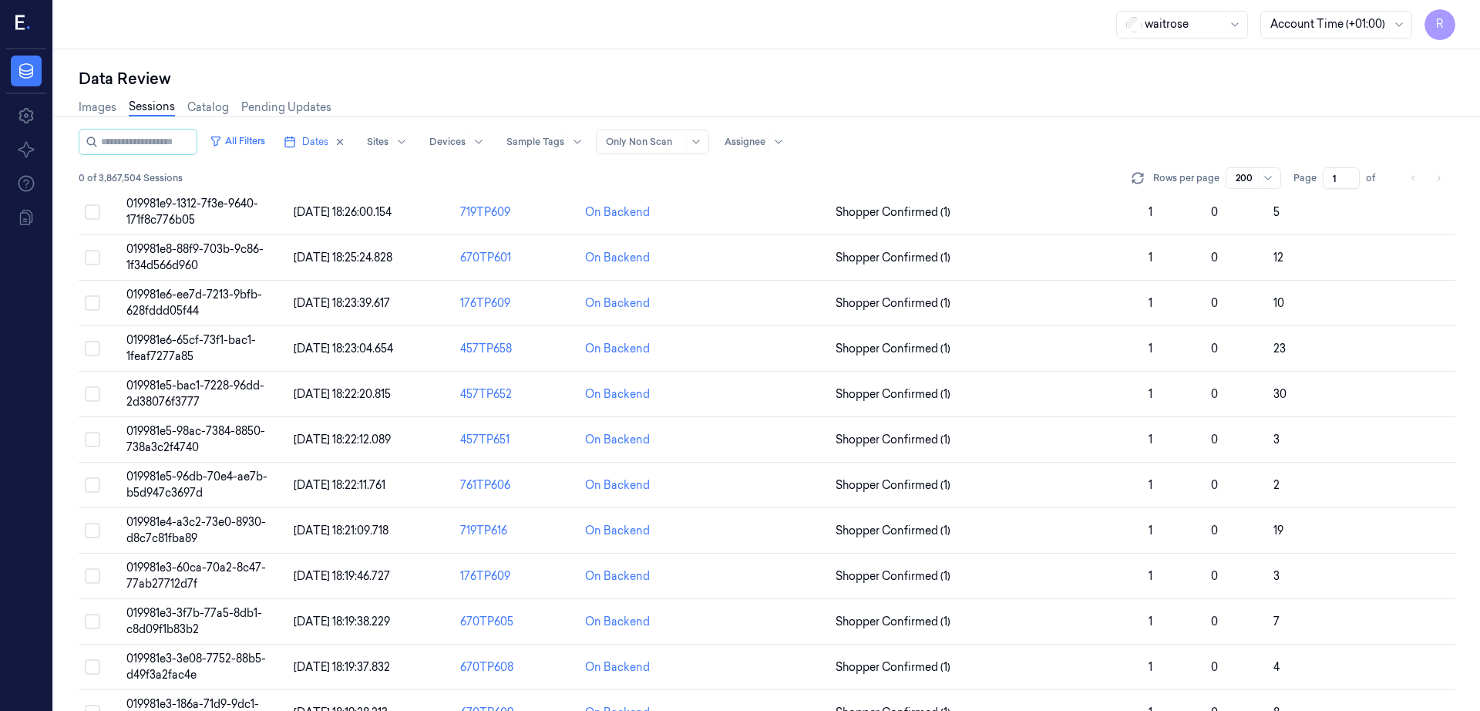
scroll to position [5203, 0]
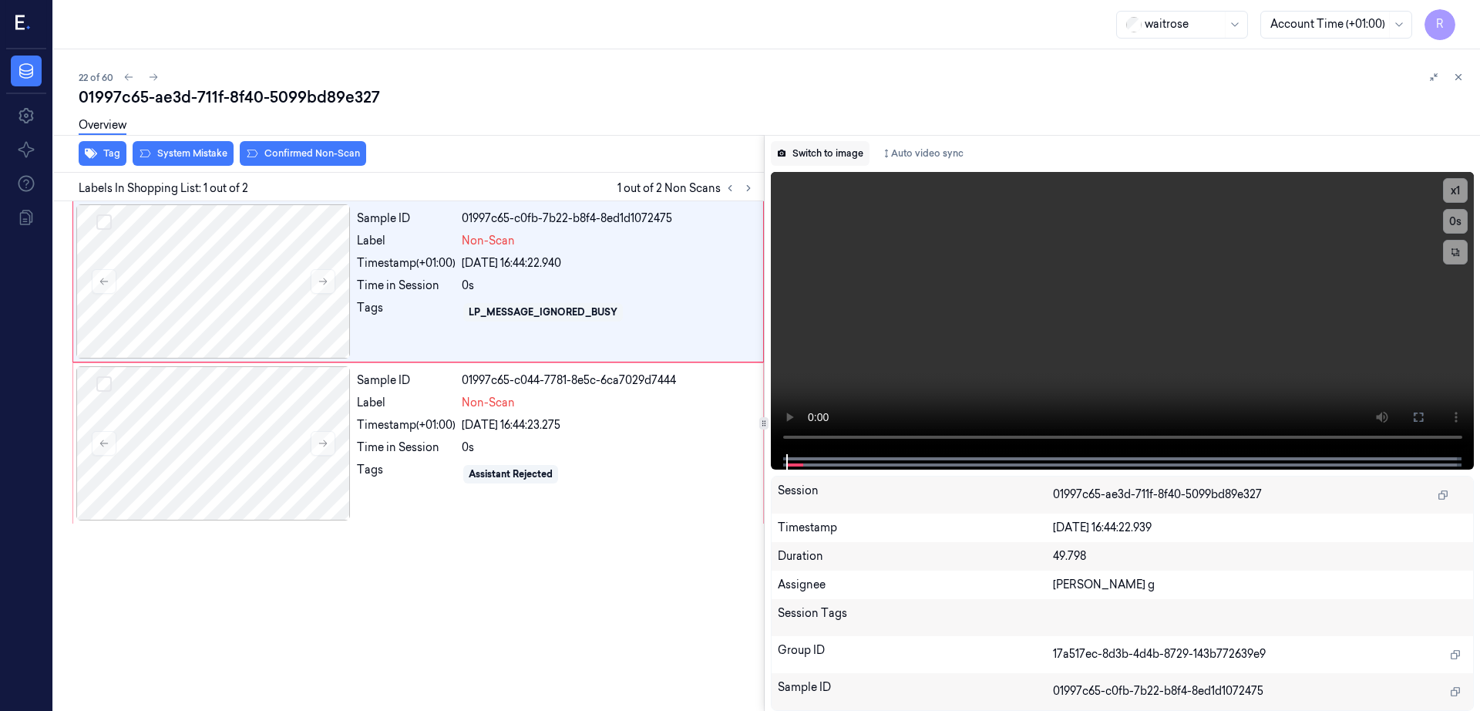
click at [841, 144] on button "Switch to image" at bounding box center [820, 153] width 99 height 25
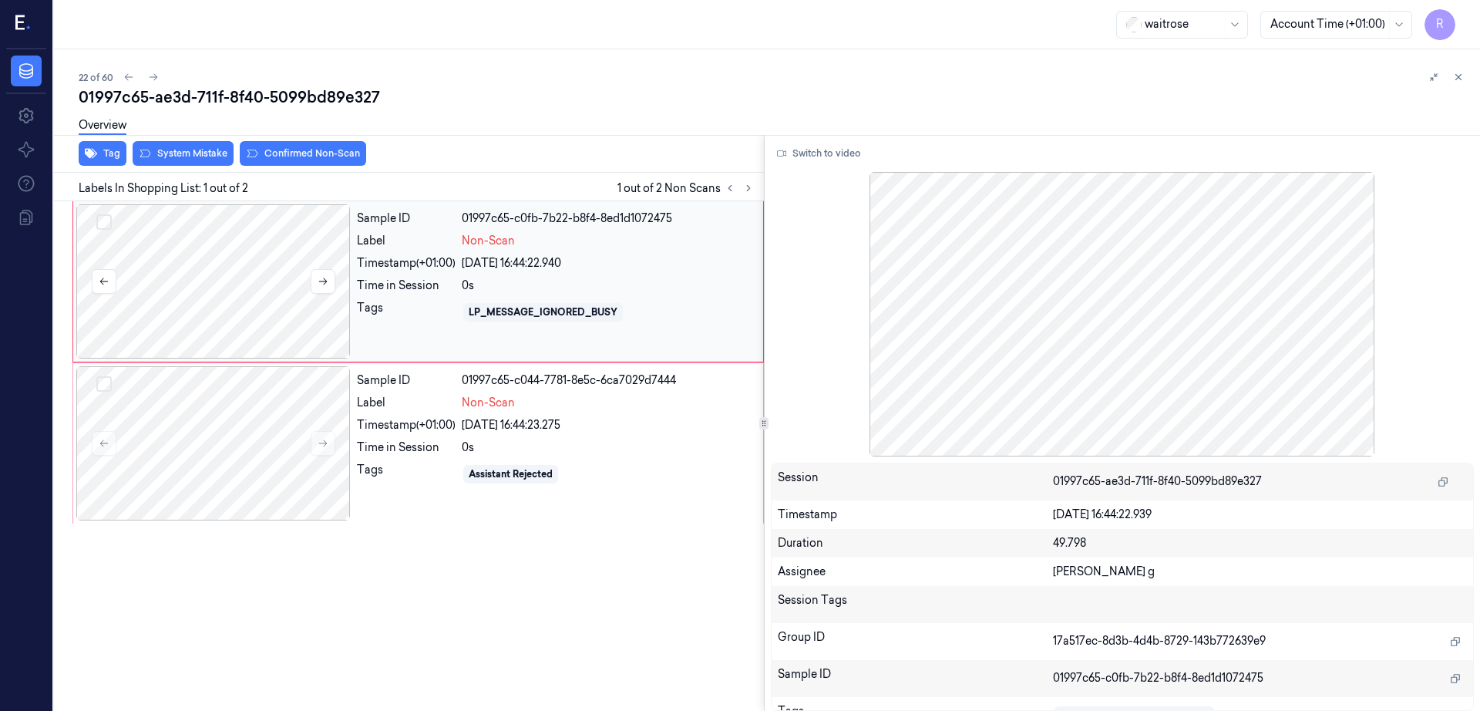
click at [236, 300] on div at bounding box center [213, 281] width 274 height 154
click at [238, 300] on div at bounding box center [213, 281] width 274 height 154
click at [242, 486] on div at bounding box center [213, 443] width 274 height 154
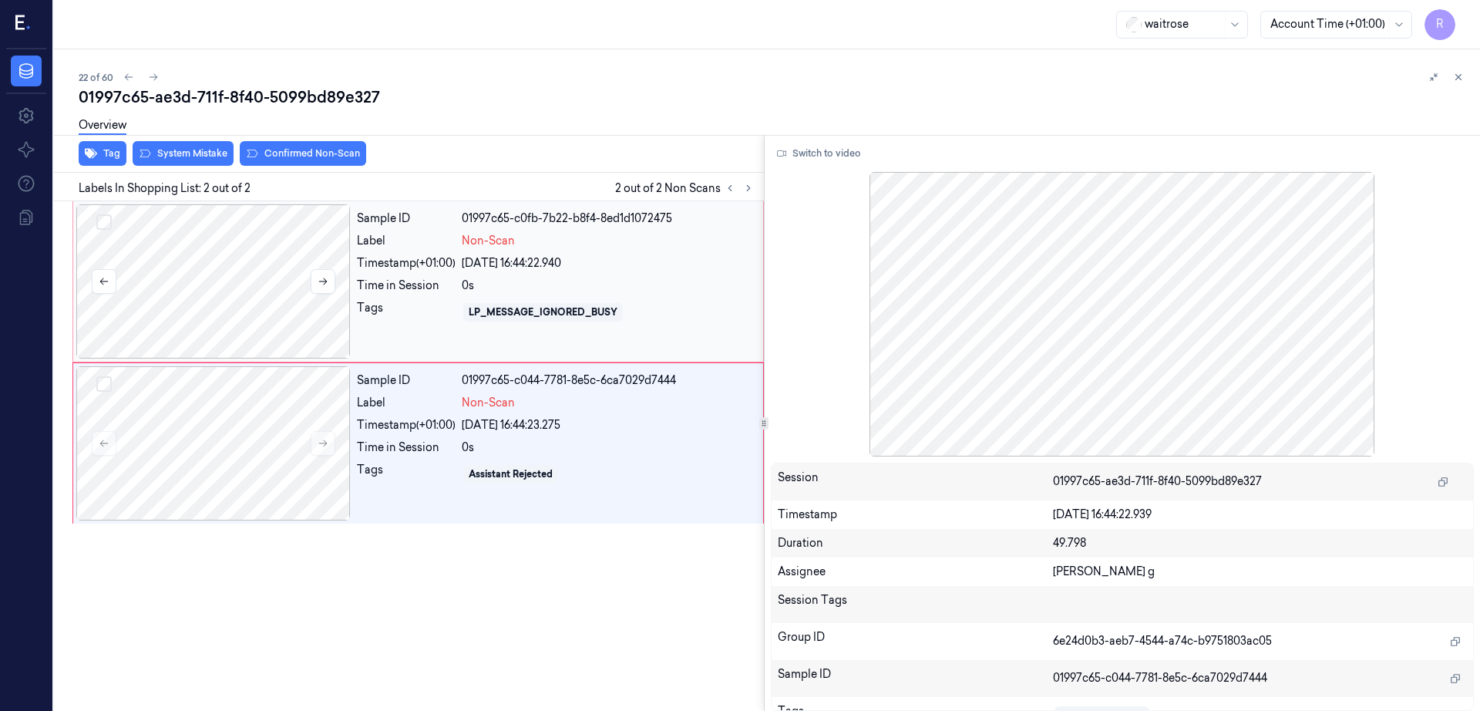
click at [226, 291] on div at bounding box center [213, 281] width 274 height 154
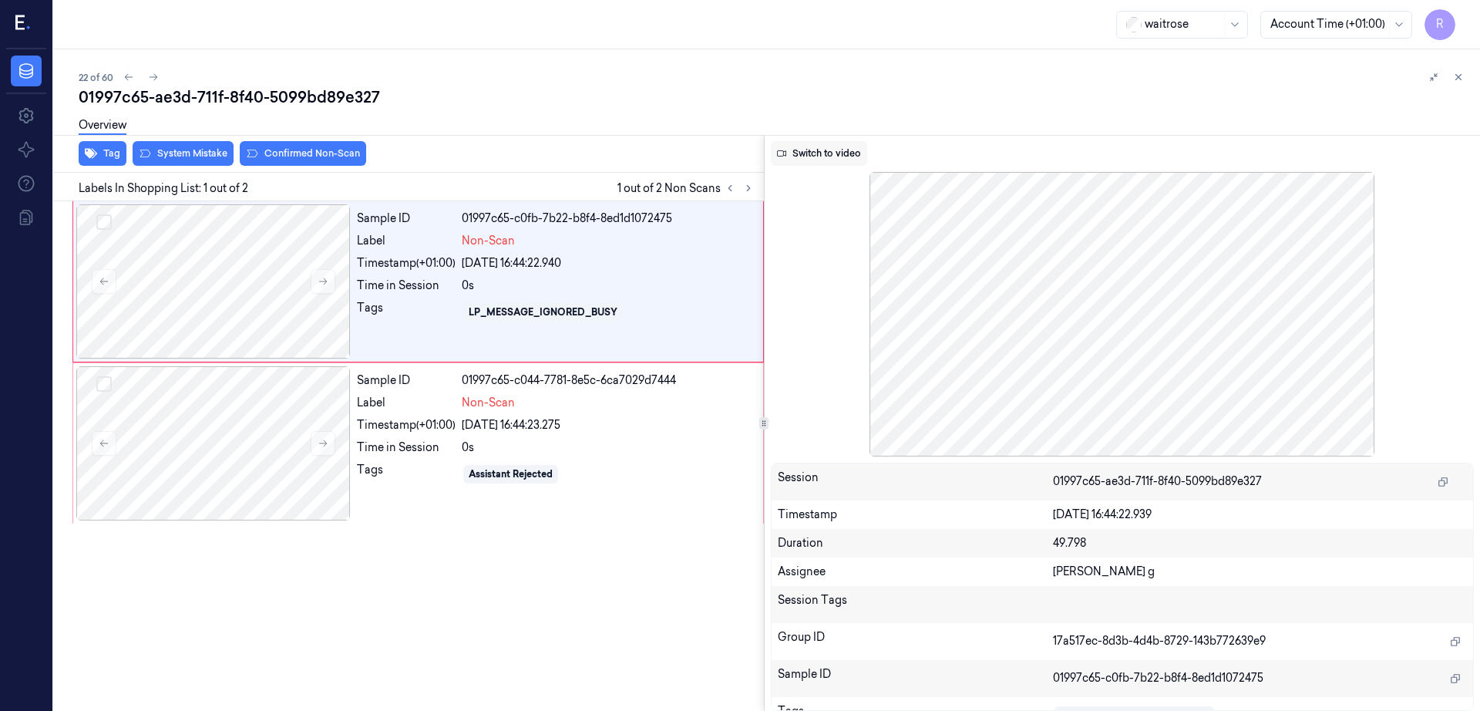
click at [819, 162] on button "Switch to video" at bounding box center [819, 153] width 96 height 25
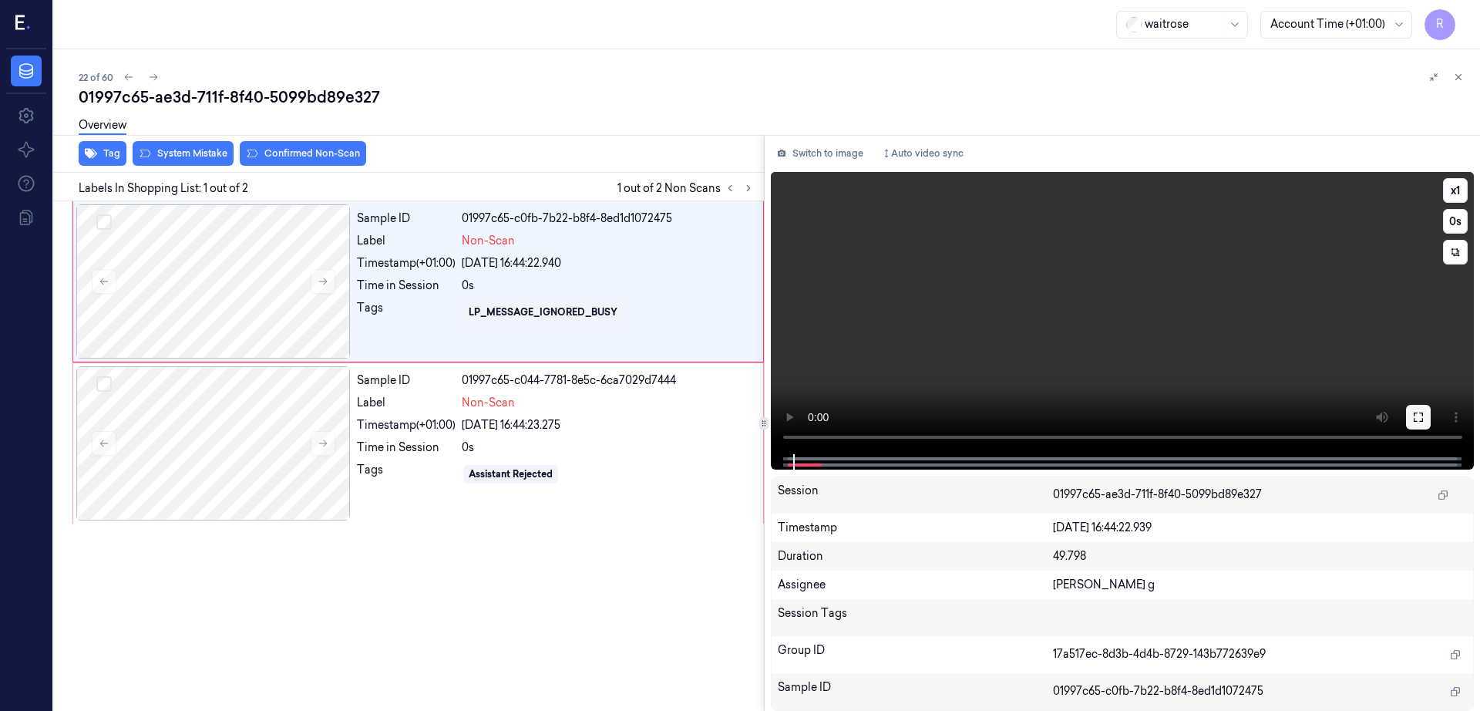
click at [1424, 419] on icon at bounding box center [1418, 417] width 12 height 12
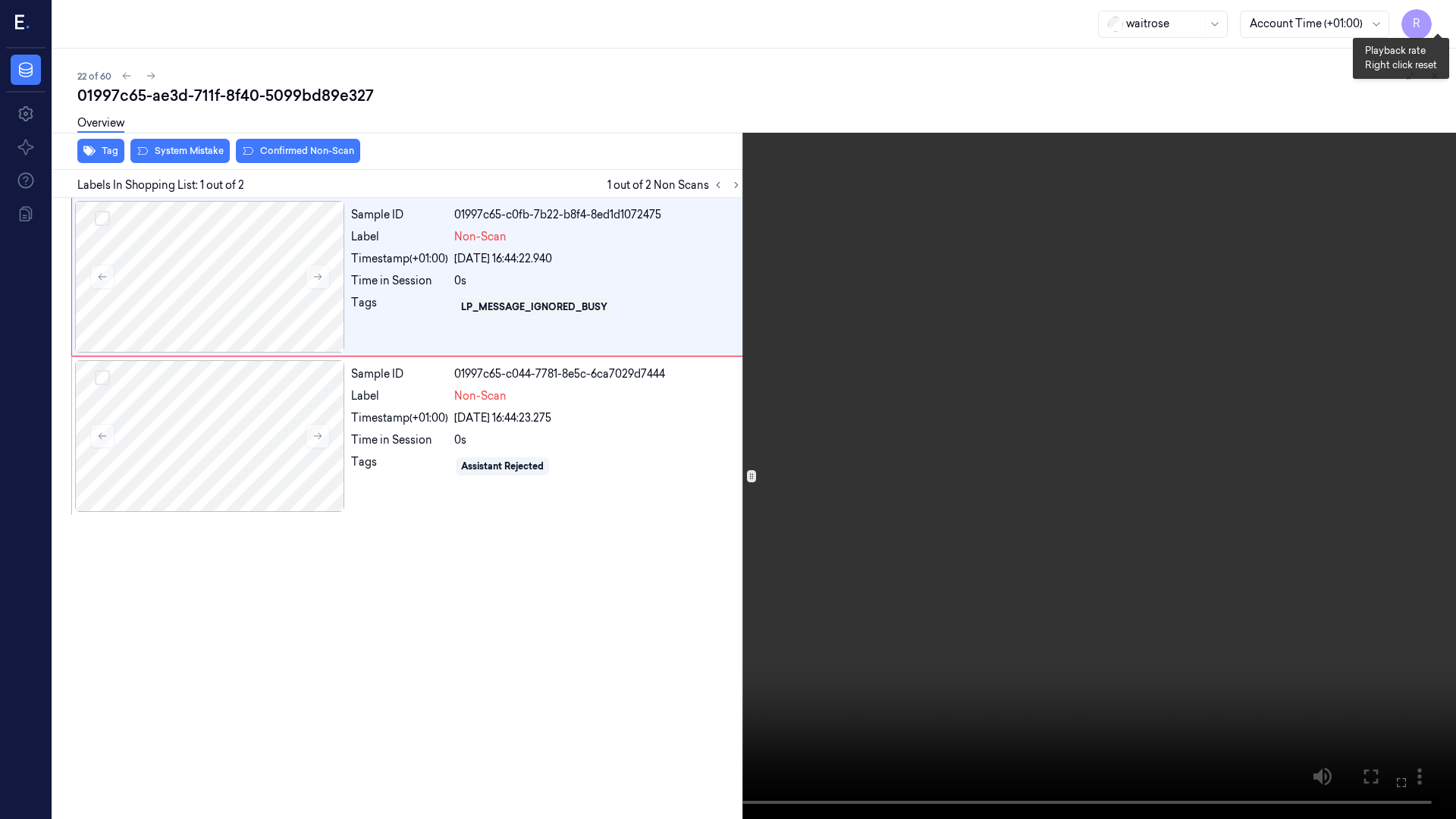
click at [1443, 18] on button "x 1" at bounding box center [1437, 18] width 25 height 25
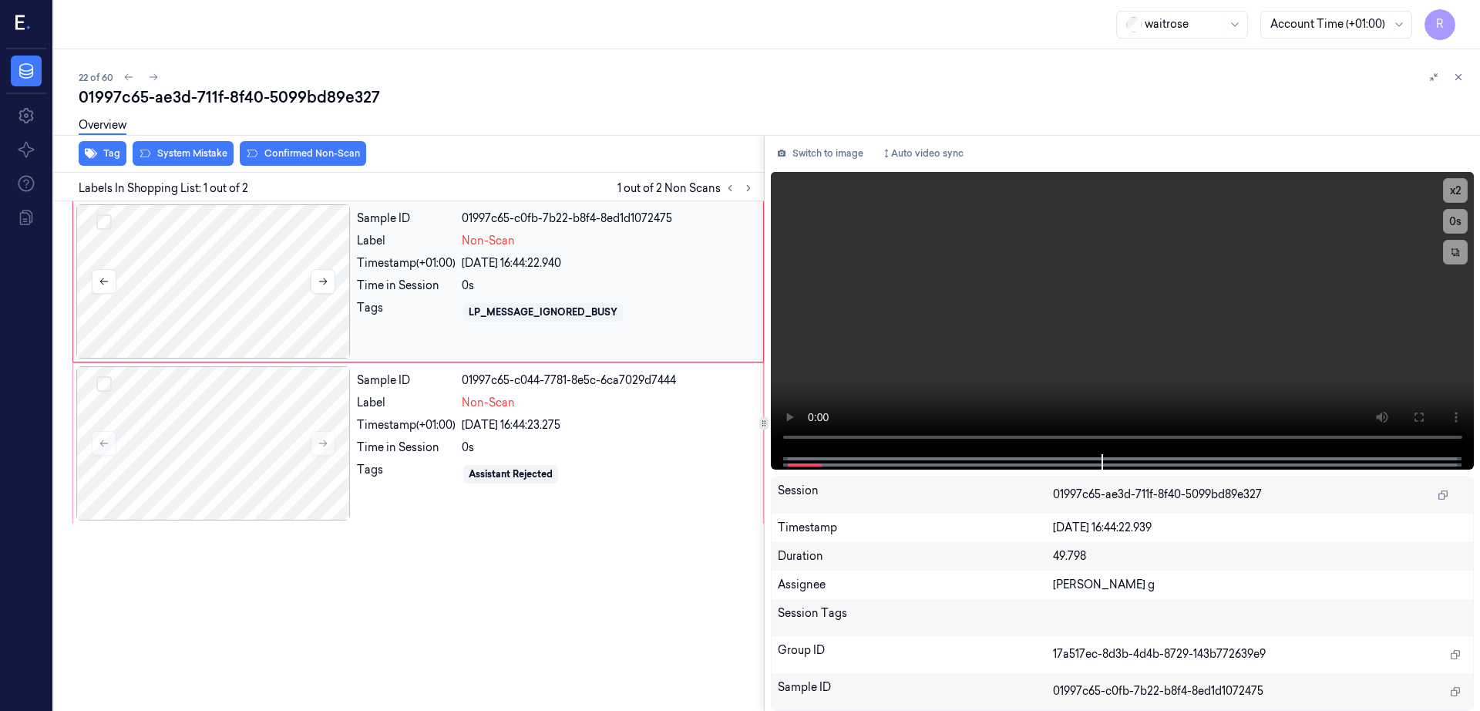
click at [256, 250] on div at bounding box center [213, 281] width 274 height 154
click at [241, 433] on div at bounding box center [213, 443] width 274 height 154
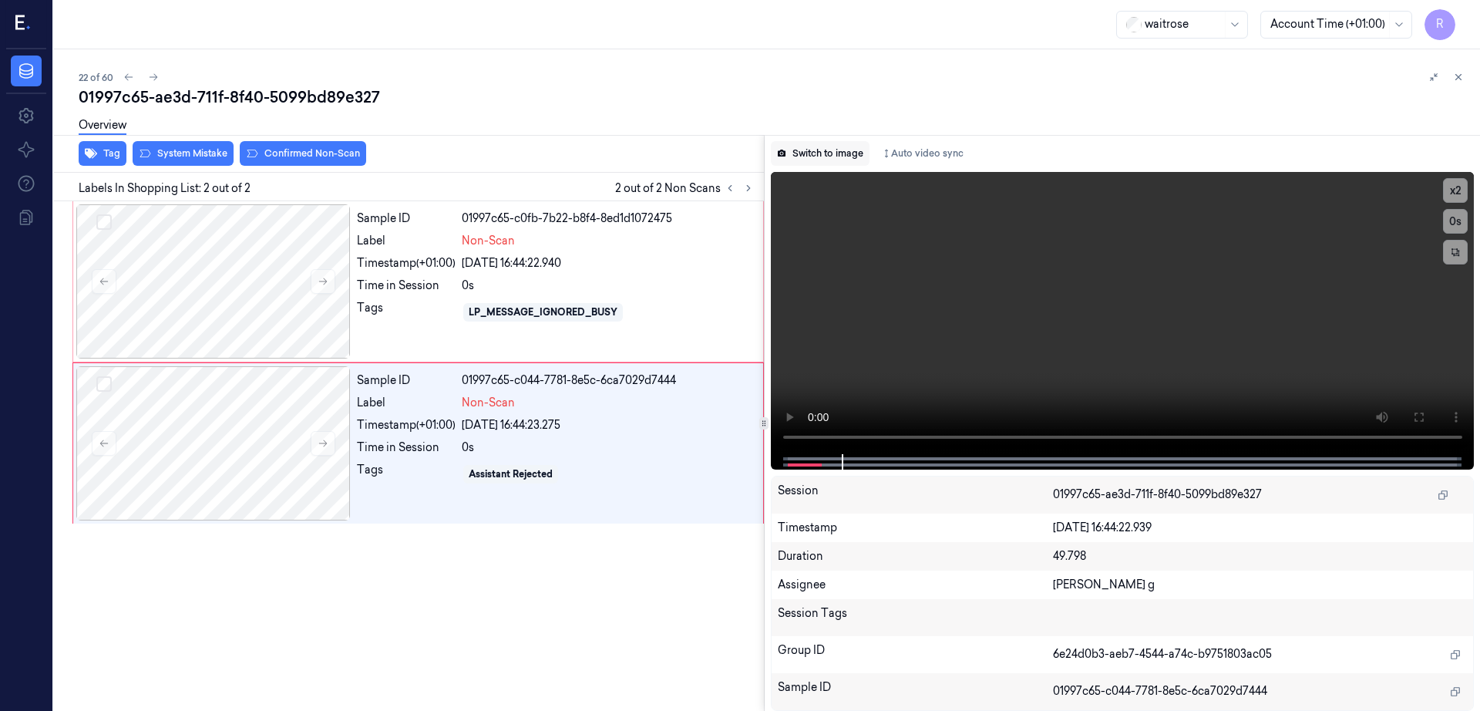
click at [839, 150] on button "Switch to image" at bounding box center [820, 153] width 99 height 25
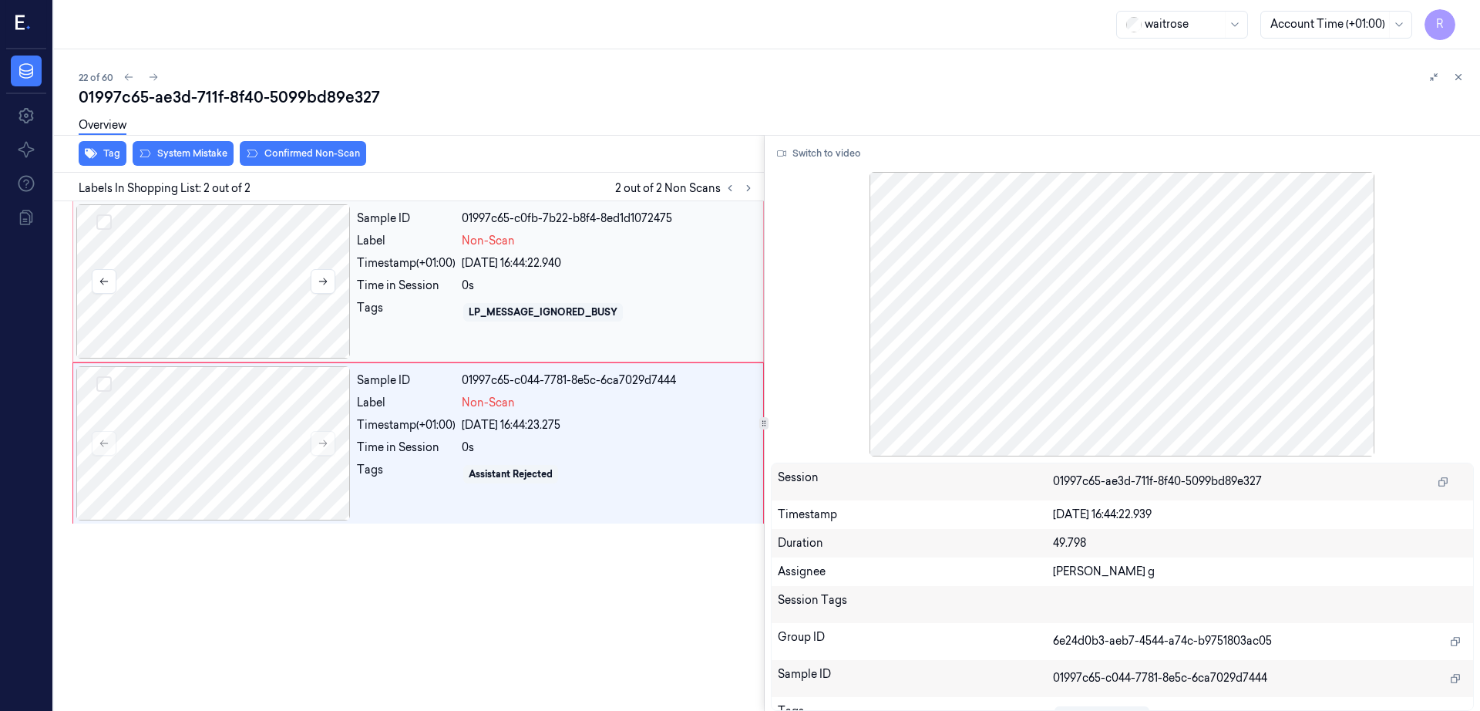
click at [294, 281] on div at bounding box center [213, 281] width 274 height 154
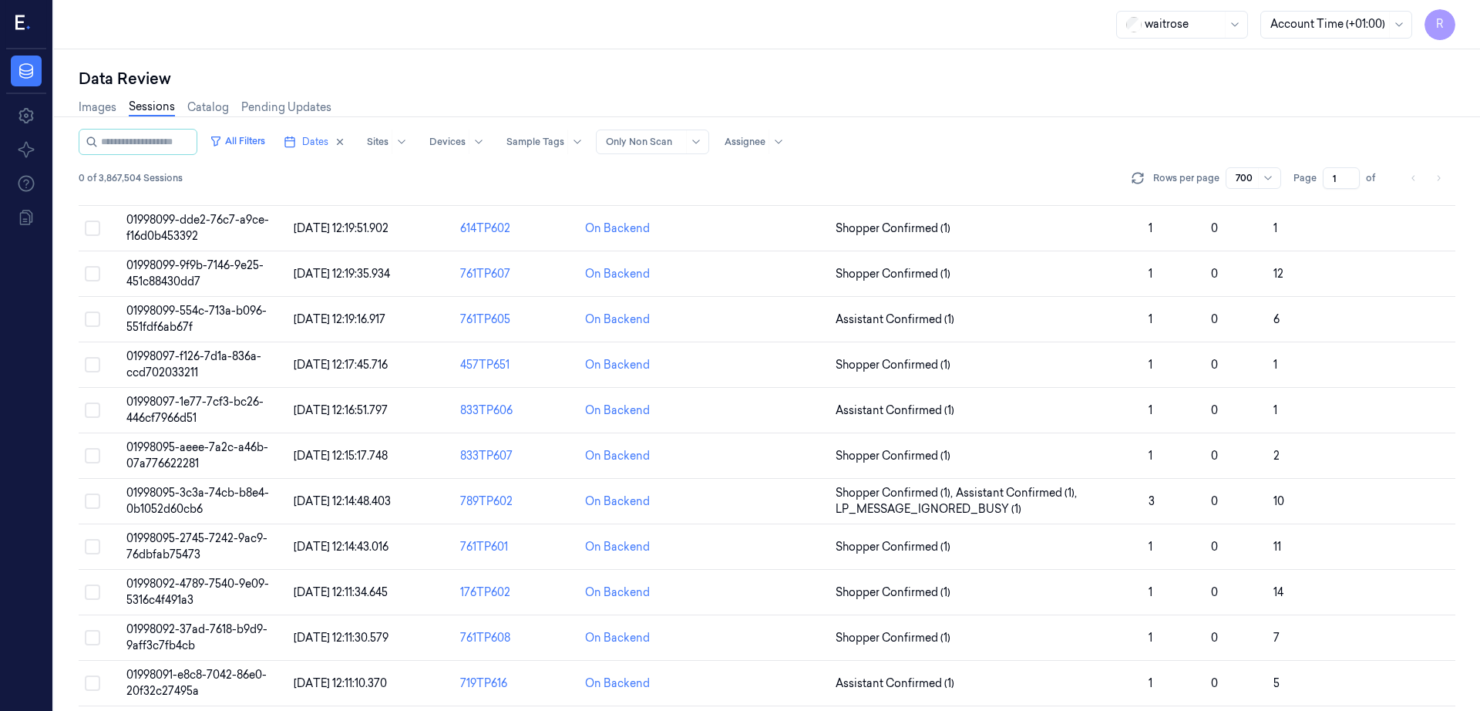
scroll to position [21582, 0]
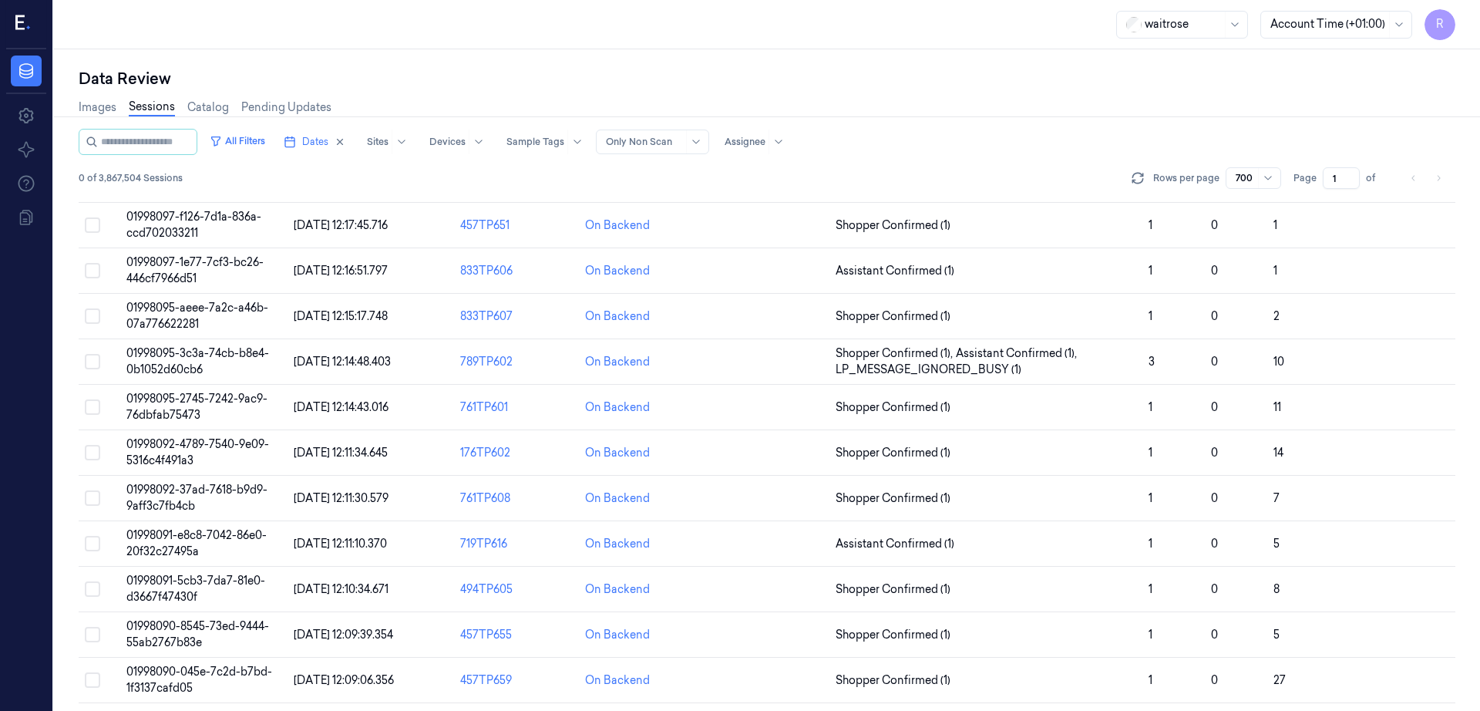
click at [569, 56] on div "Data Review Images Sessions Catalog Pending Updates All Filters Dates Sites Dev…" at bounding box center [767, 379] width 1426 height 661
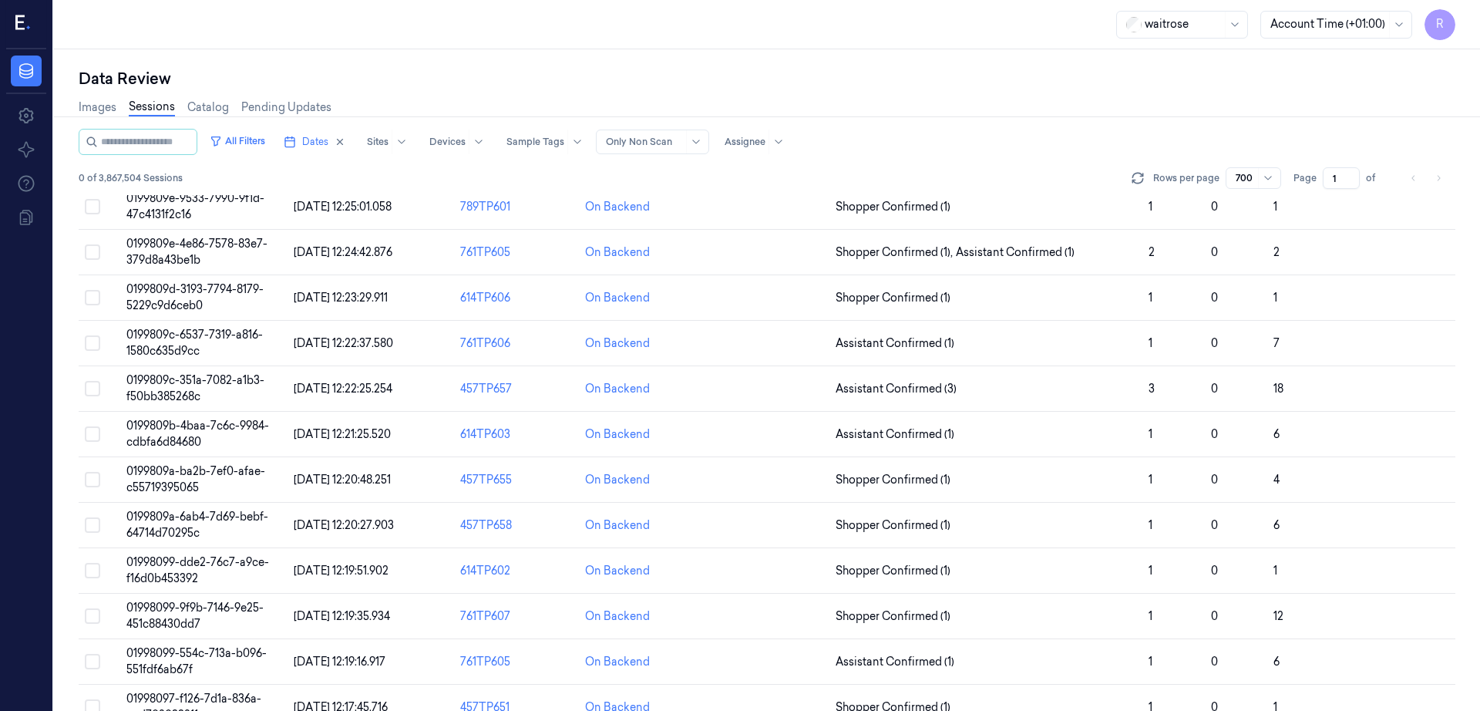
scroll to position [20811, 0]
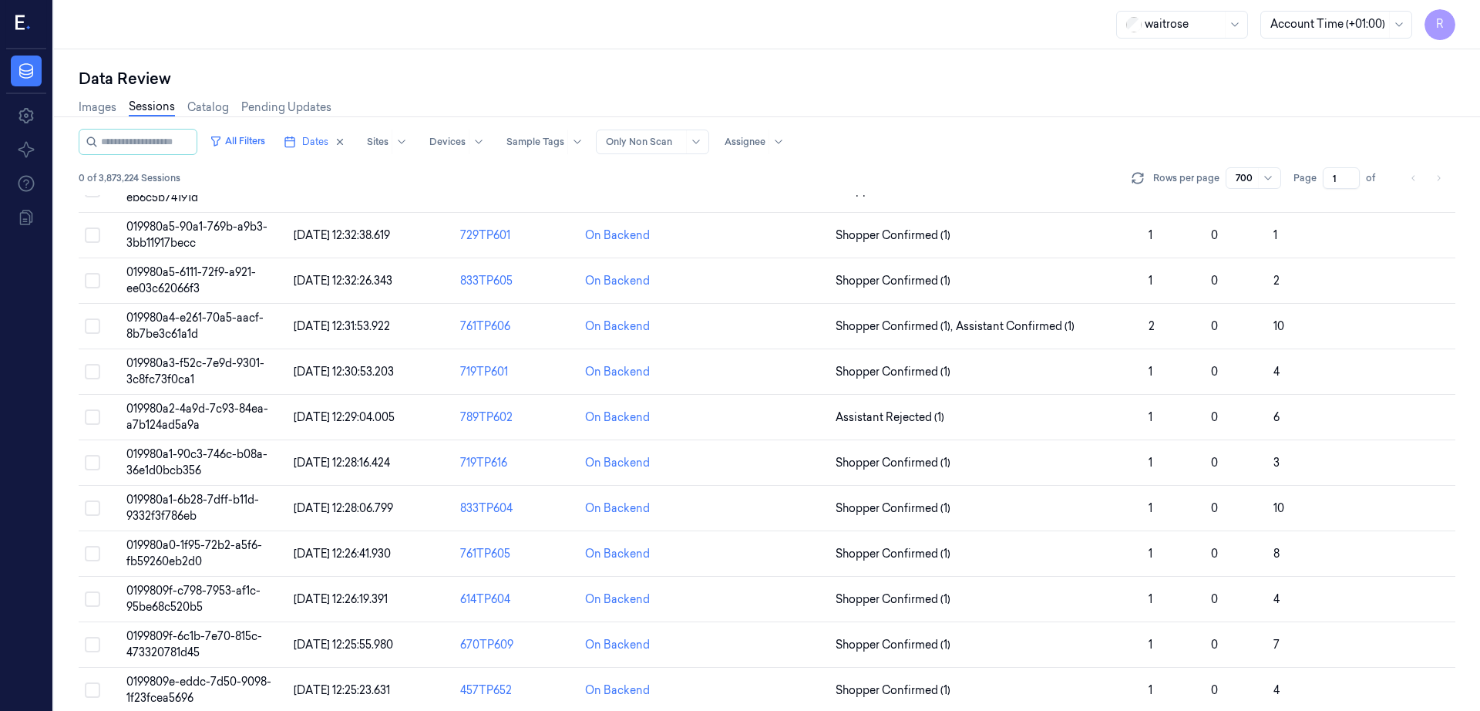
scroll to position [21087, 0]
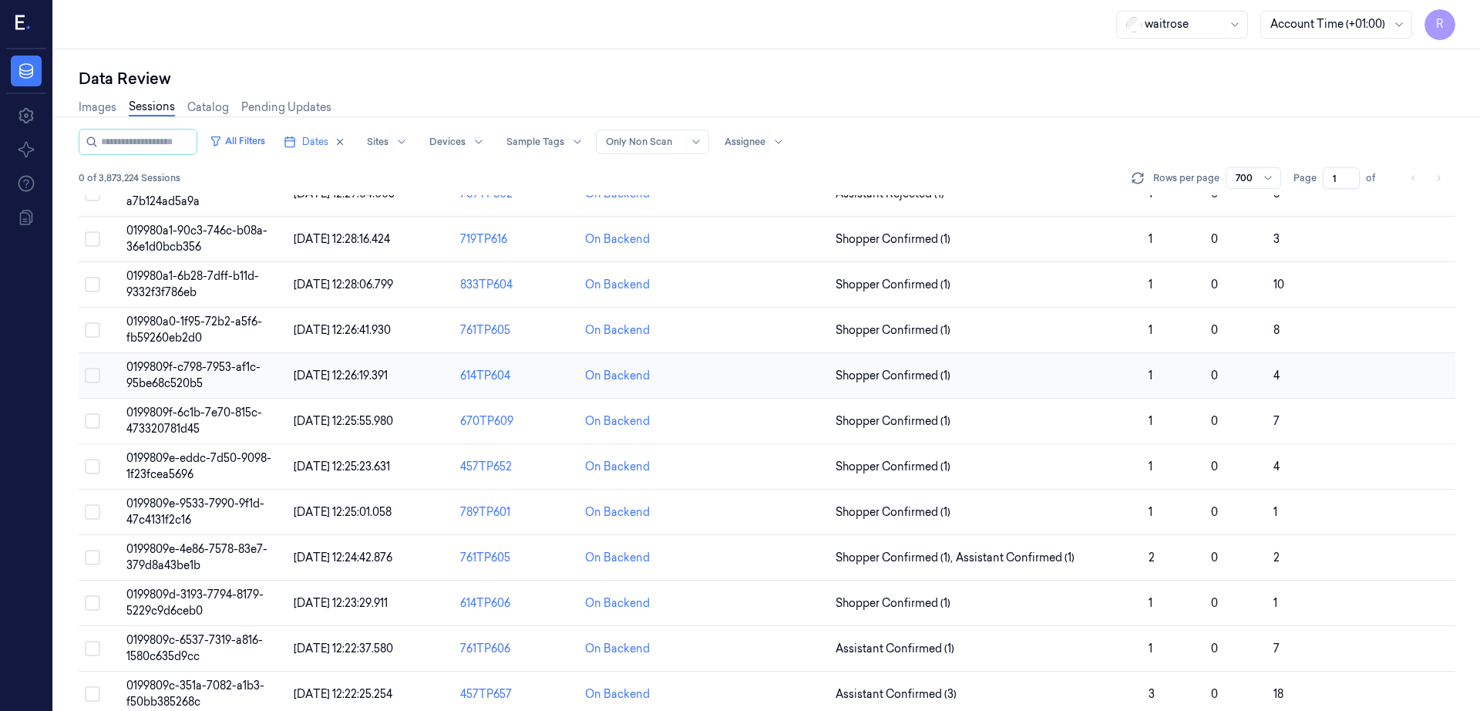
click at [172, 360] on span "0199809f-c798-7953-af1c-95be68c520b5" at bounding box center [193, 375] width 134 height 30
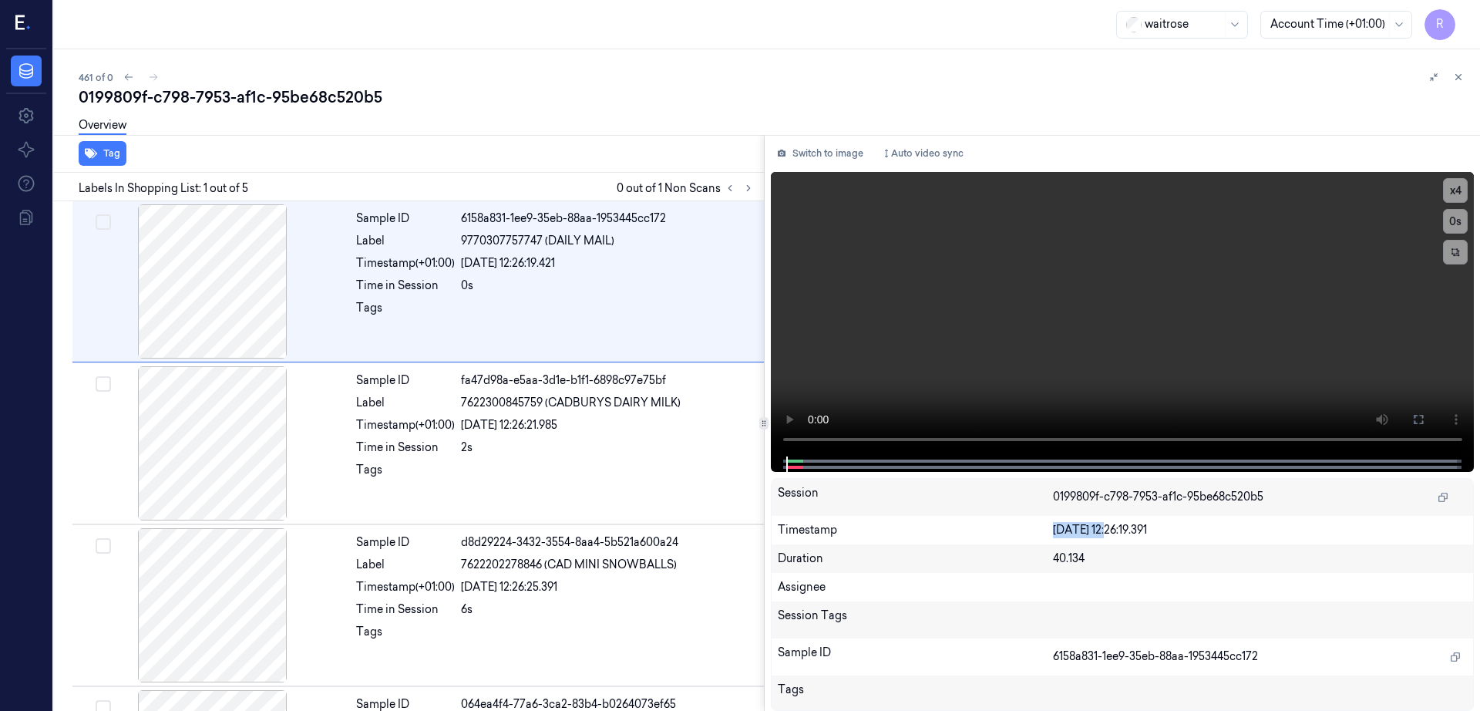
drag, startPoint x: 1035, startPoint y: 527, endPoint x: 1095, endPoint y: 538, distance: 60.3
click at [1095, 538] on div "Timestamp 25/09/2025 12:26:19.391" at bounding box center [1123, 530] width 702 height 29
copy div "25/09/2025"
click at [1457, 81] on icon at bounding box center [1458, 77] width 11 height 11
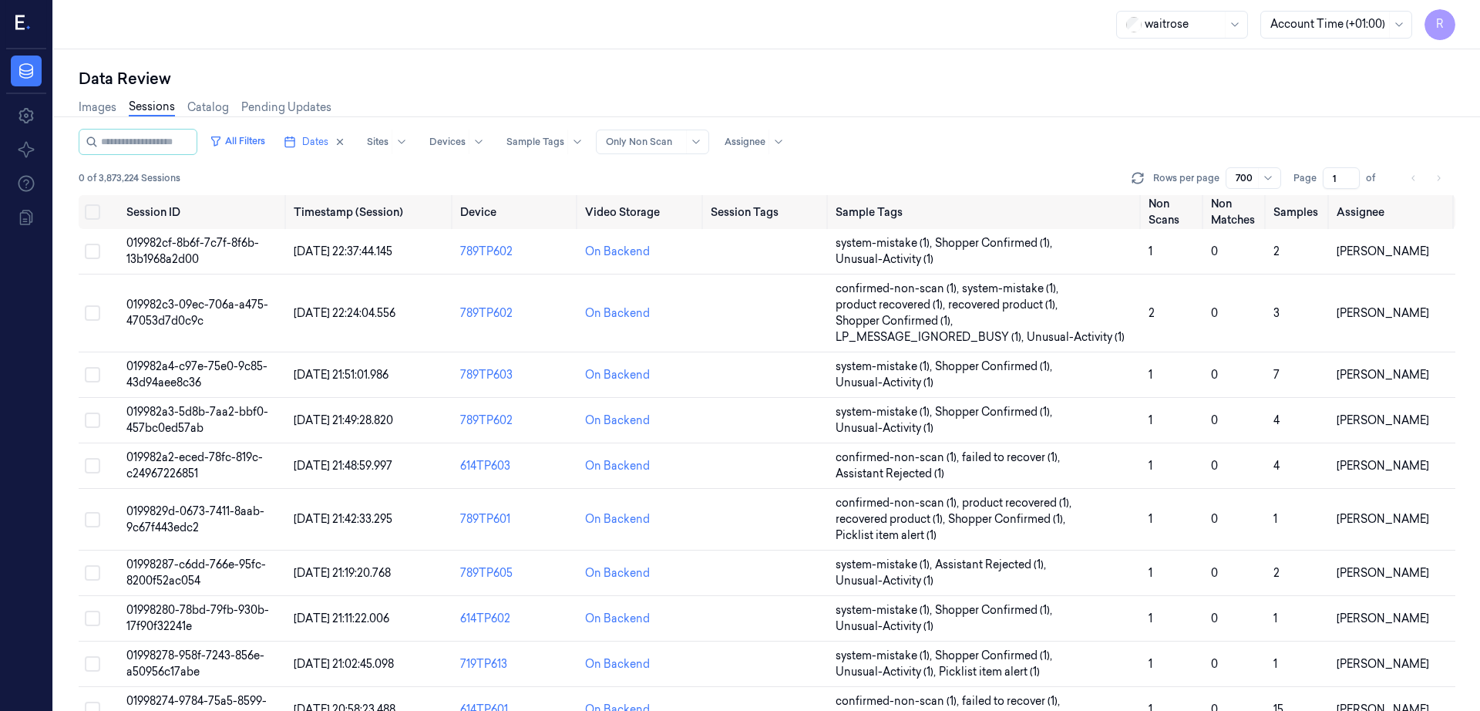
scroll to position [30638, 0]
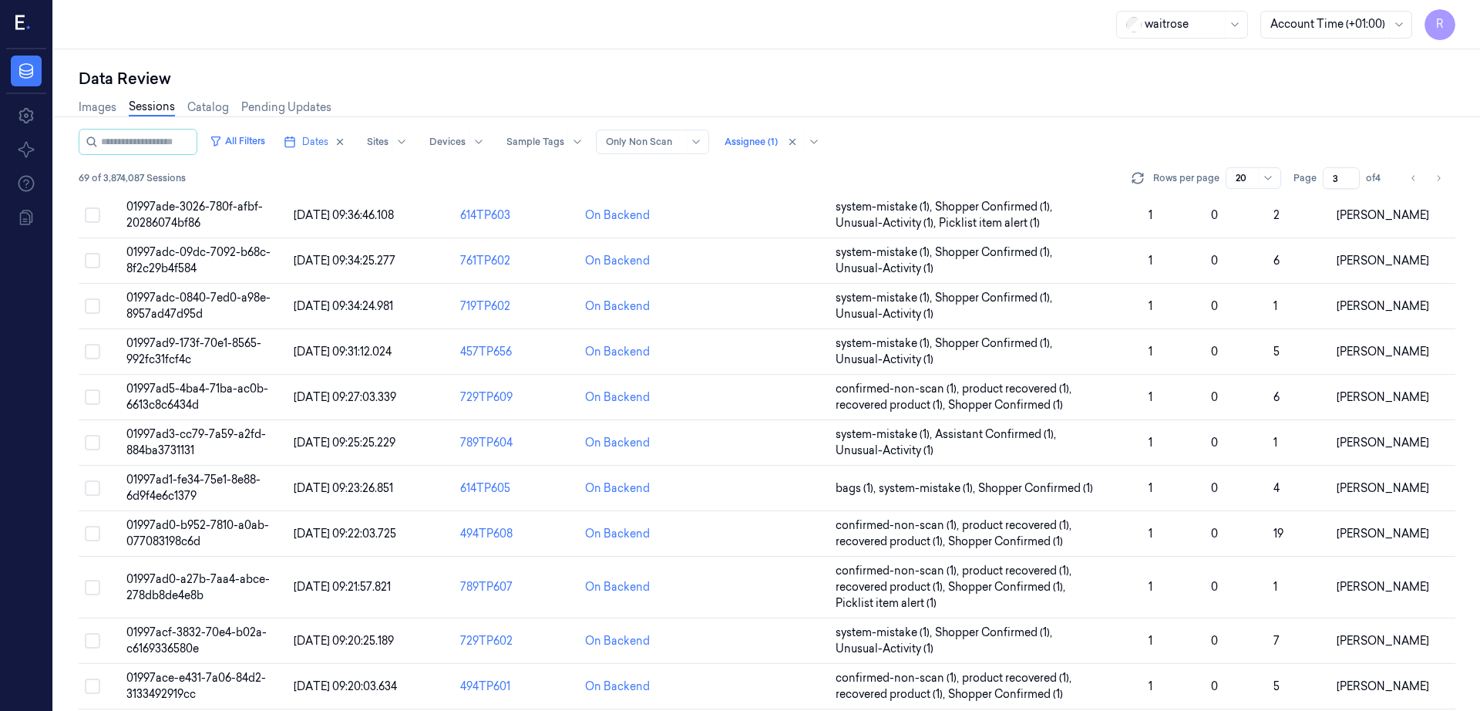
scroll to position [39, 0]
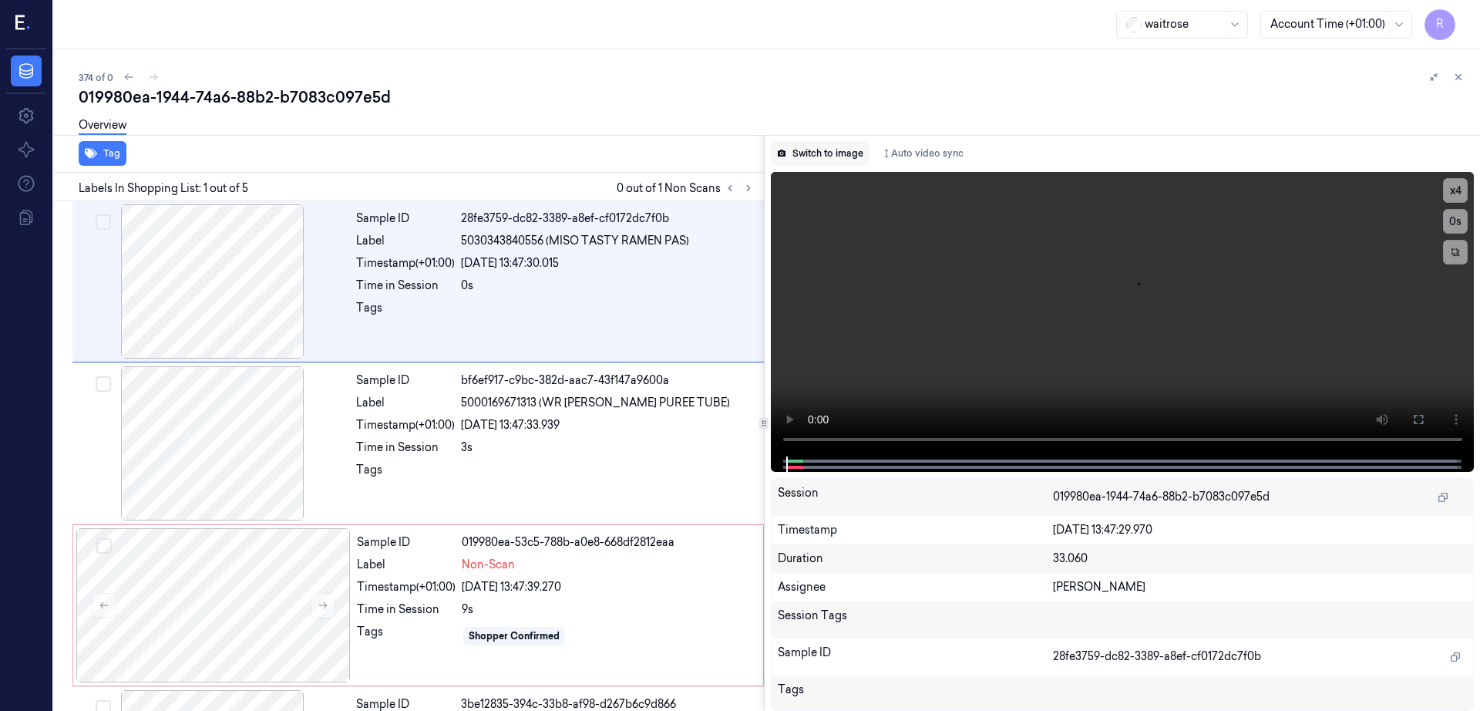
click at [846, 153] on button "Switch to image" at bounding box center [820, 153] width 99 height 25
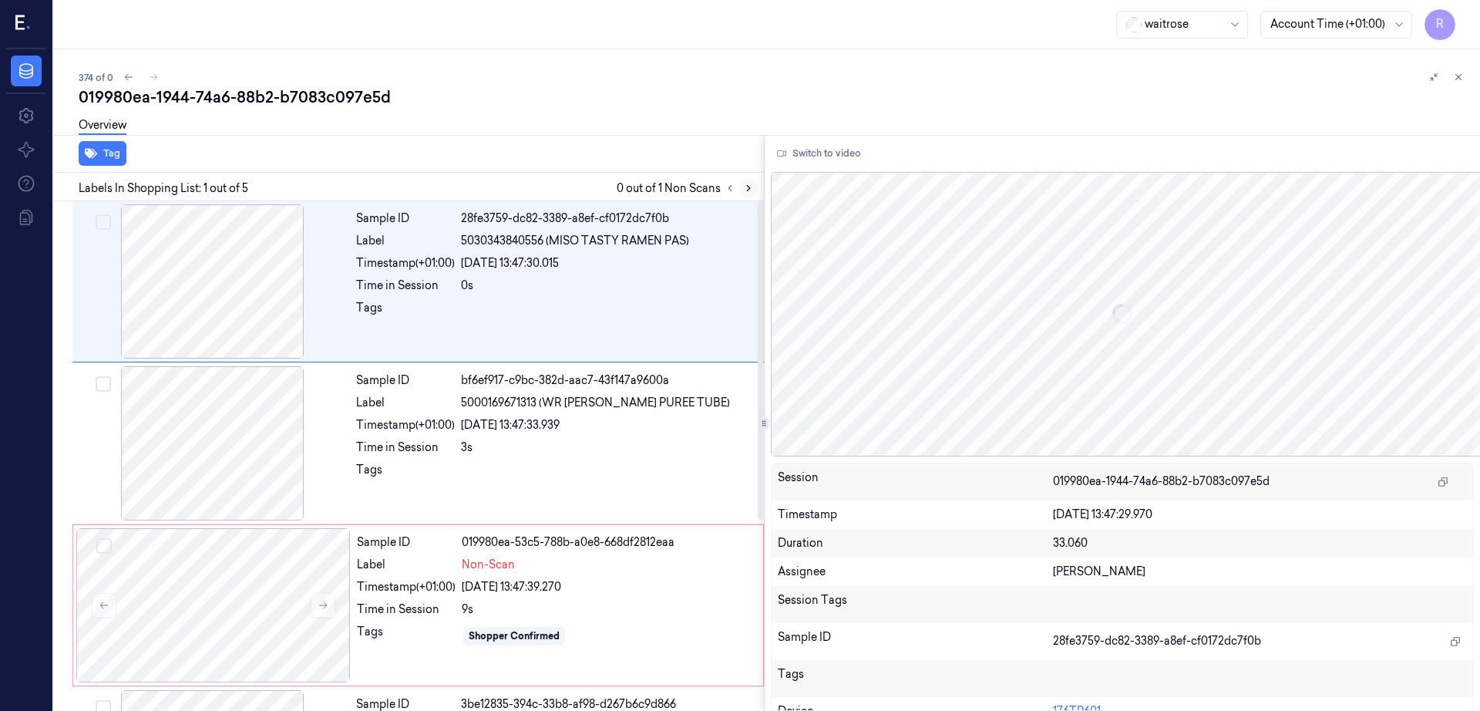
click at [758, 194] on button at bounding box center [748, 188] width 18 height 18
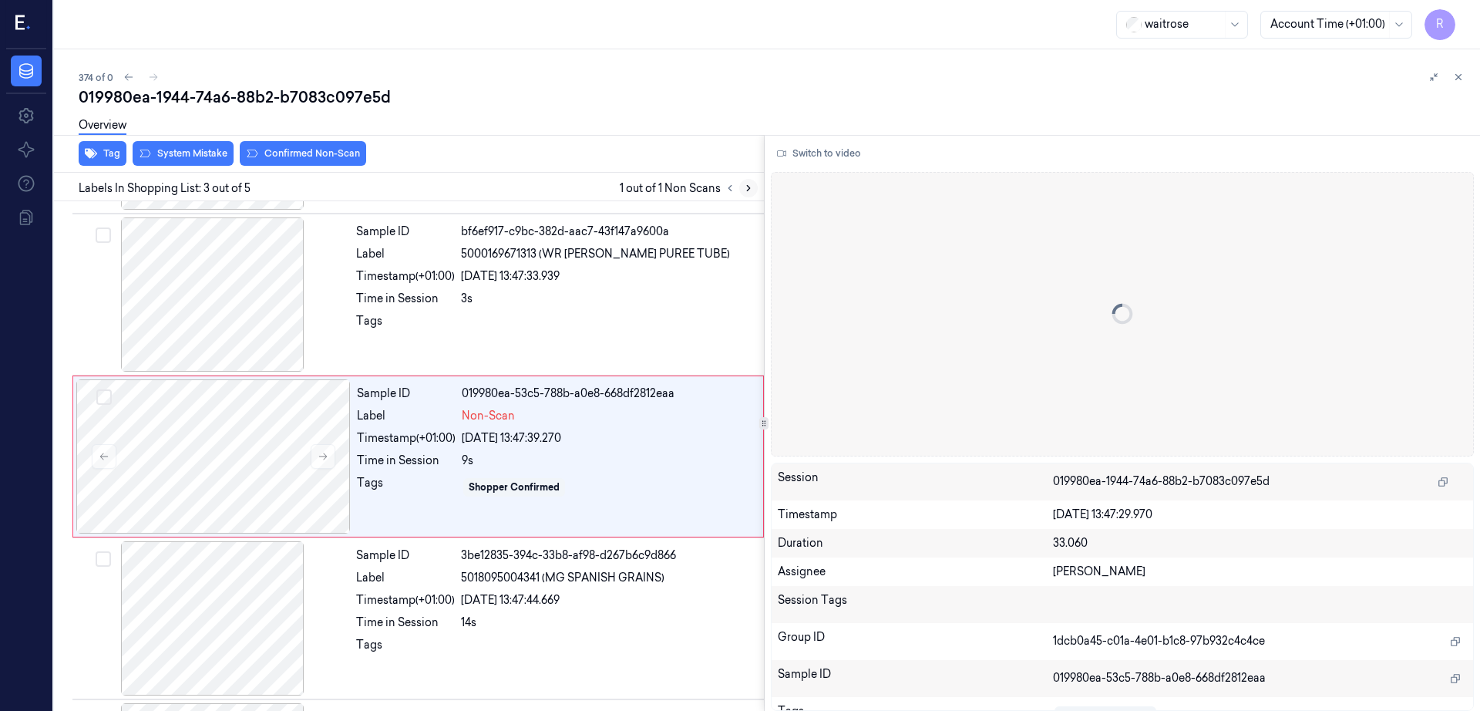
scroll to position [150, 0]
click at [269, 481] on div at bounding box center [213, 455] width 274 height 154
click at [328, 448] on button at bounding box center [323, 455] width 25 height 25
click at [326, 448] on button at bounding box center [323, 455] width 25 height 25
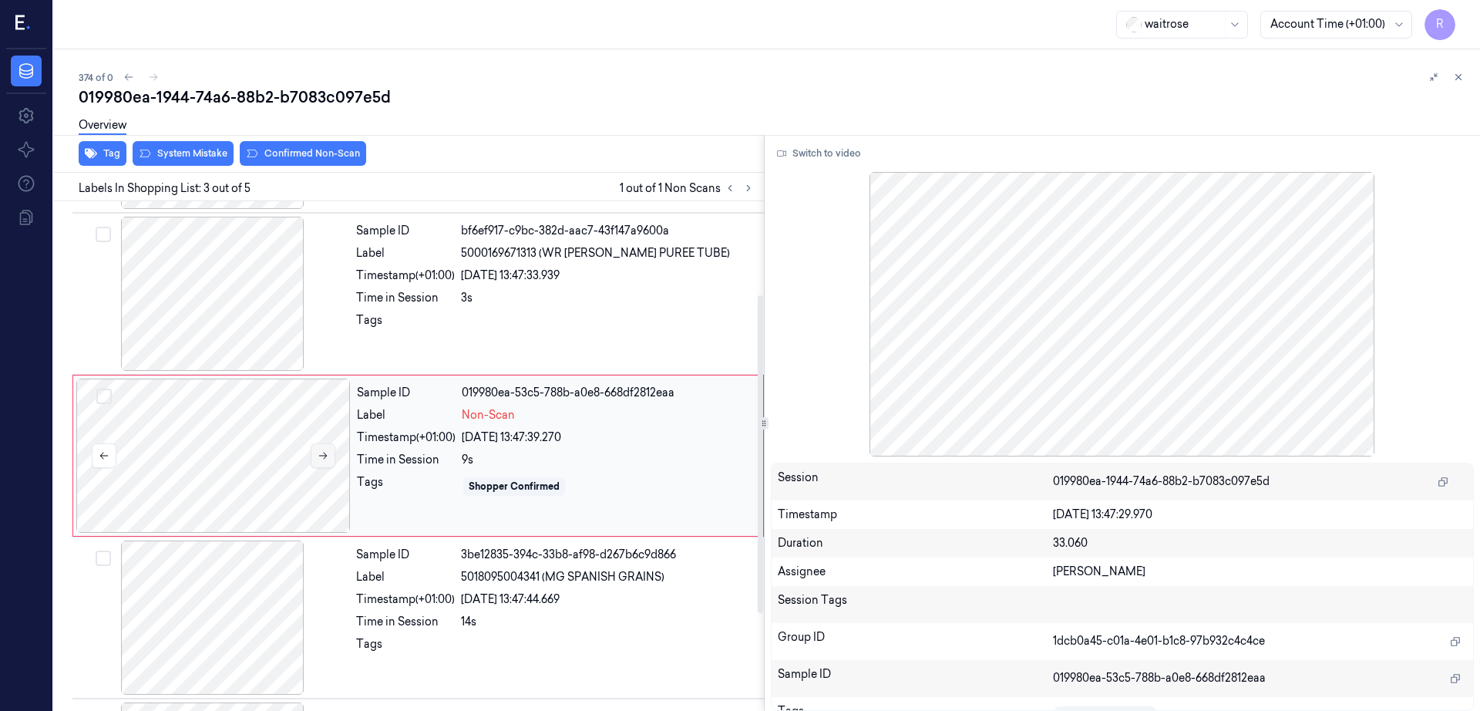
click at [326, 448] on button at bounding box center [323, 455] width 25 height 25
click at [180, 290] on div at bounding box center [213, 294] width 274 height 154
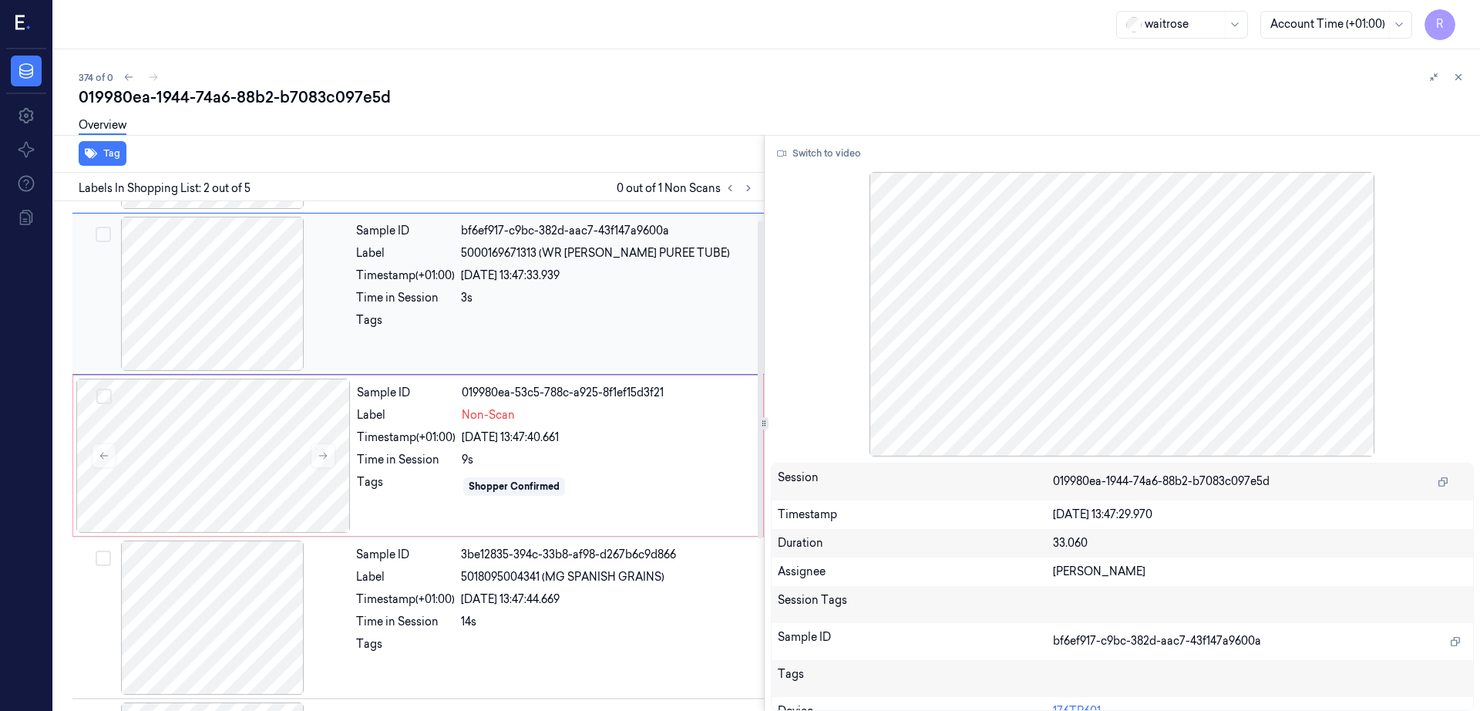
scroll to position [0, 0]
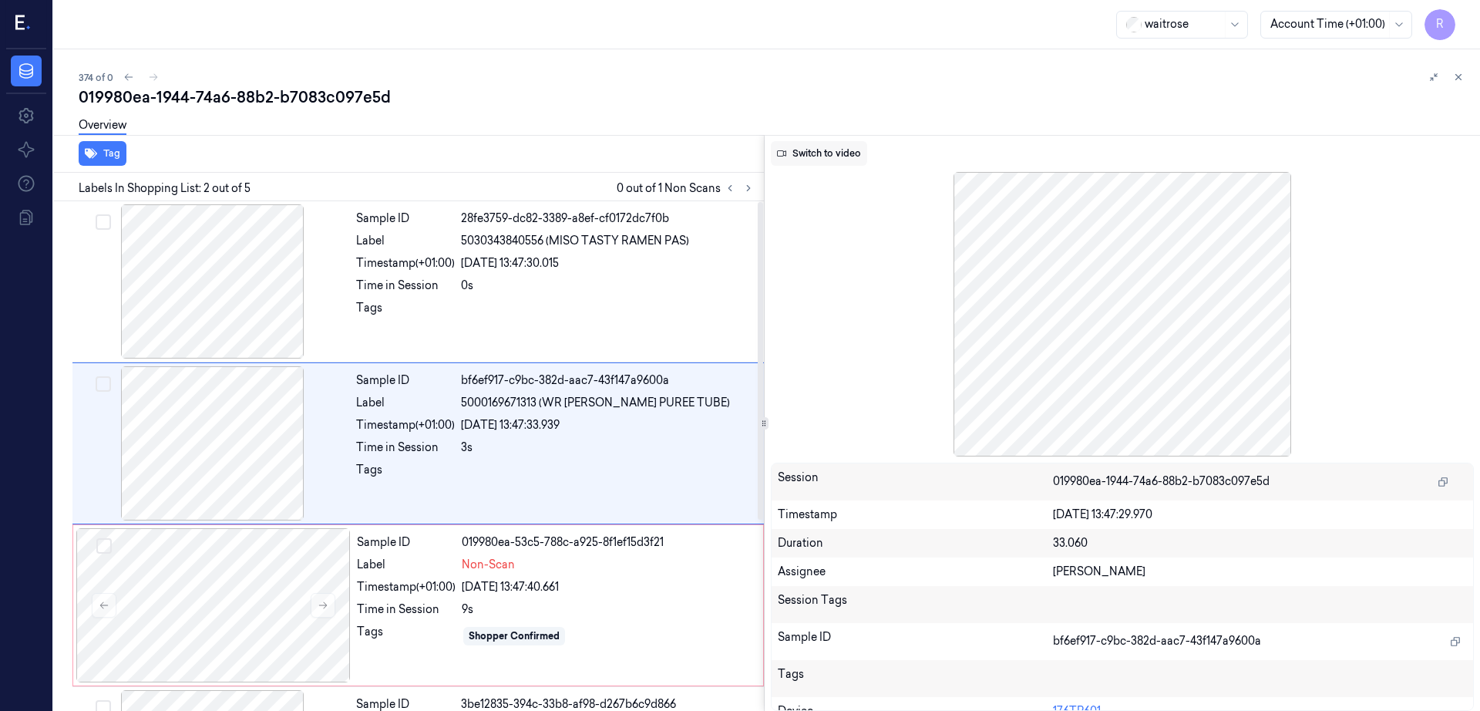
click at [815, 148] on button "Switch to video" at bounding box center [819, 153] width 96 height 25
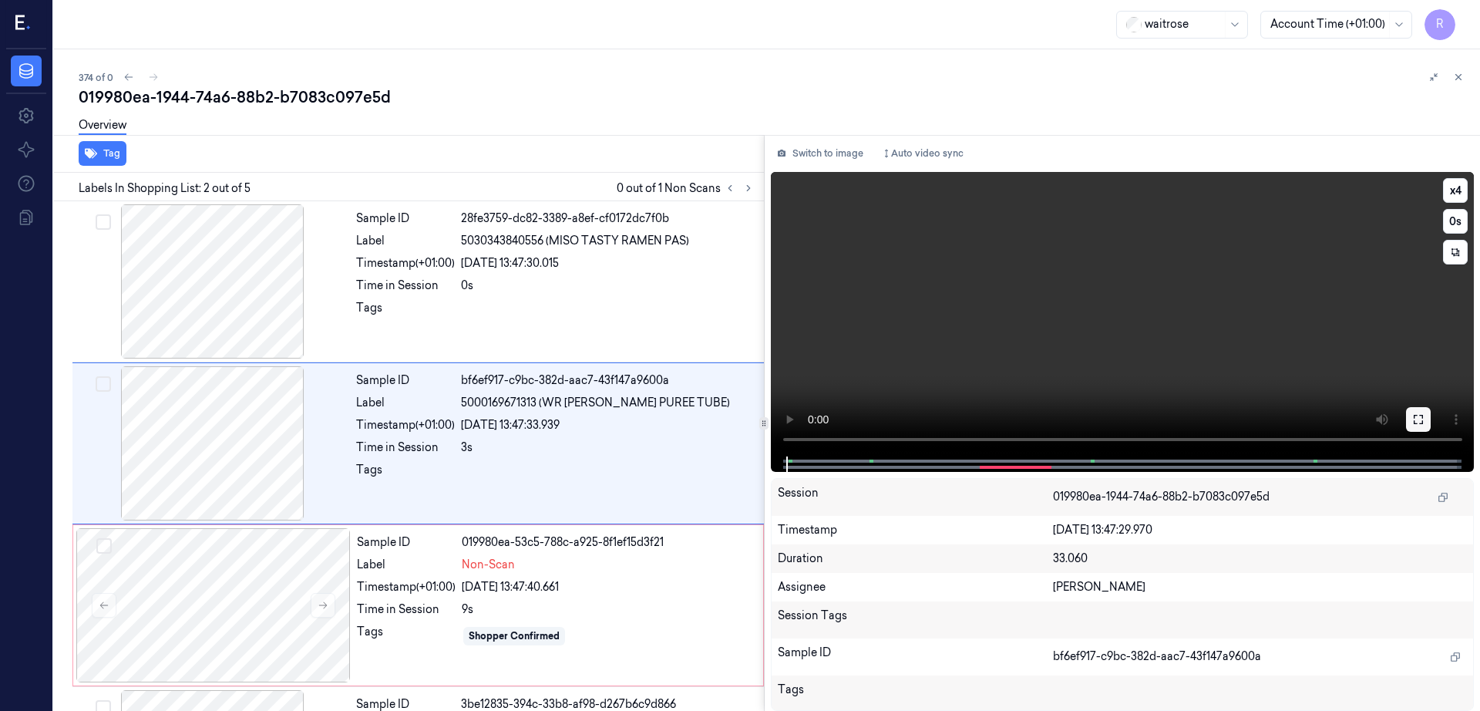
click at [1431, 410] on button at bounding box center [1418, 419] width 25 height 25
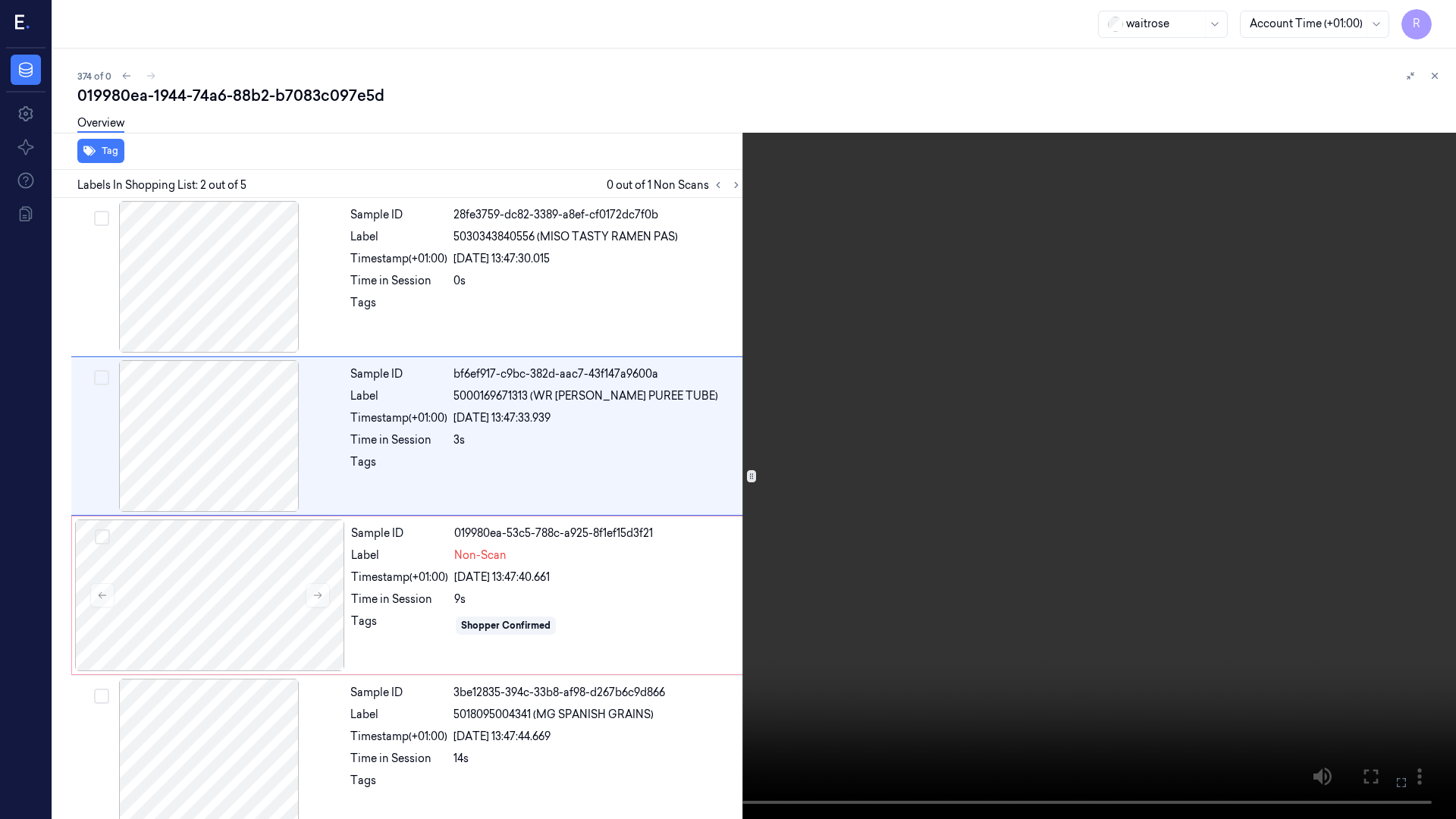
click at [1087, 525] on video at bounding box center [728, 410] width 1456 height 819
click at [1435, 17] on button "x 4" at bounding box center [1437, 18] width 25 height 25
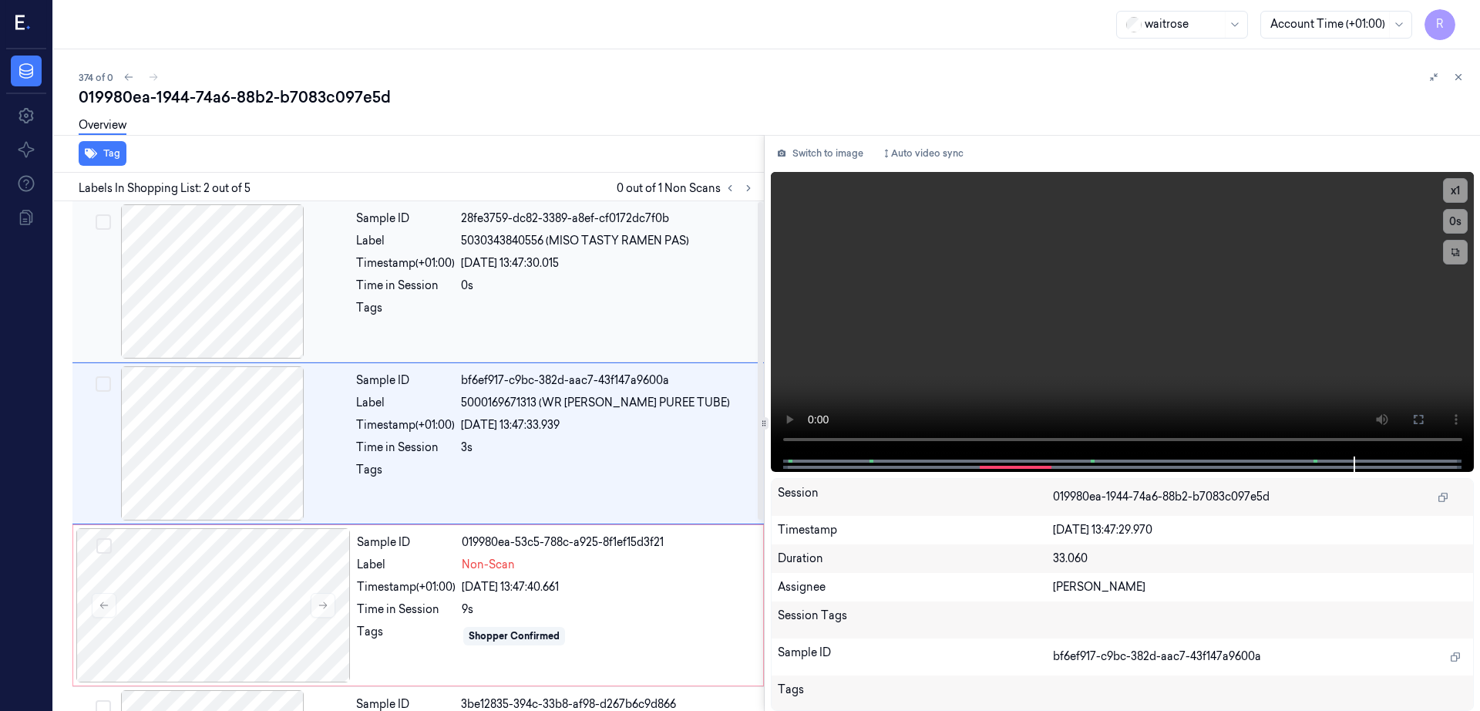
click at [217, 314] on div at bounding box center [213, 281] width 274 height 154
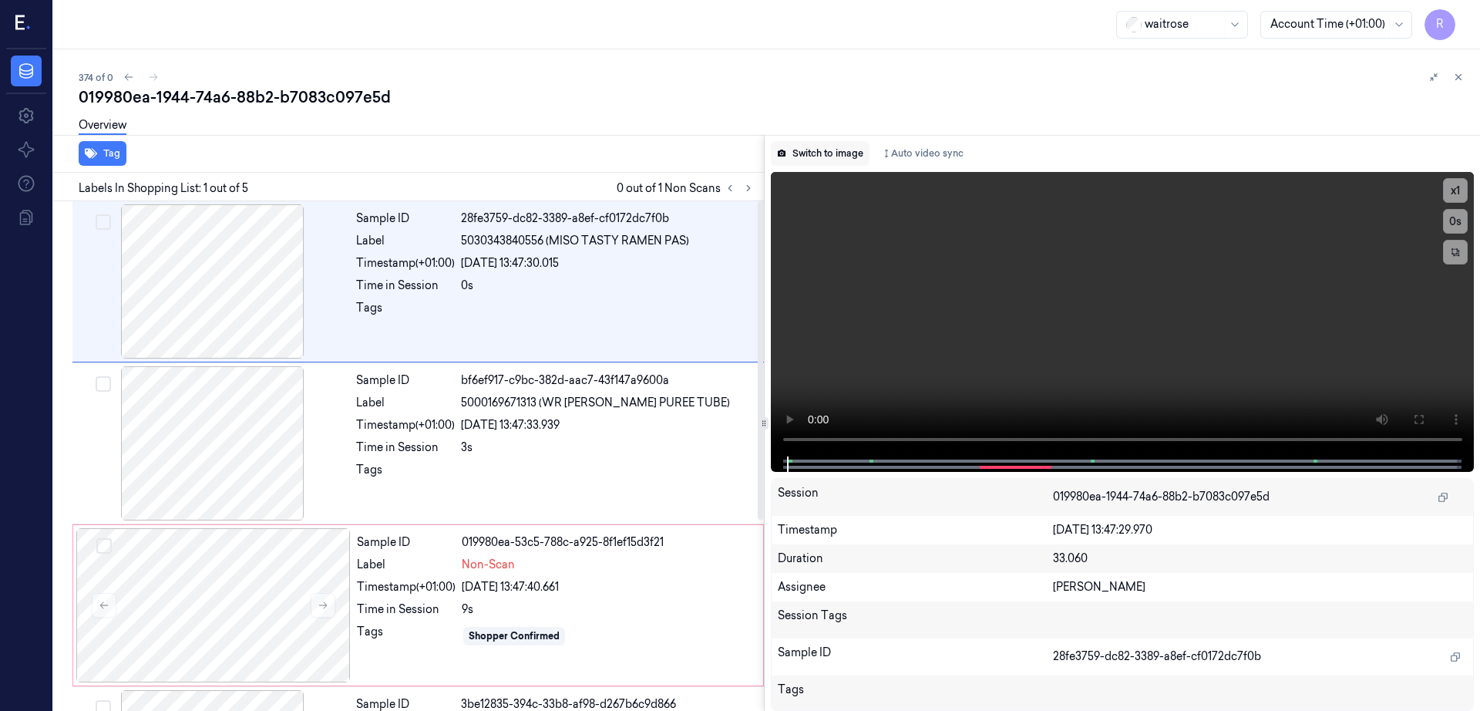
click at [867, 161] on button "Switch to image" at bounding box center [820, 153] width 99 height 25
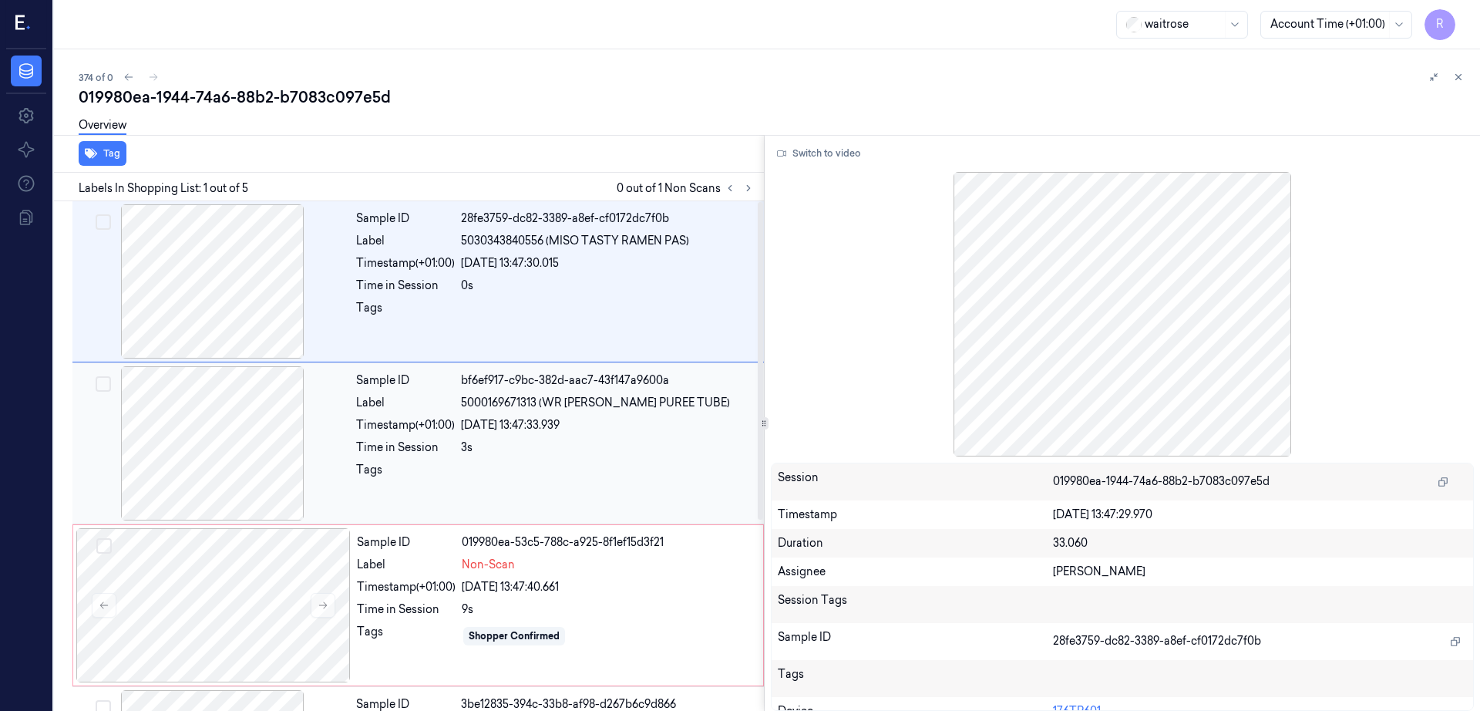
click at [335, 471] on div at bounding box center [213, 443] width 274 height 154
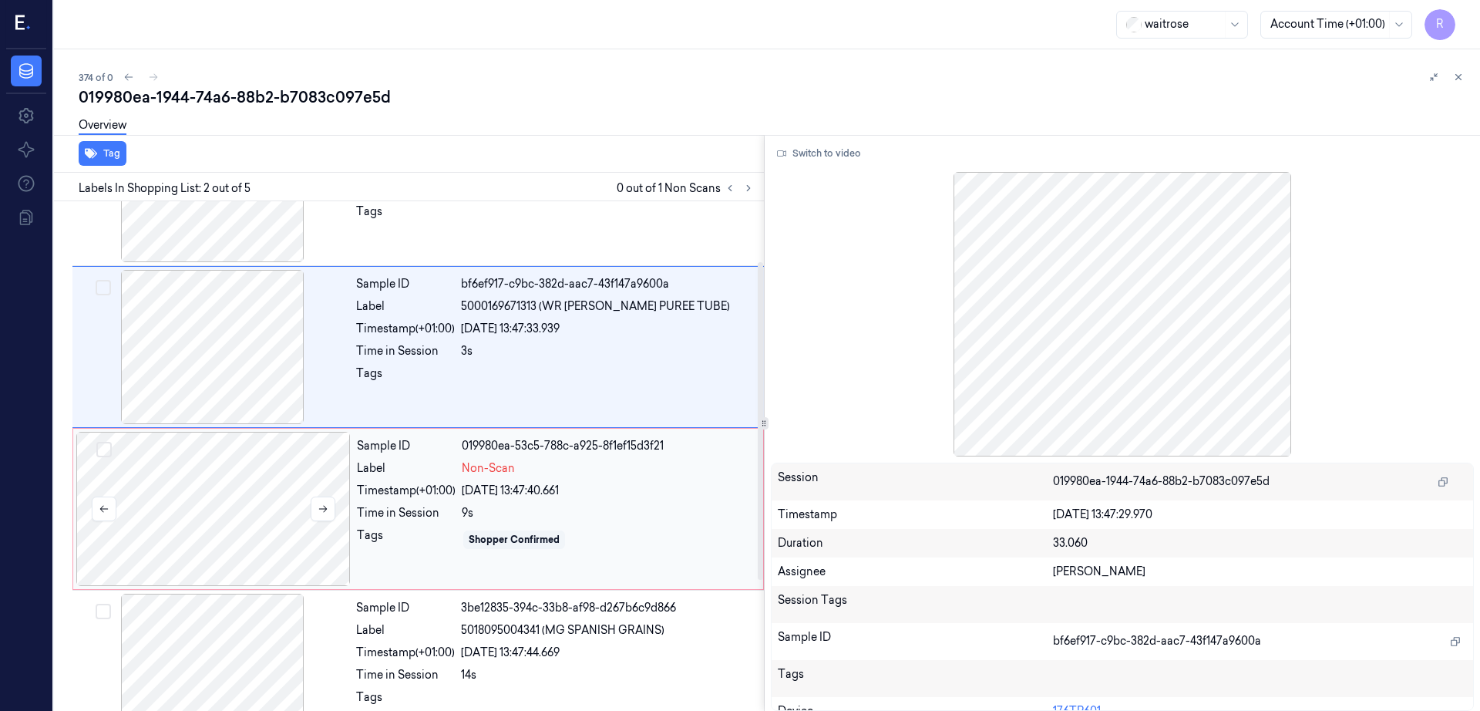
click at [245, 490] on div at bounding box center [213, 509] width 274 height 154
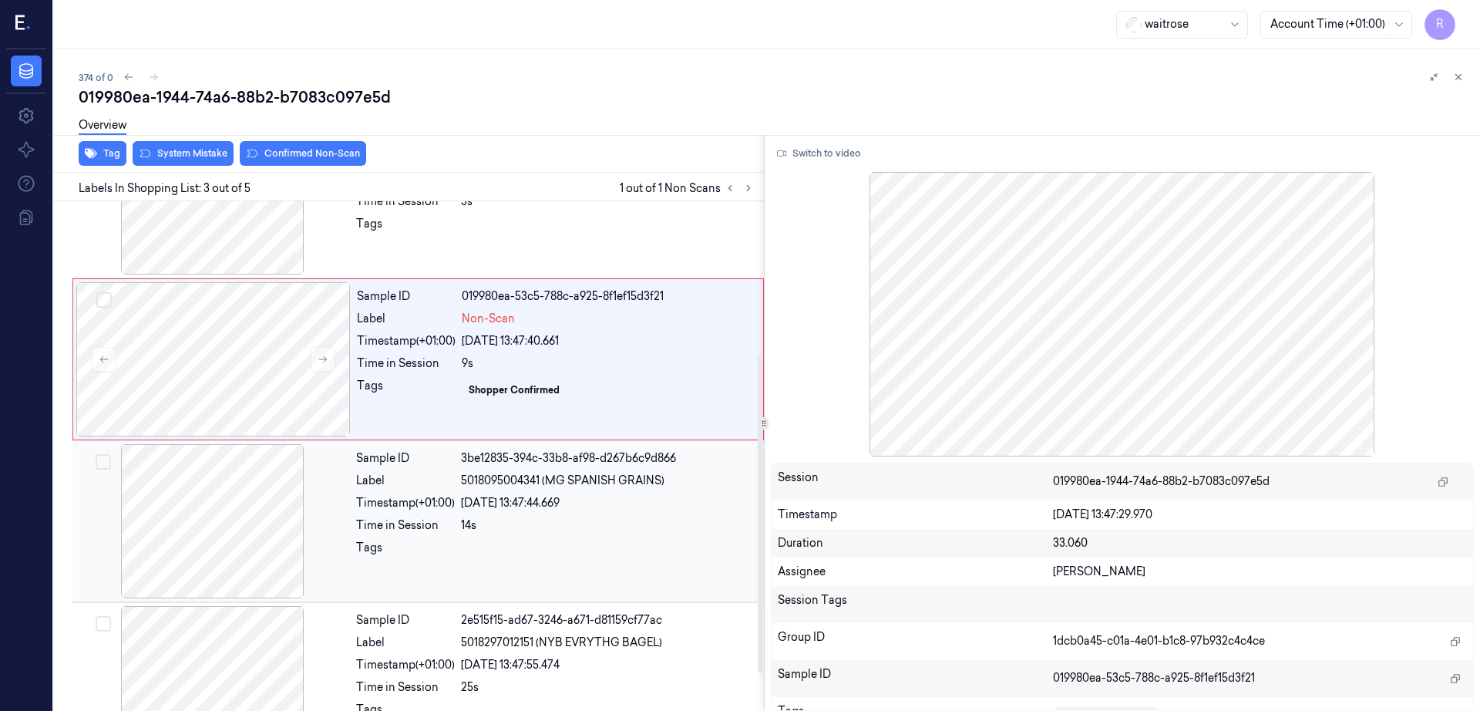
click at [204, 533] on div at bounding box center [213, 521] width 274 height 154
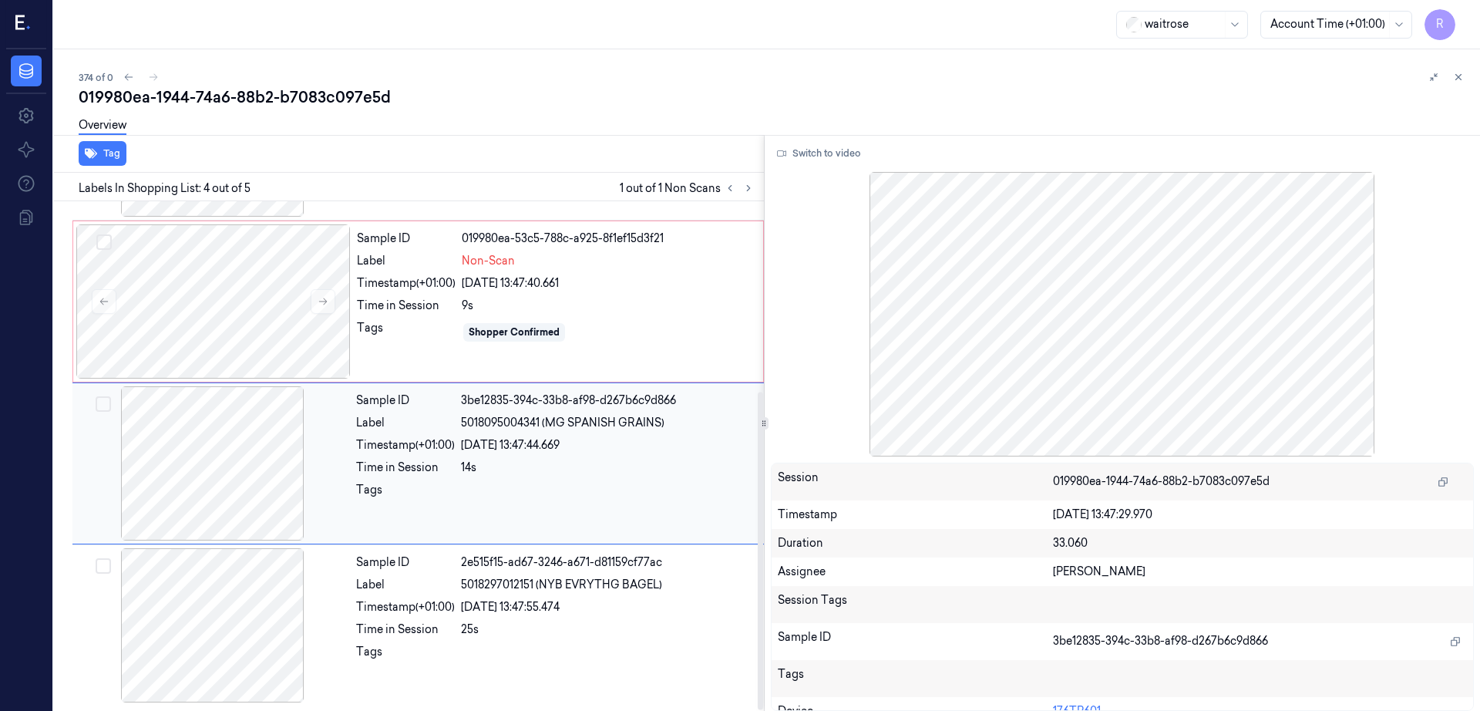
scroll to position [304, 0]
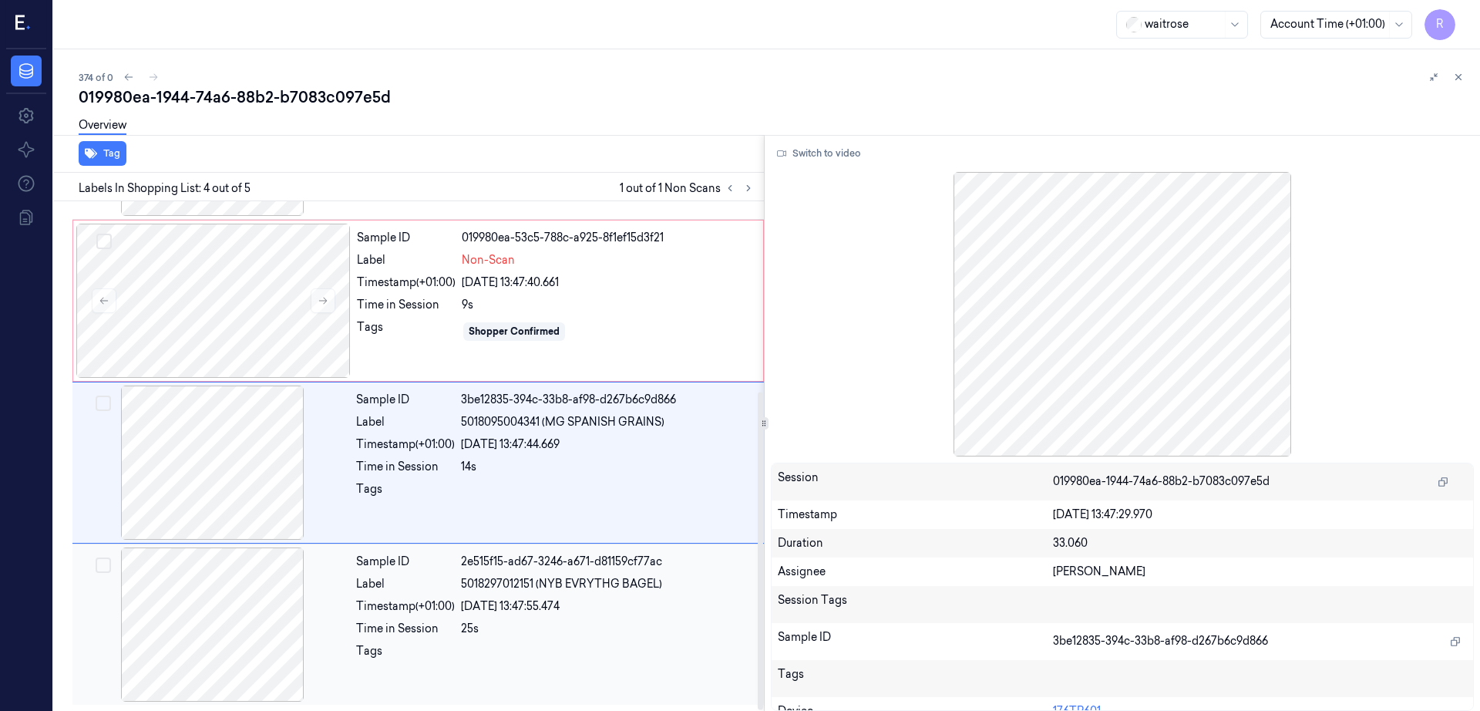
click at [226, 614] on div at bounding box center [213, 624] width 274 height 154
click at [232, 466] on div at bounding box center [213, 462] width 274 height 154
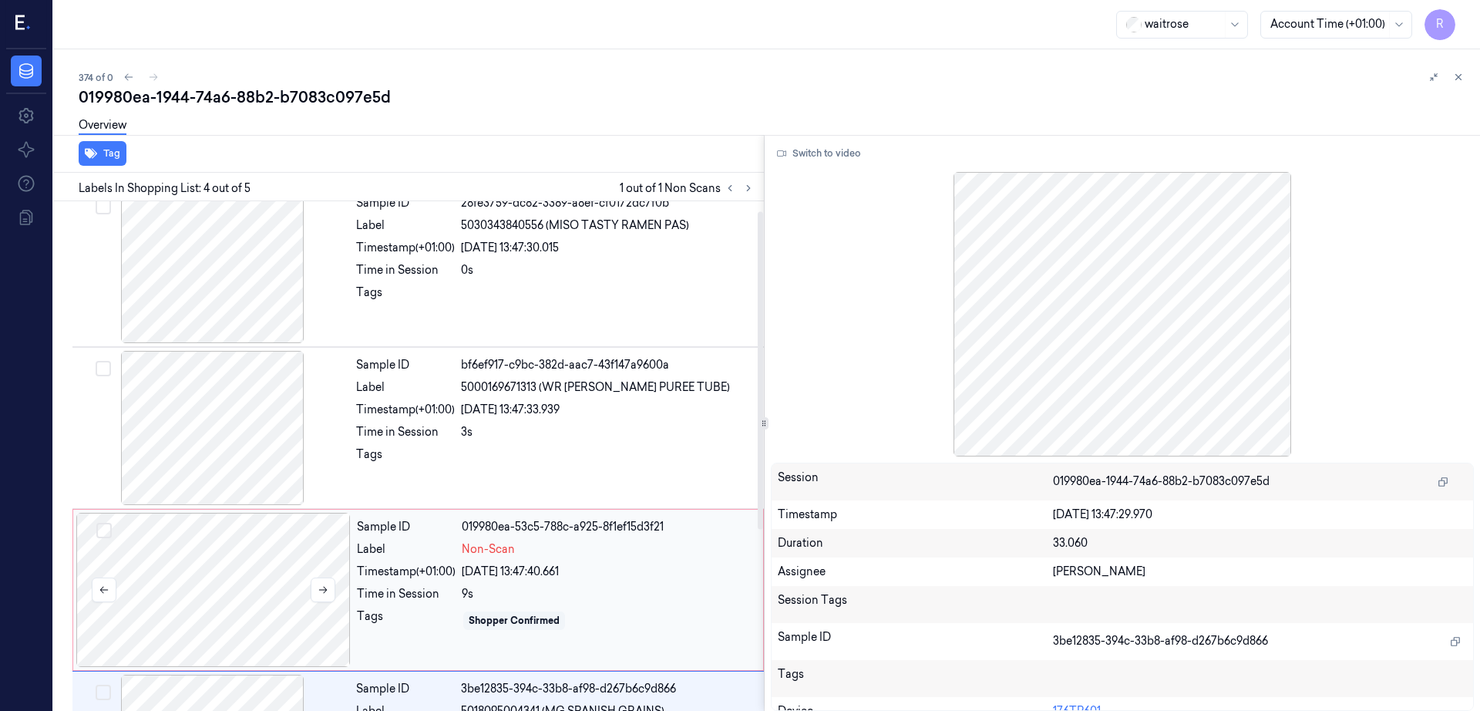
click at [253, 592] on div at bounding box center [213, 590] width 274 height 154
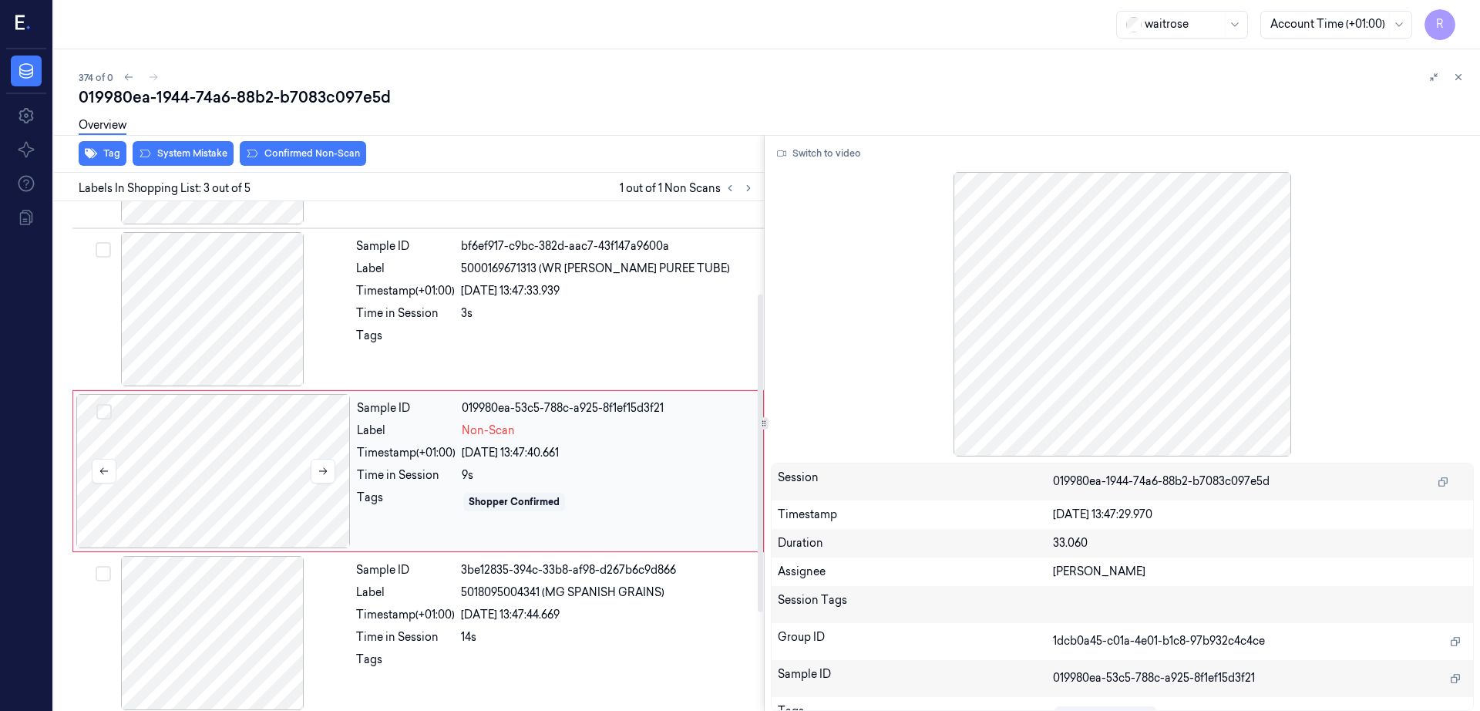
scroll to position [150, 0]
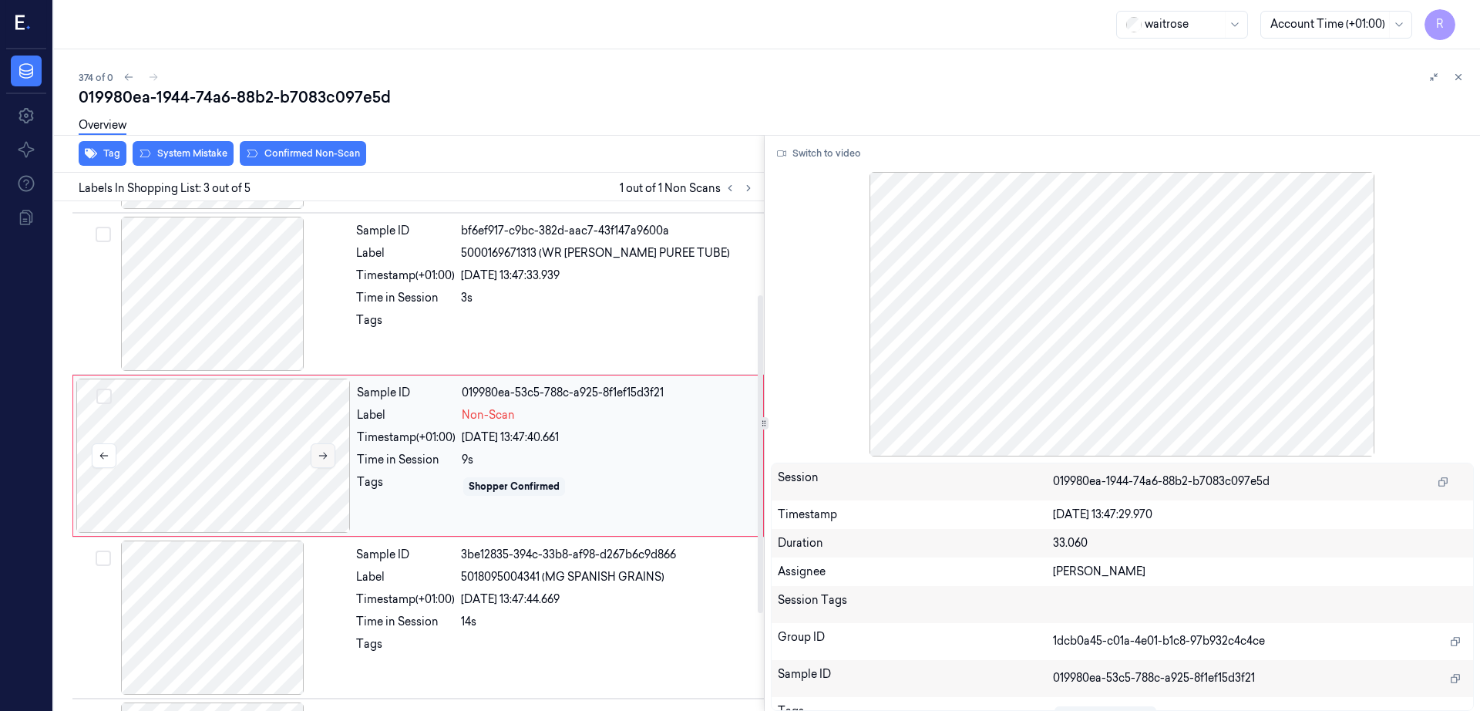
click at [325, 457] on icon at bounding box center [323, 455] width 8 height 7
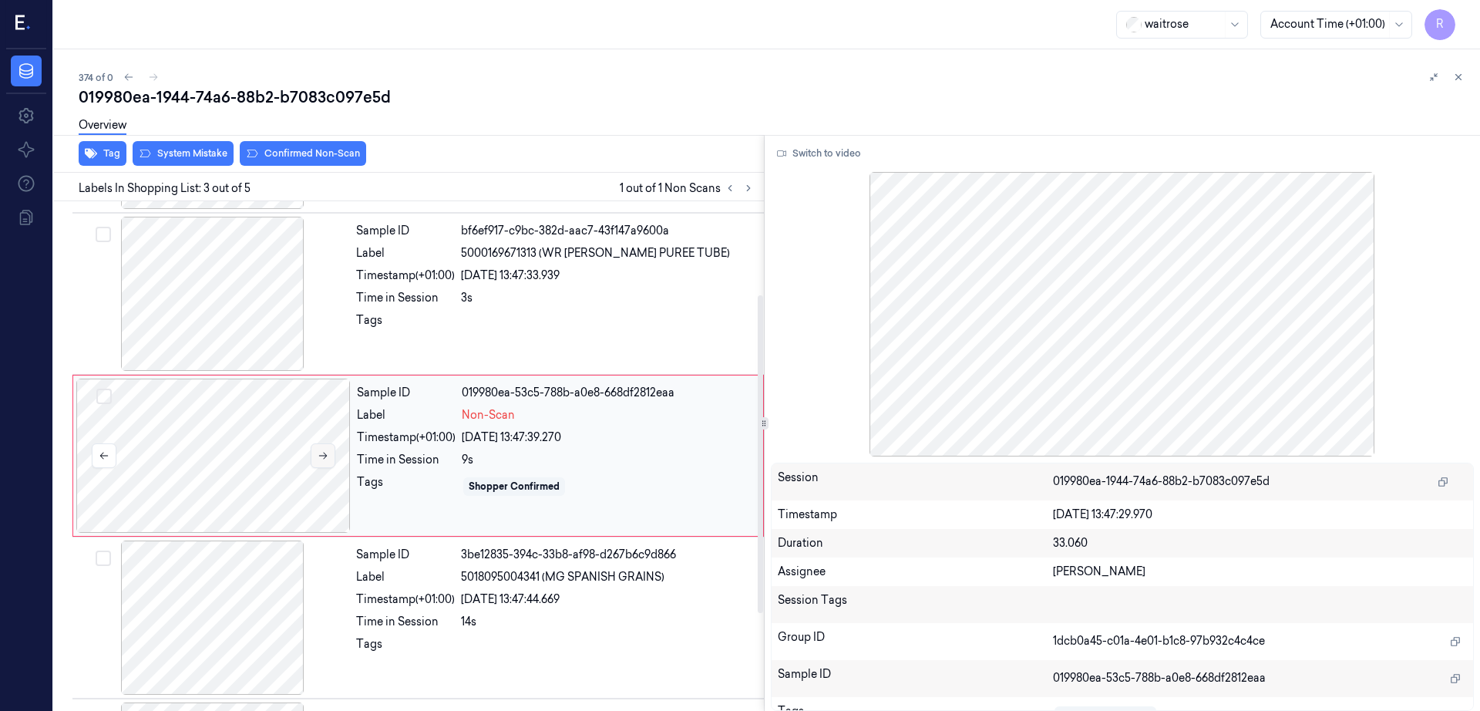
click at [325, 457] on icon at bounding box center [323, 455] width 8 height 7
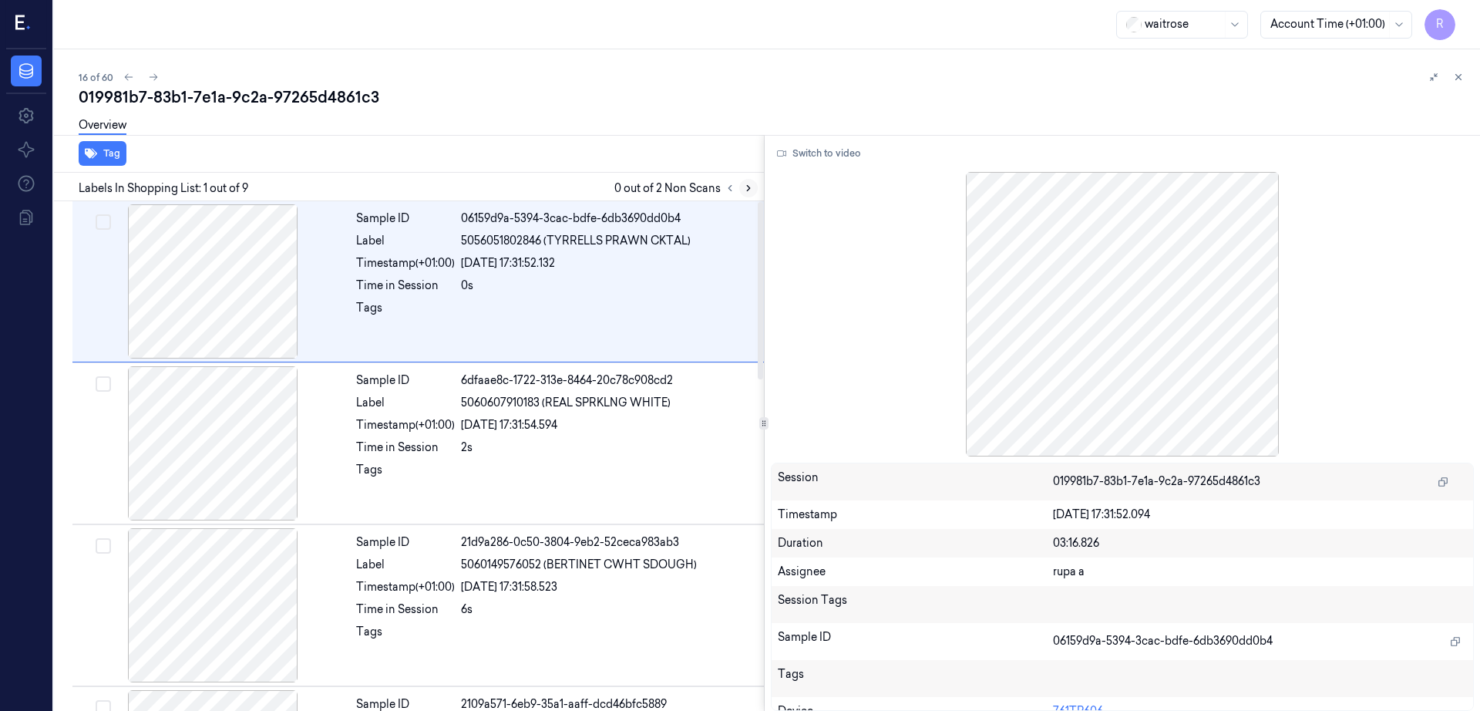
click at [754, 190] on icon at bounding box center [748, 188] width 11 height 11
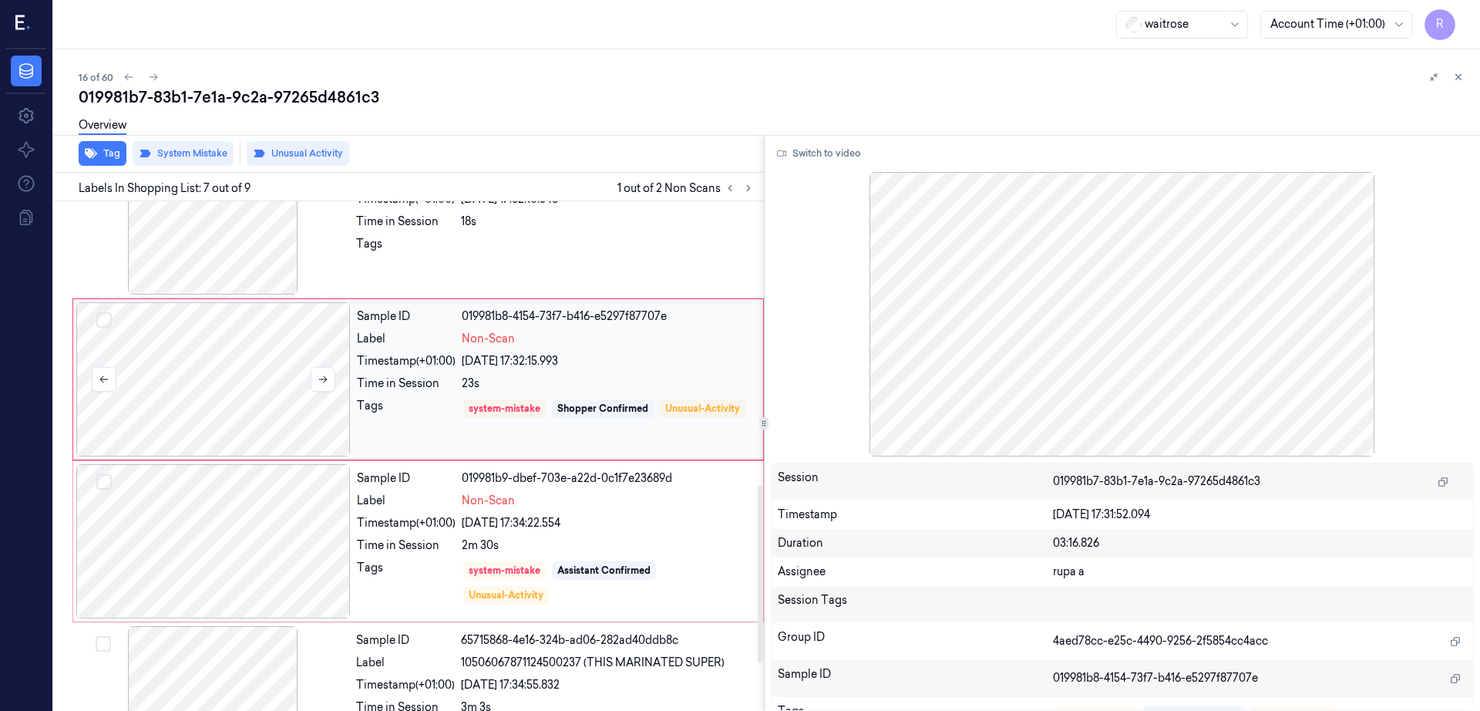
scroll to position [952, 0]
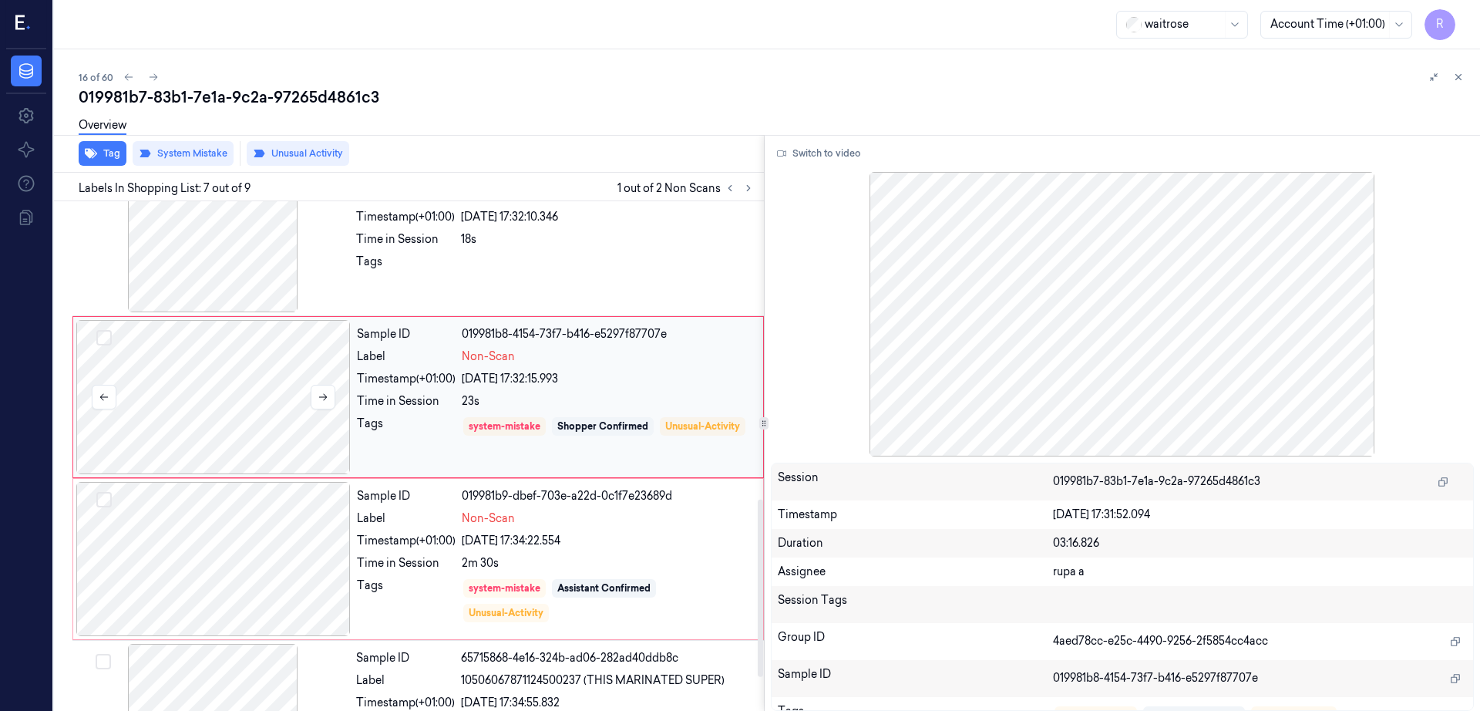
click at [239, 409] on div at bounding box center [213, 397] width 274 height 154
